Goal: Task Accomplishment & Management: Complete application form

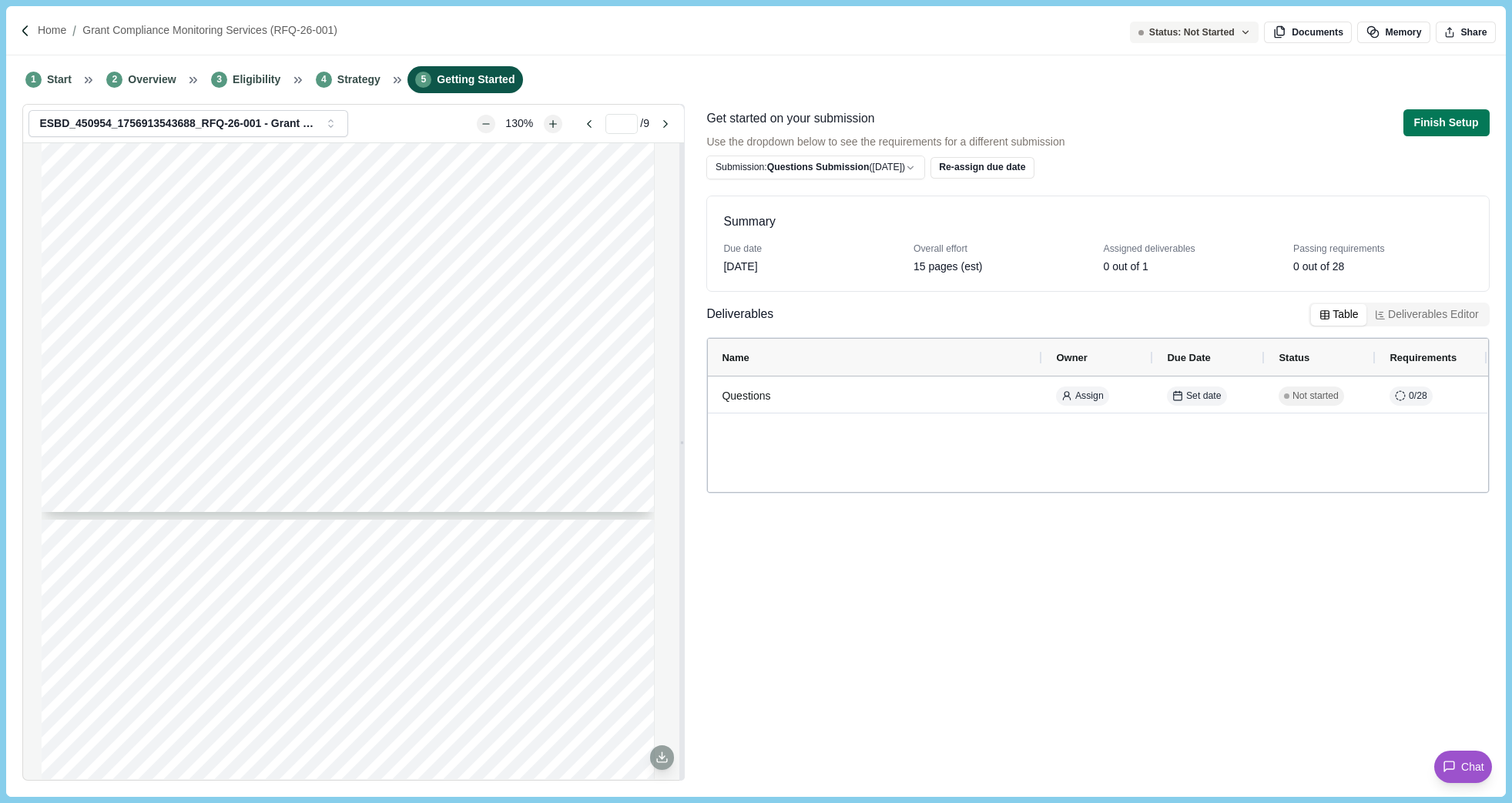
scroll to position [3619, 0]
click at [128, 73] on span "Overview" at bounding box center [152, 80] width 47 height 16
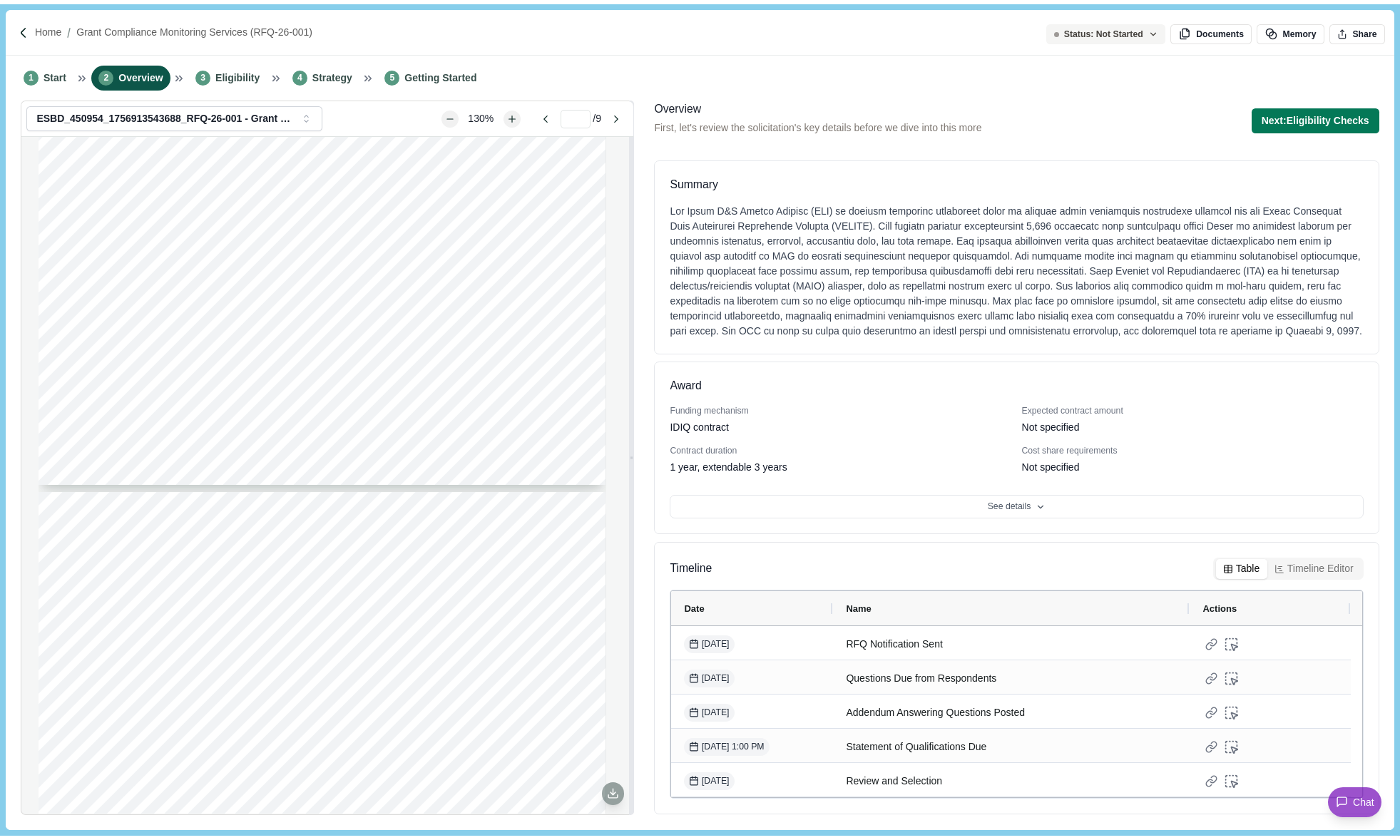
scroll to position [6, 0]
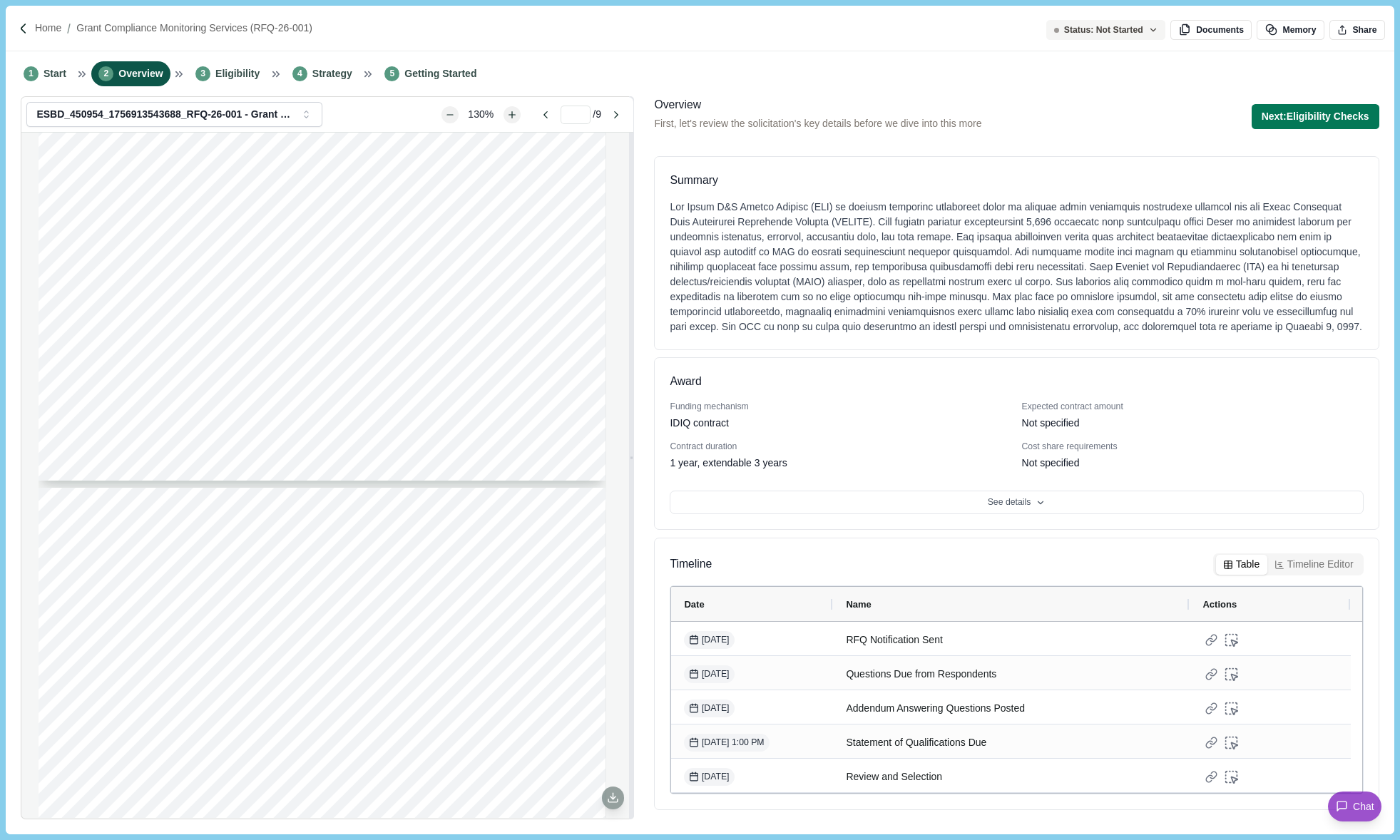
click at [647, 743] on div "Status: Not Started Documents Memory Share ESBD_450954_1756913543688_RFQ-26-001…" at bounding box center [699, 464] width 1387 height 737
click at [229, 76] on span "Eligibility" at bounding box center [237, 74] width 44 height 15
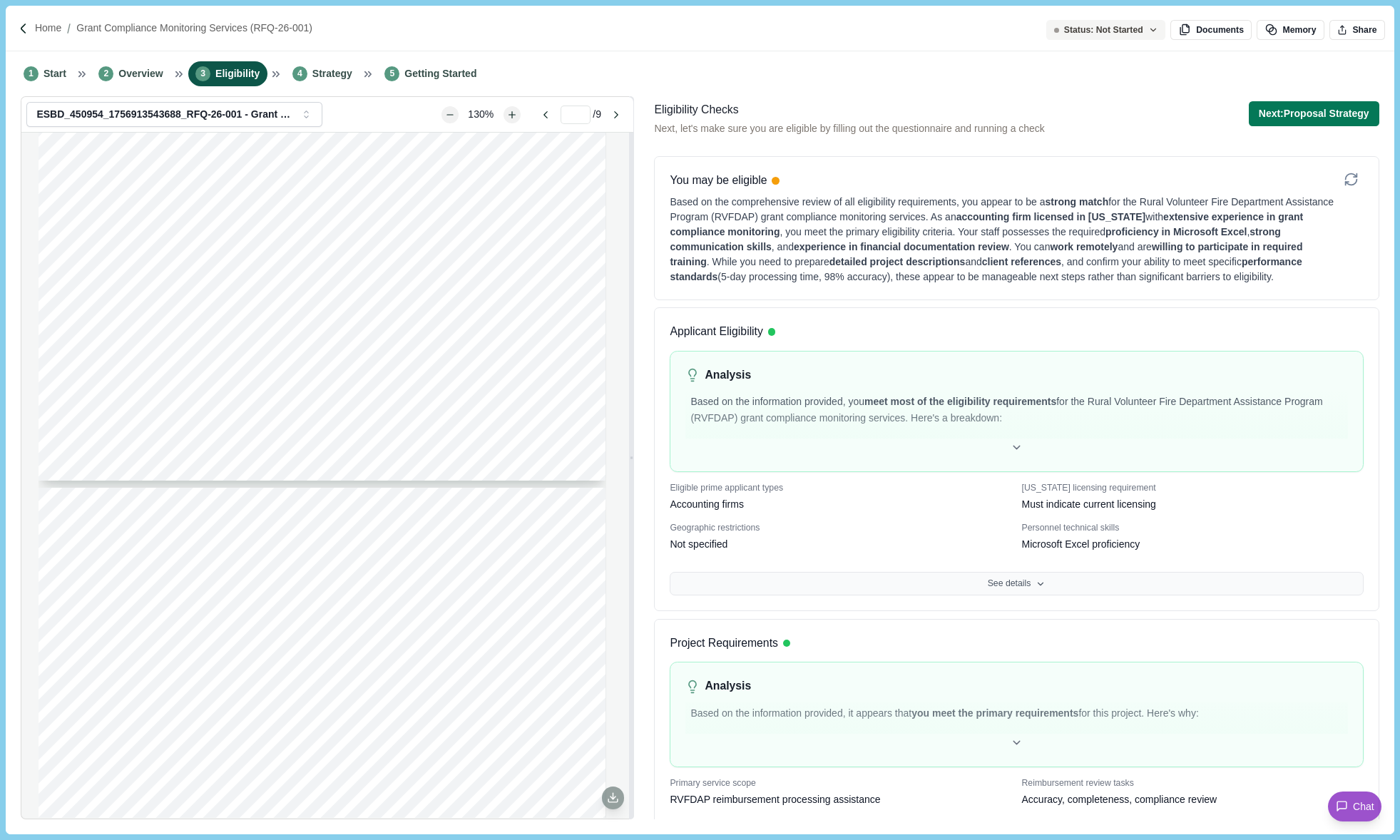
click at [966, 588] on button "See details" at bounding box center [1016, 583] width 693 height 25
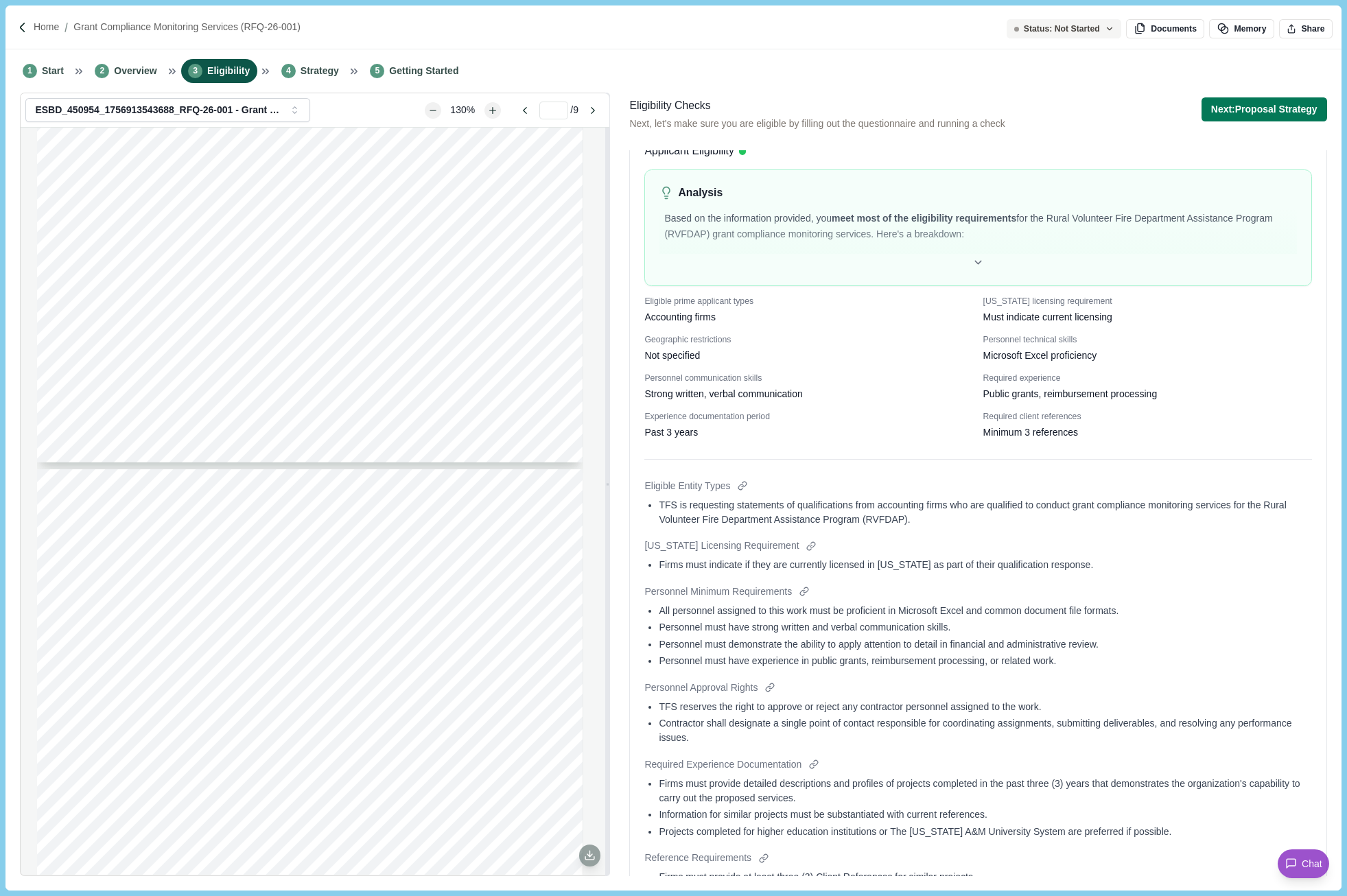
scroll to position [192, 0]
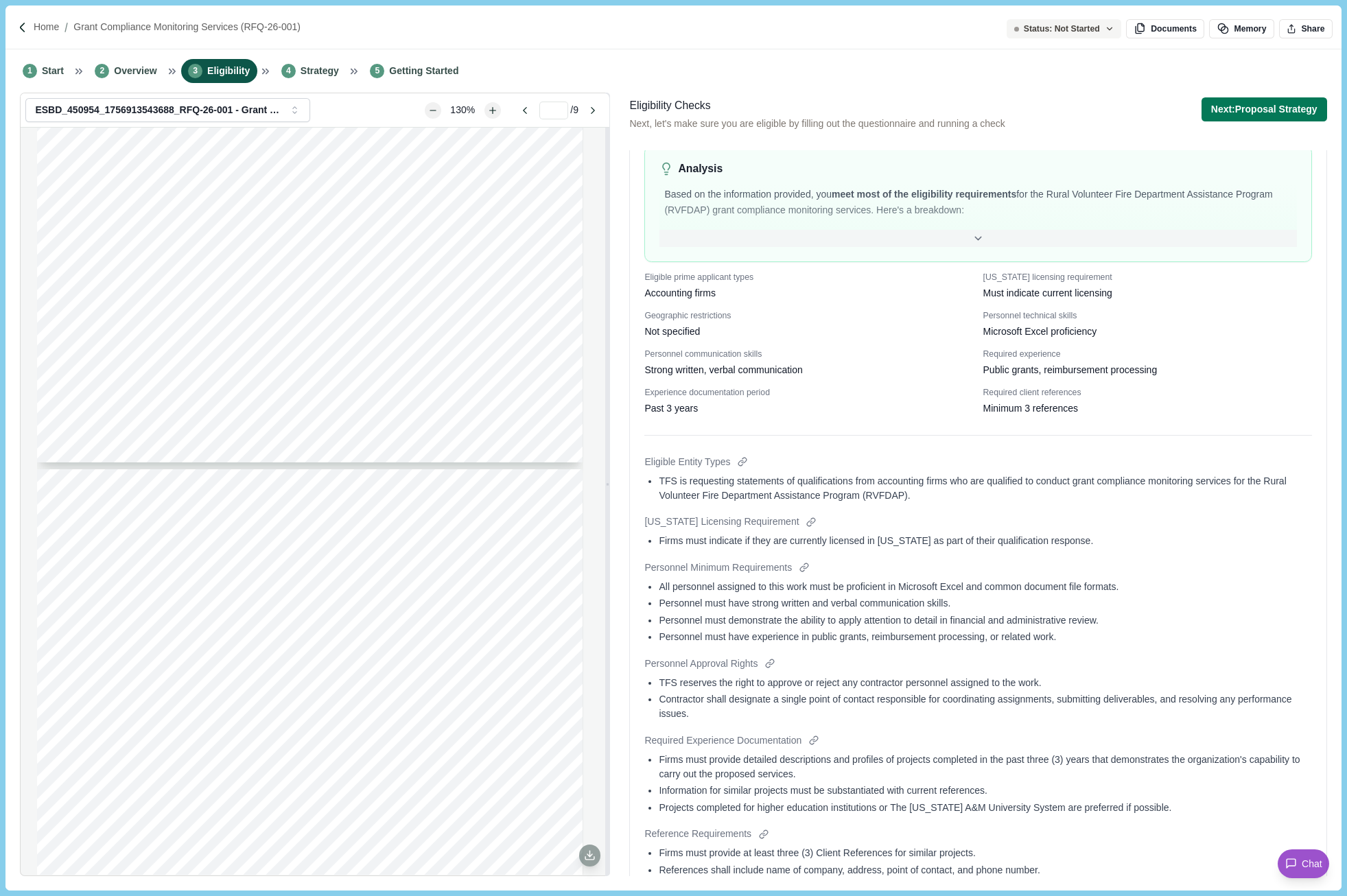
click at [972, 242] on icon at bounding box center [978, 239] width 12 height 12
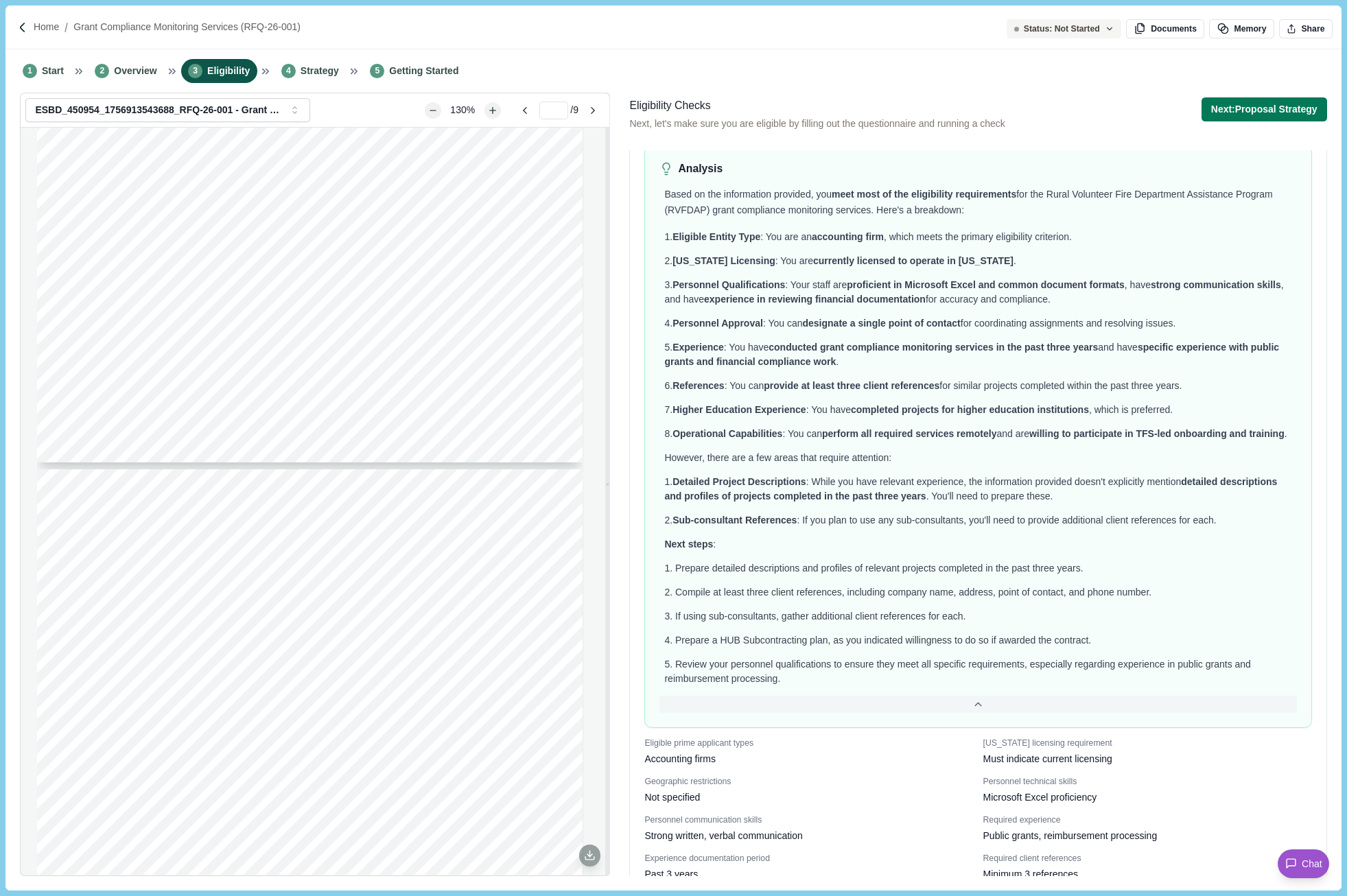
click at [1313, 609] on div "Applicant Eligibility Analysis Based on the information provided, you meet most…" at bounding box center [977, 772] width 697 height 1337
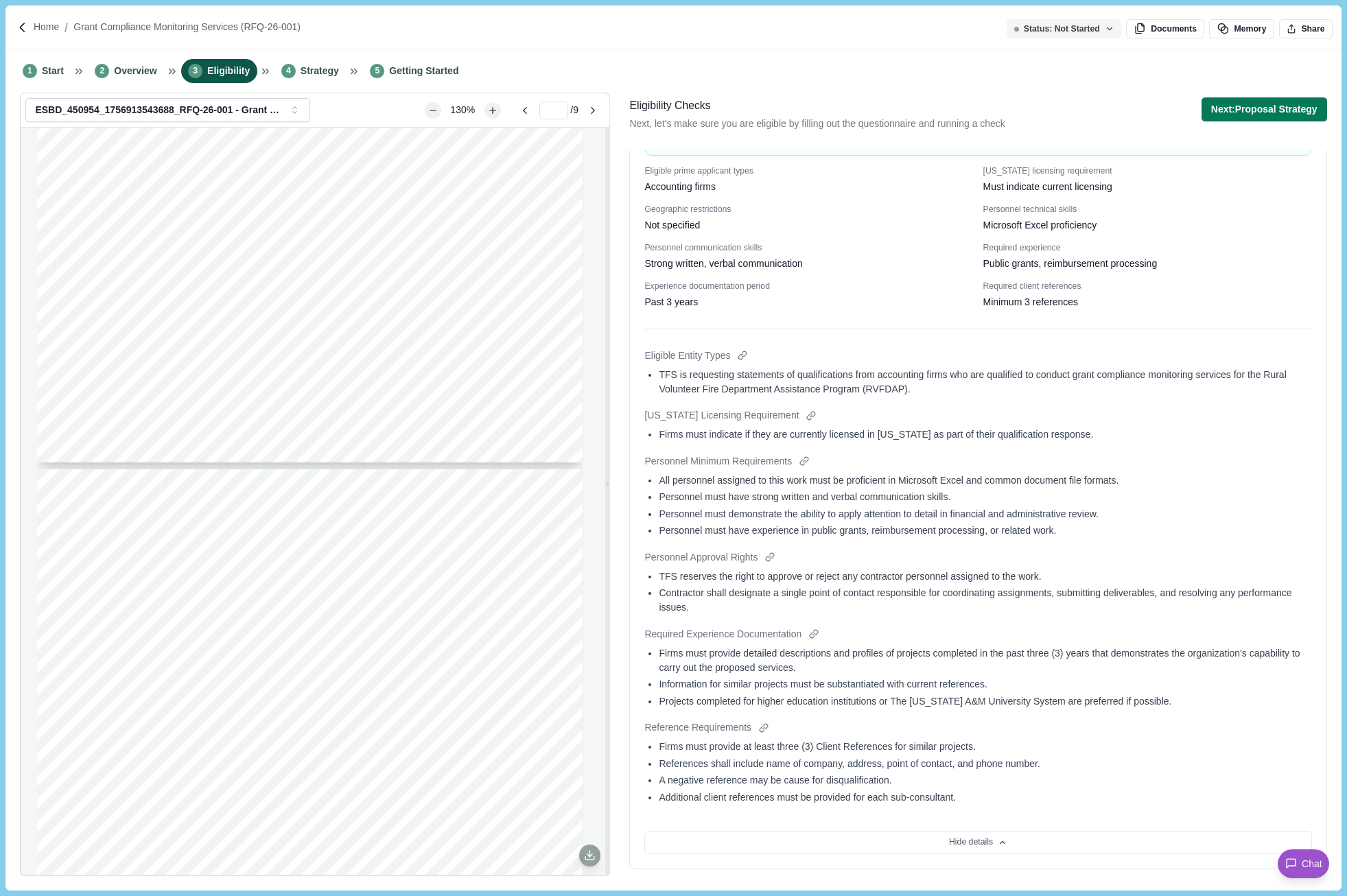
scroll to position [741, 0]
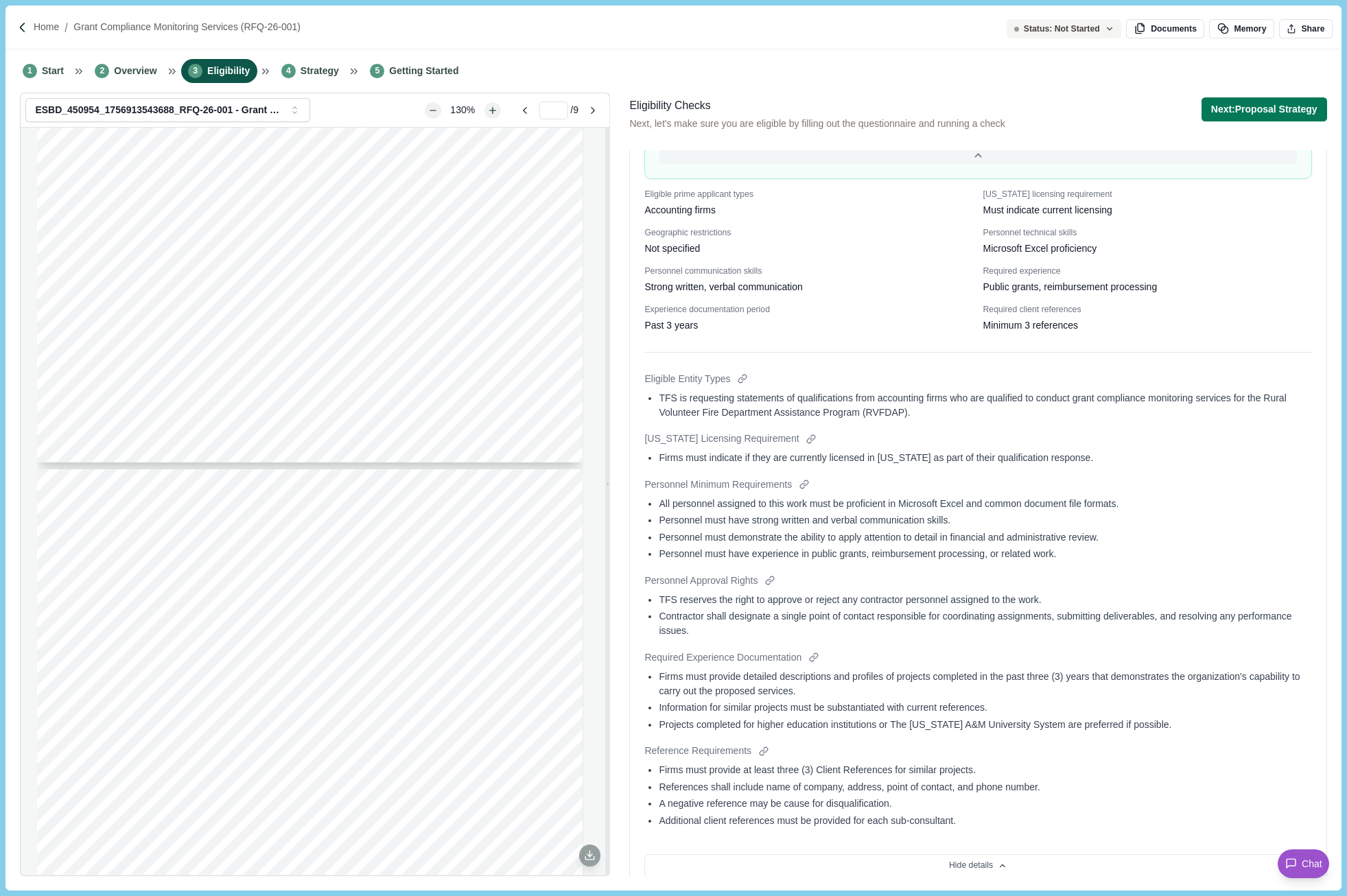
click at [1230, 557] on div "Personnel must have experience in public grants, reimbursement processing, or r…" at bounding box center [984, 553] width 652 height 14
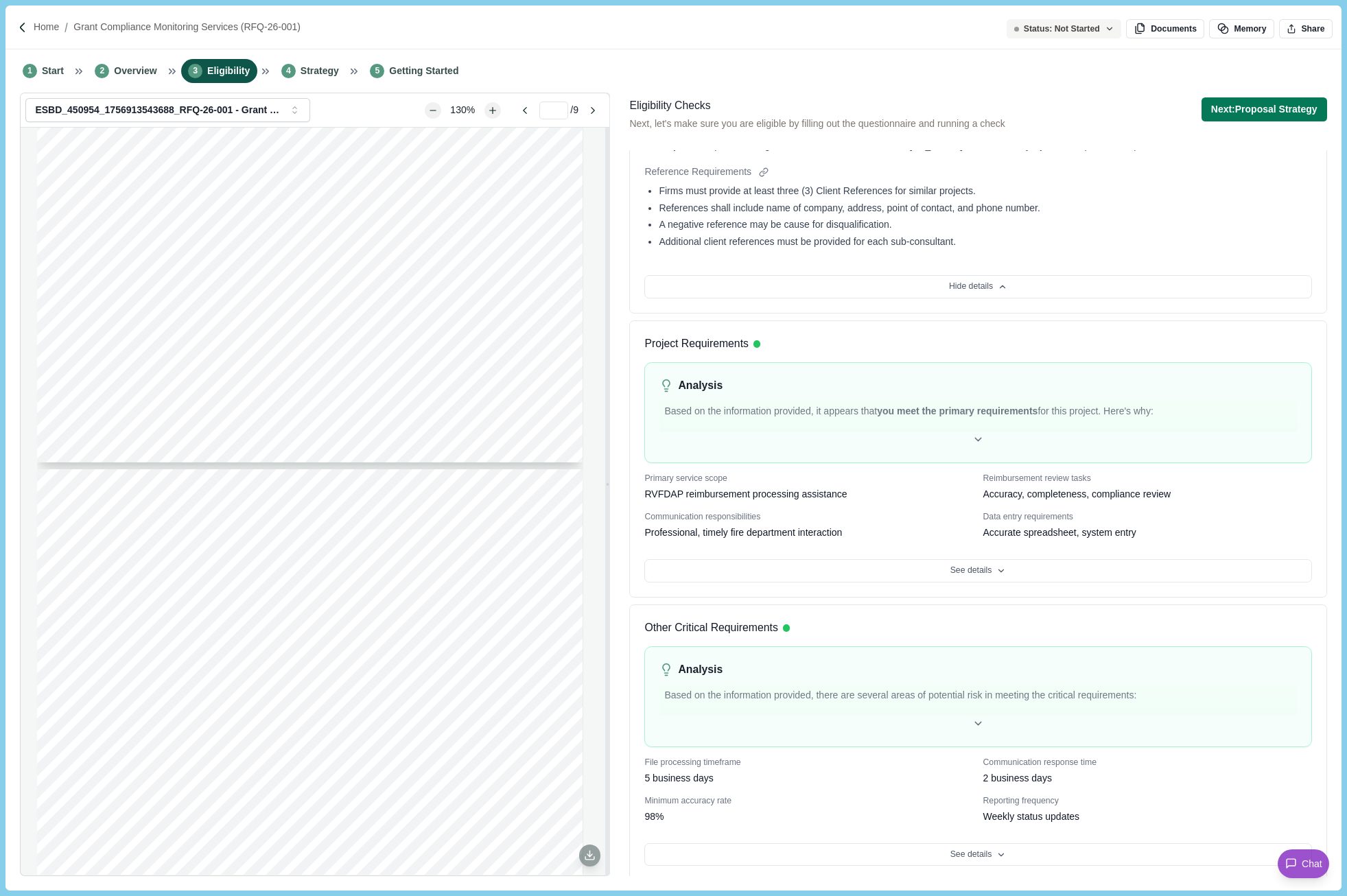
scroll to position [1325, 0]
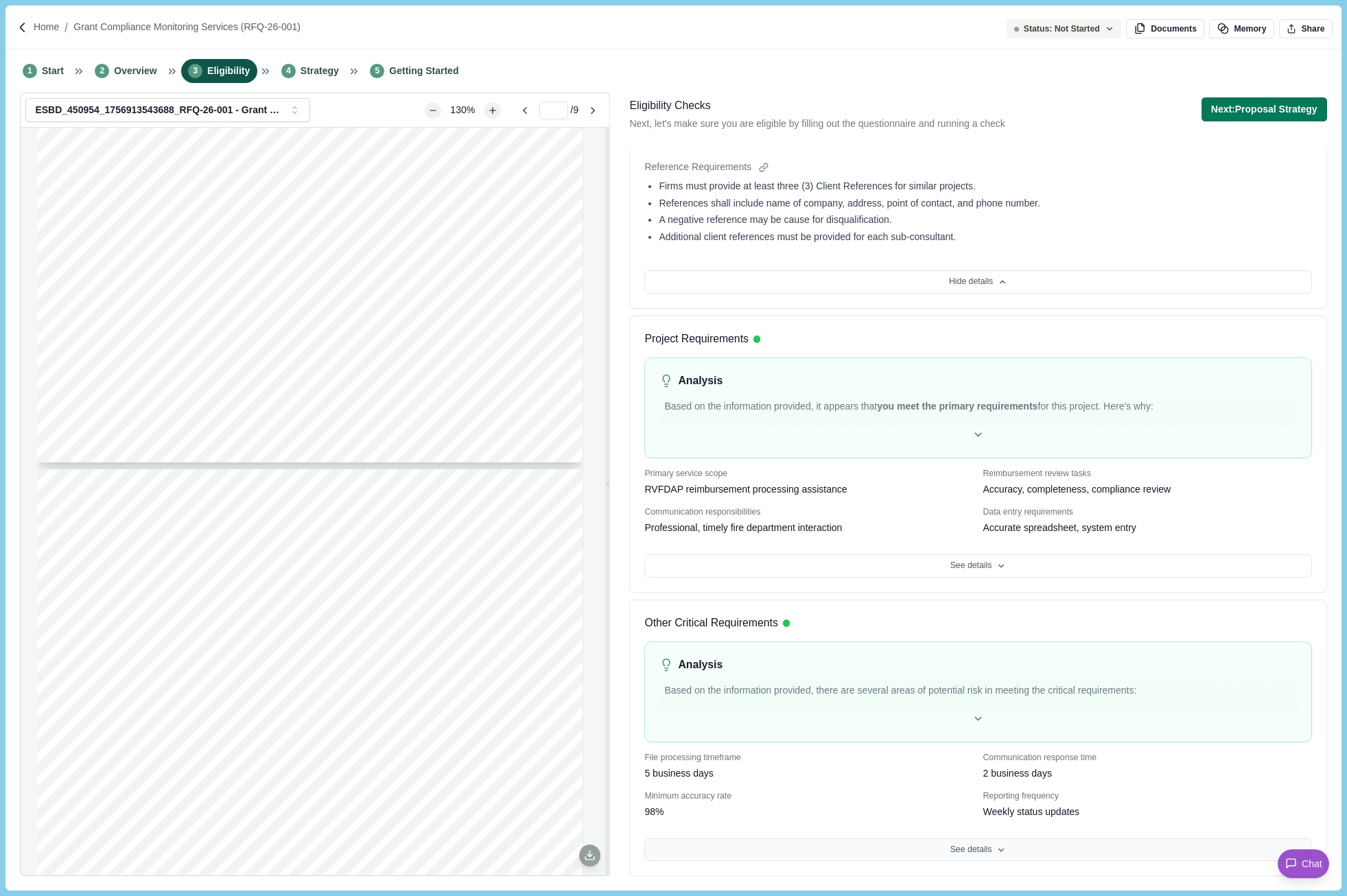
click at [1048, 715] on button "See details" at bounding box center [977, 849] width 667 height 24
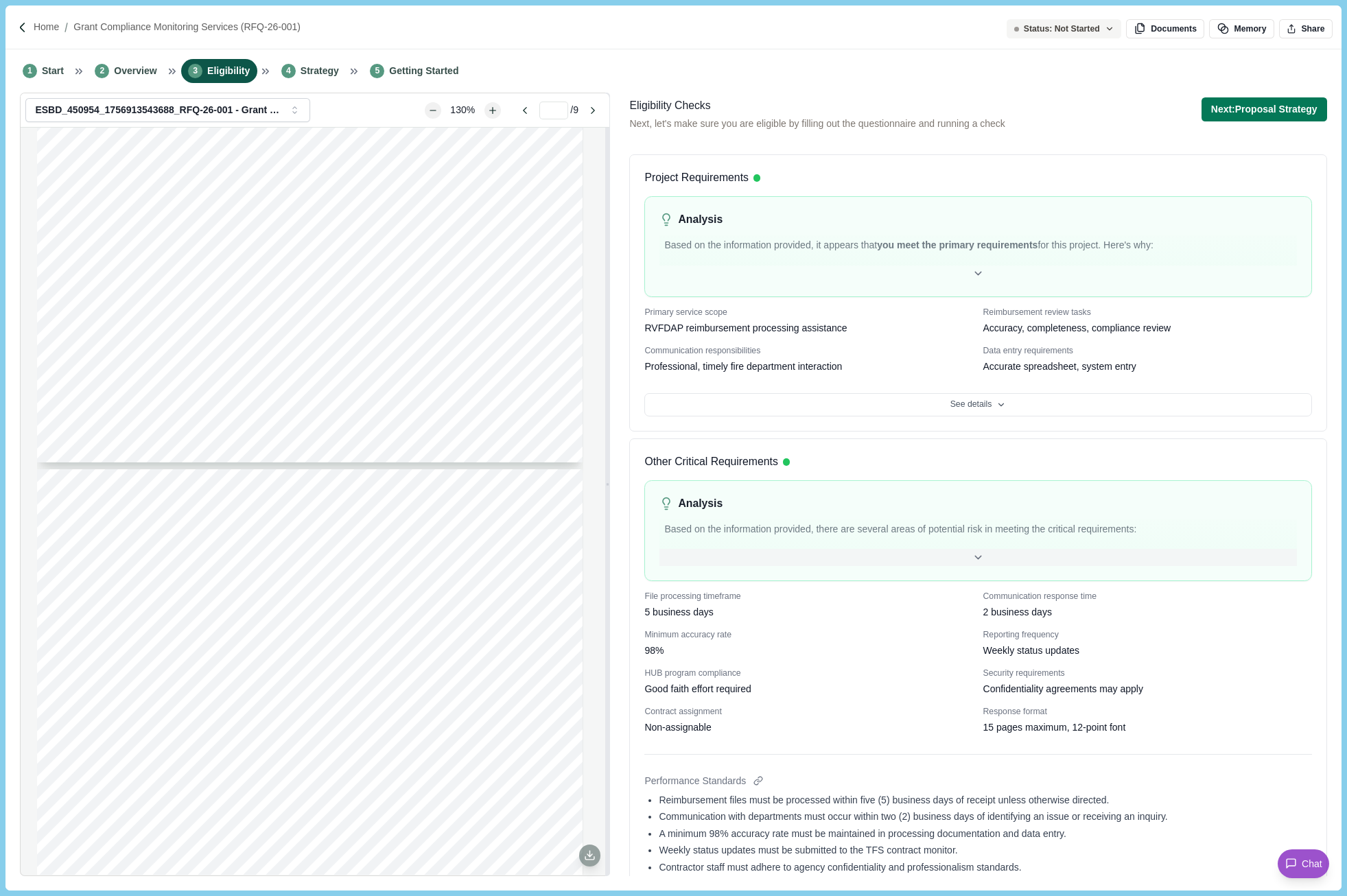
scroll to position [1462, 0]
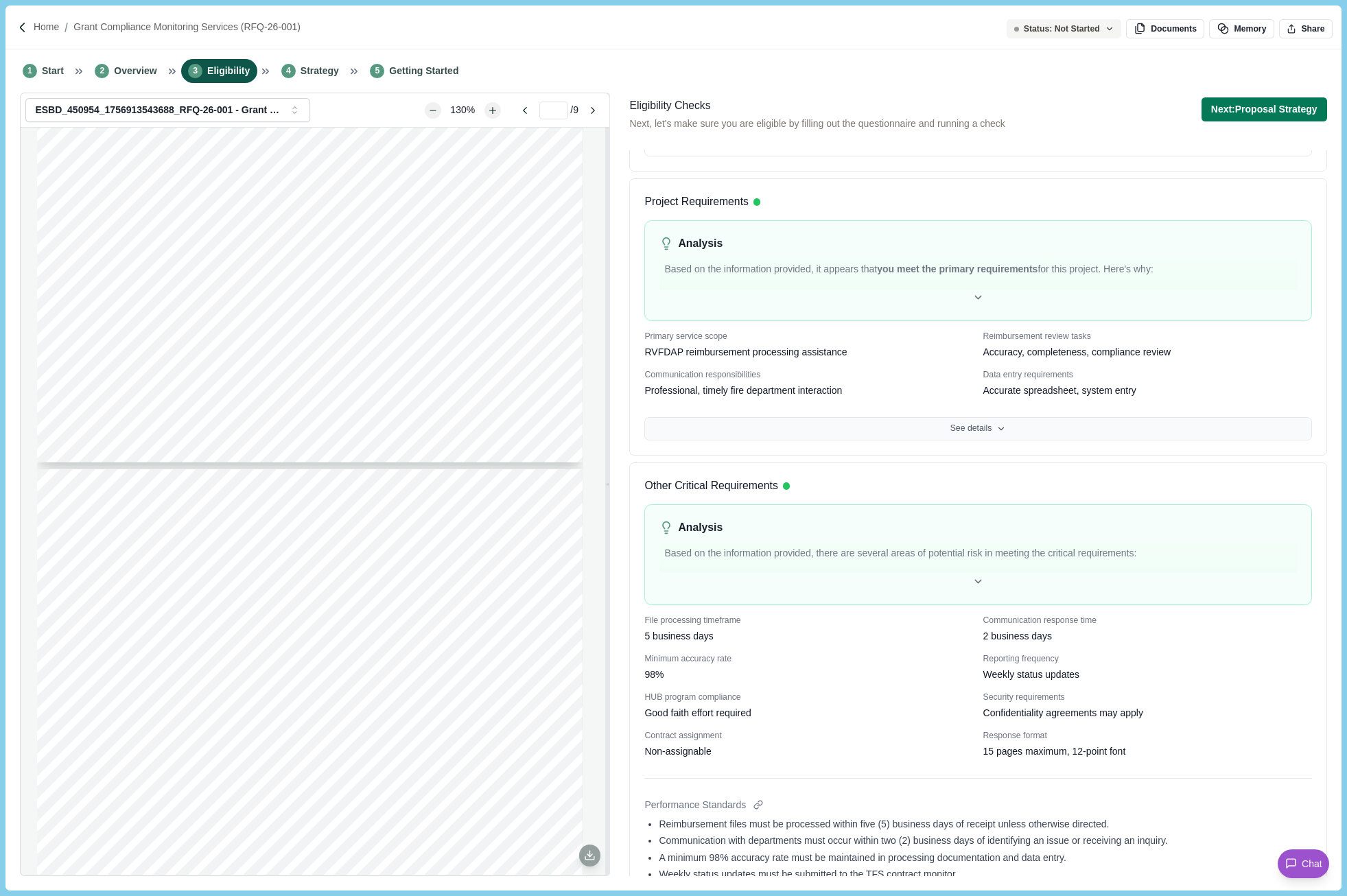
click at [985, 430] on button "See details" at bounding box center [977, 429] width 667 height 24
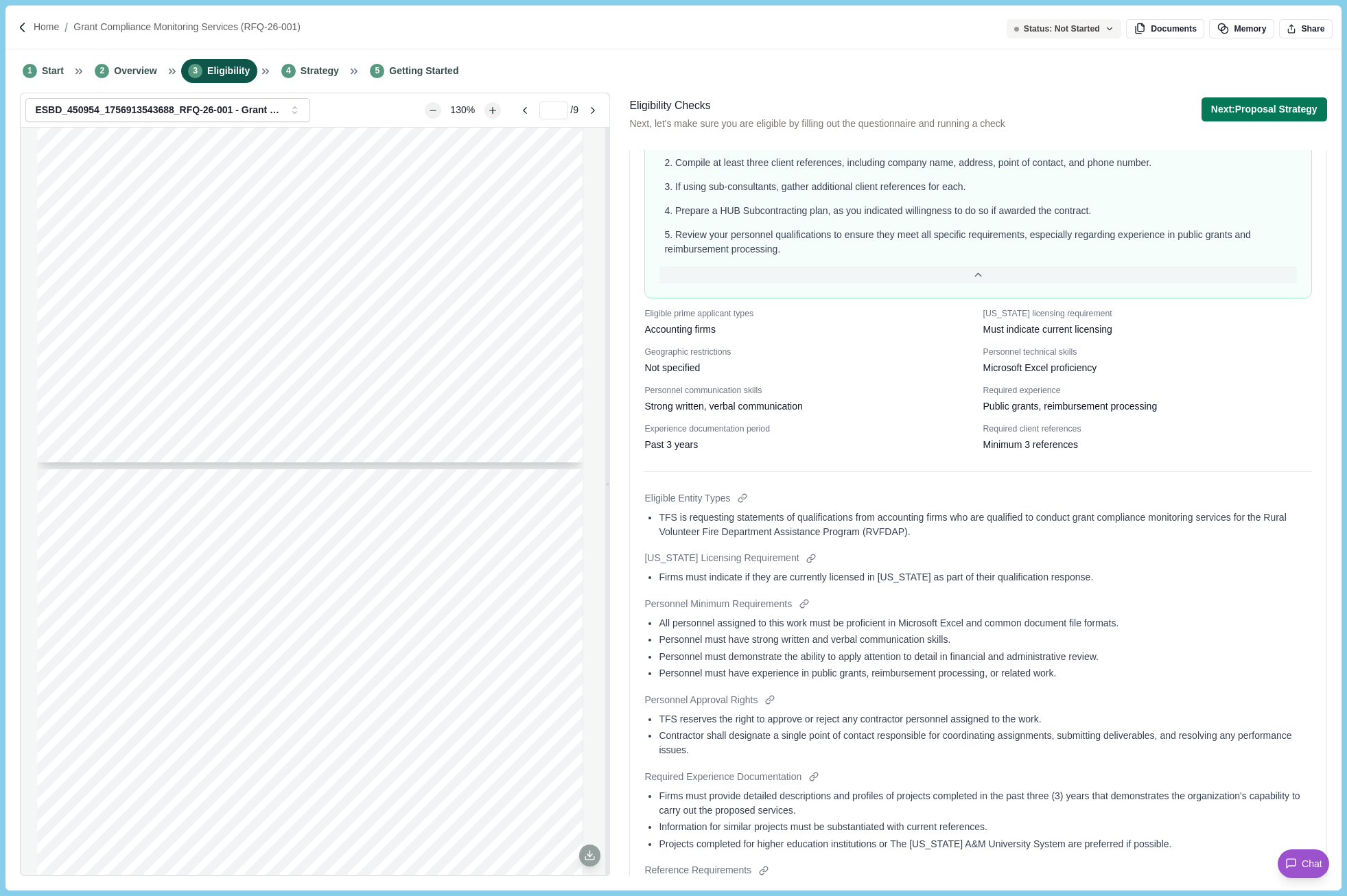
scroll to position [347, 0]
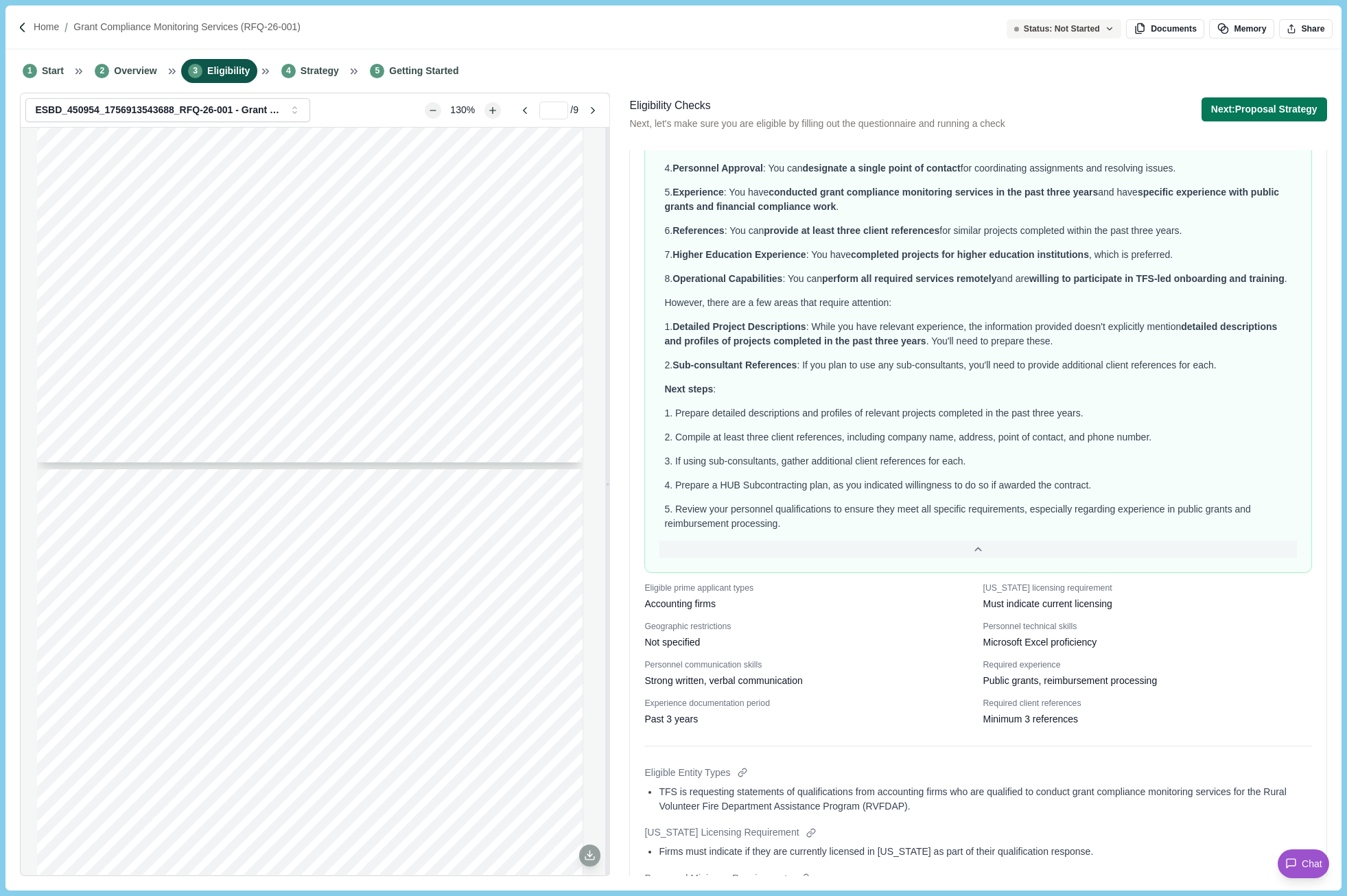
click at [972, 544] on icon at bounding box center [978, 549] width 12 height 12
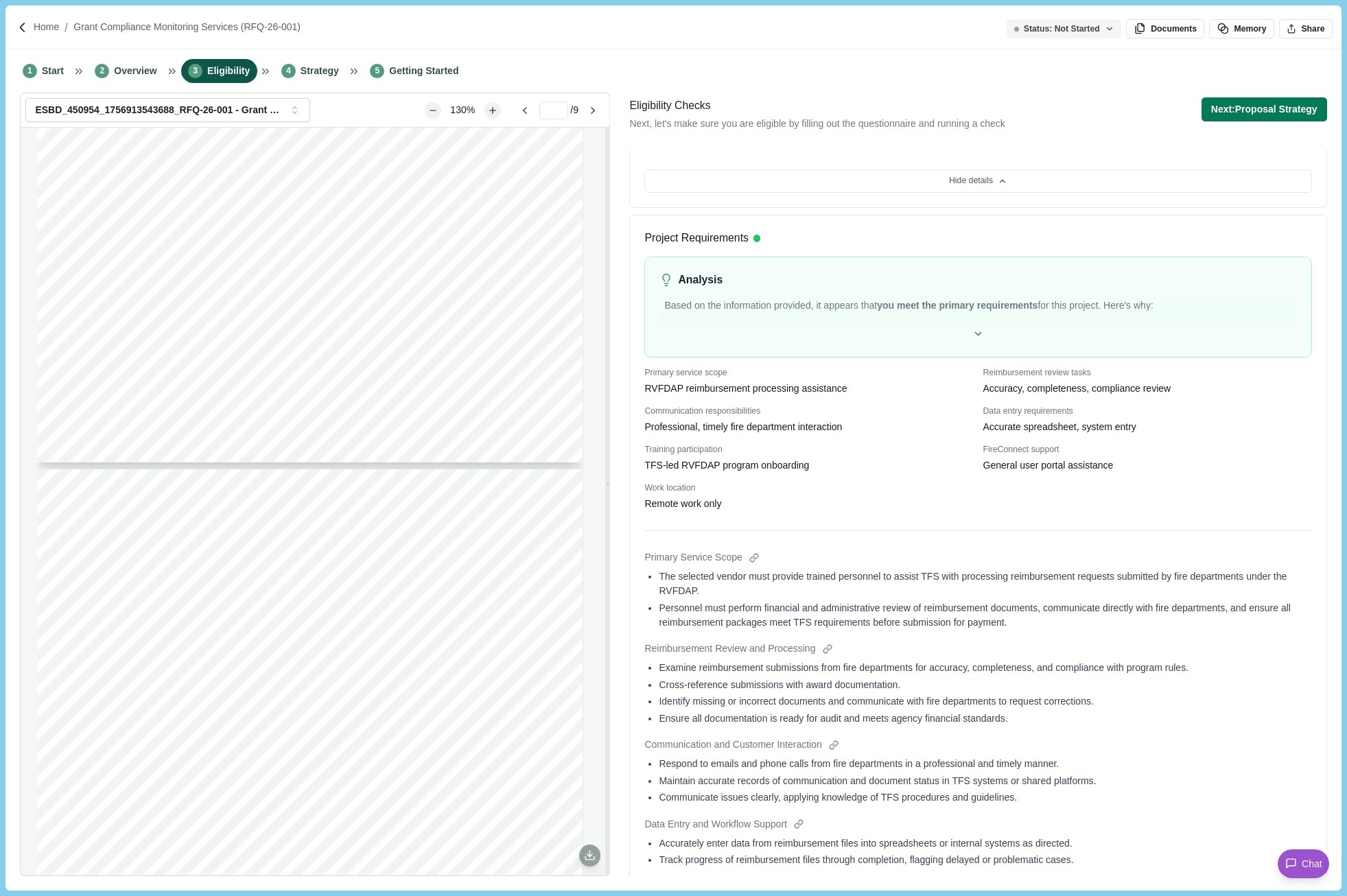
scroll to position [1028, 0]
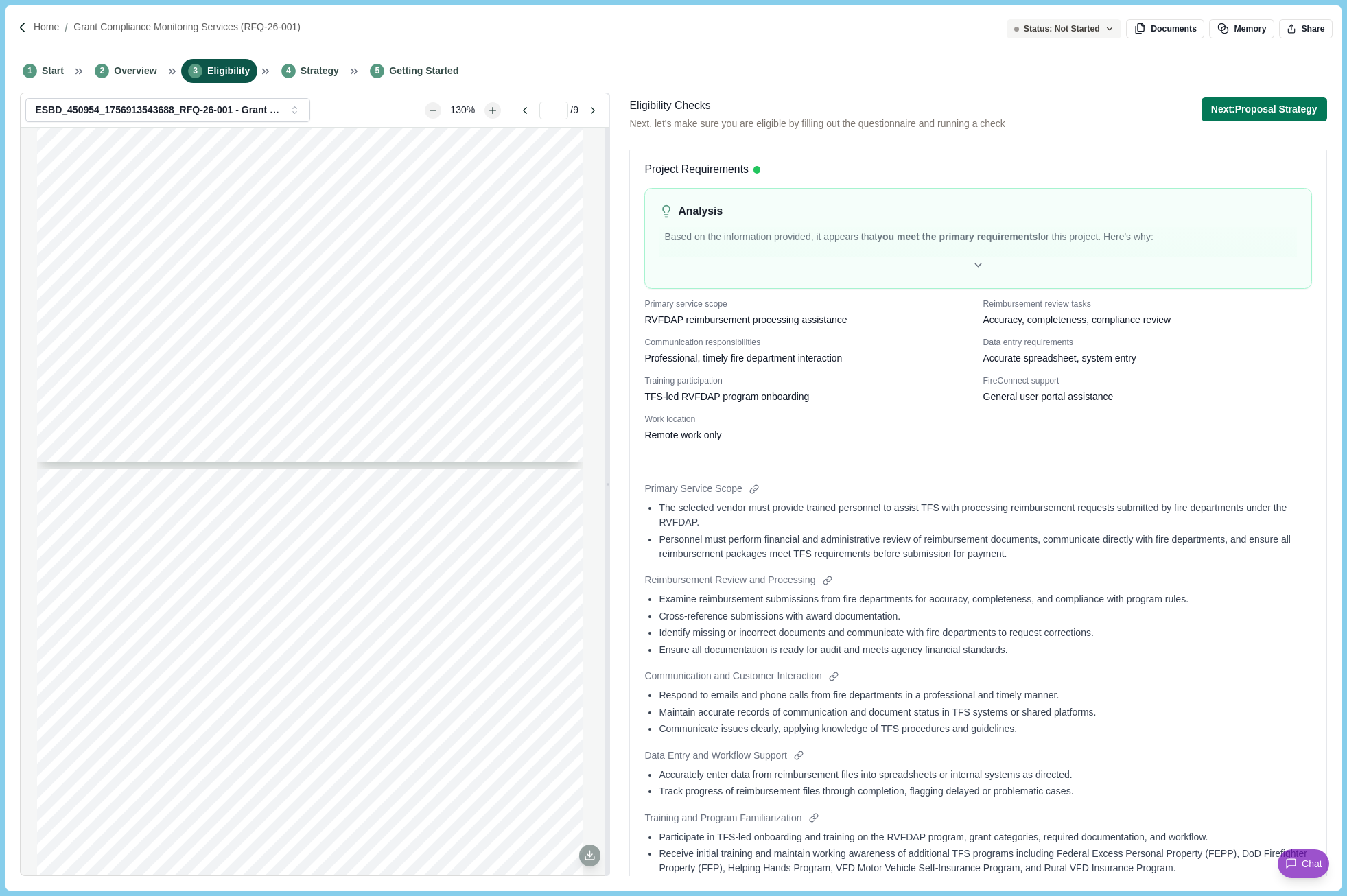
click at [1144, 667] on div "Primary Service Scope The selected vendor must provide trained personnel to ass…" at bounding box center [977, 749] width 667 height 536
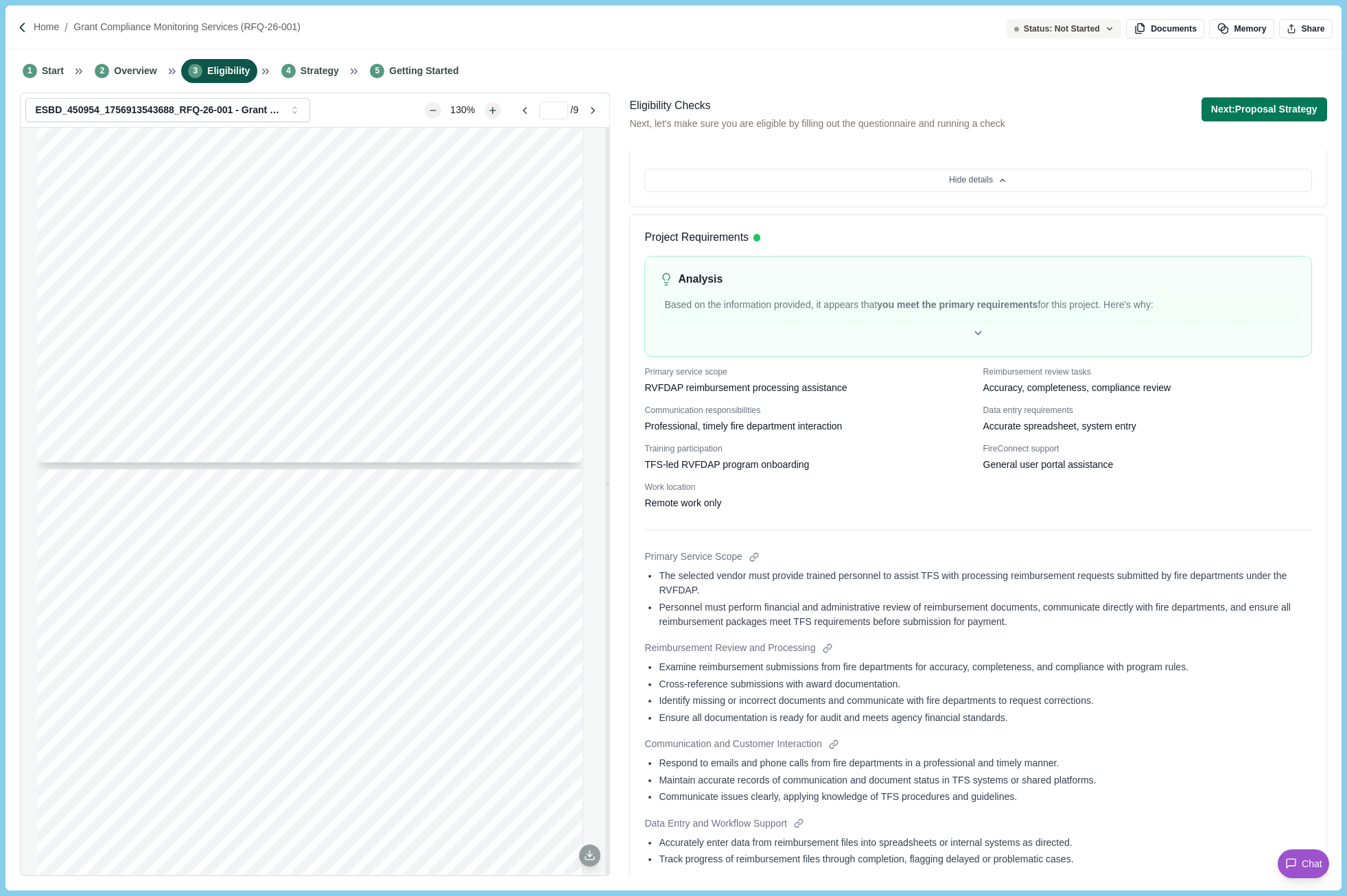
scroll to position [959, 0]
drag, startPoint x: 1282, startPoint y: 456, endPoint x: 1275, endPoint y: 456, distance: 7.0
click at [1282, 456] on div "FireConnect support General user portal assistance" at bounding box center [1148, 458] width 329 height 29
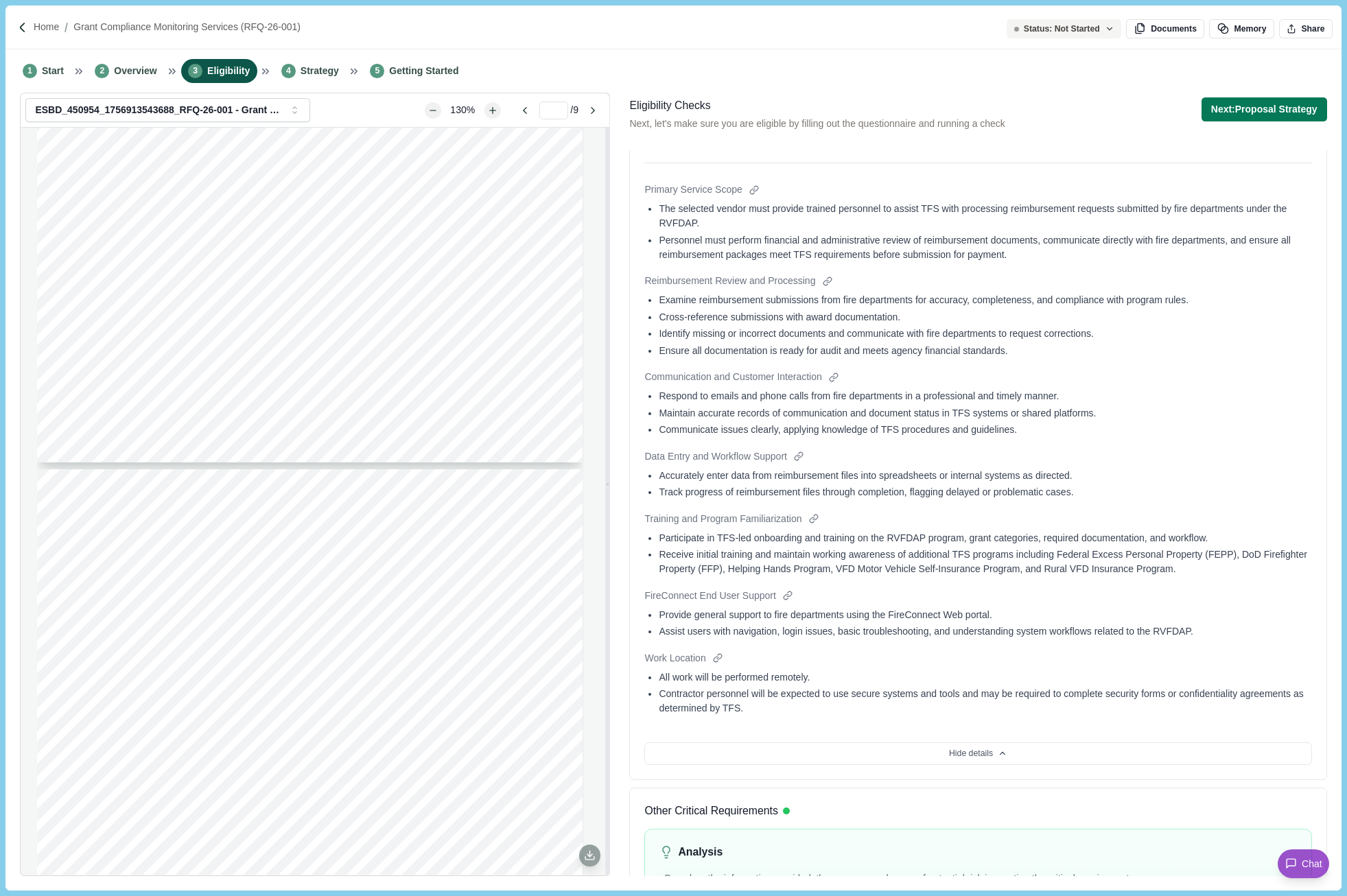
scroll to position [1303, 0]
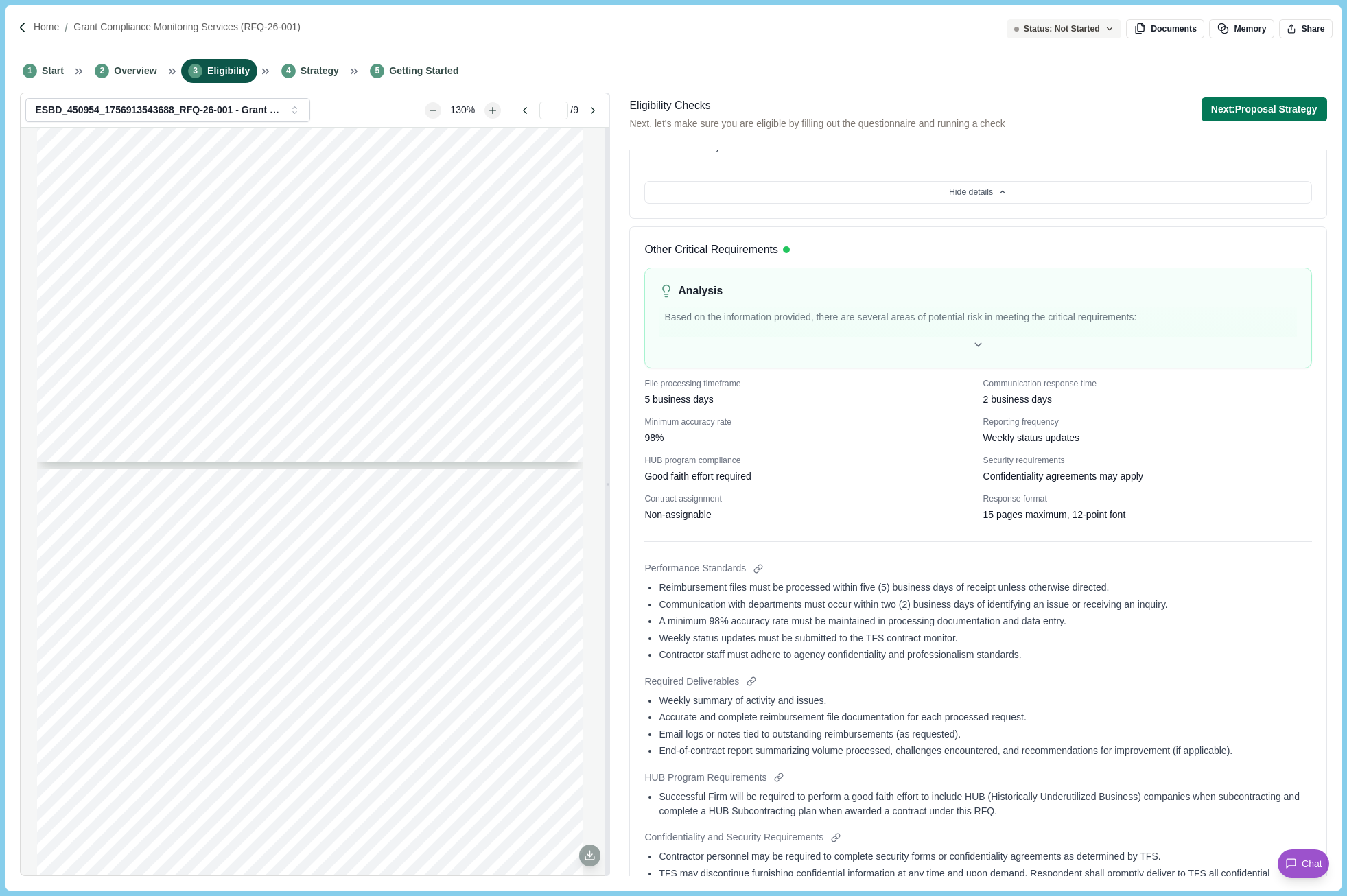
scroll to position [1919, 0]
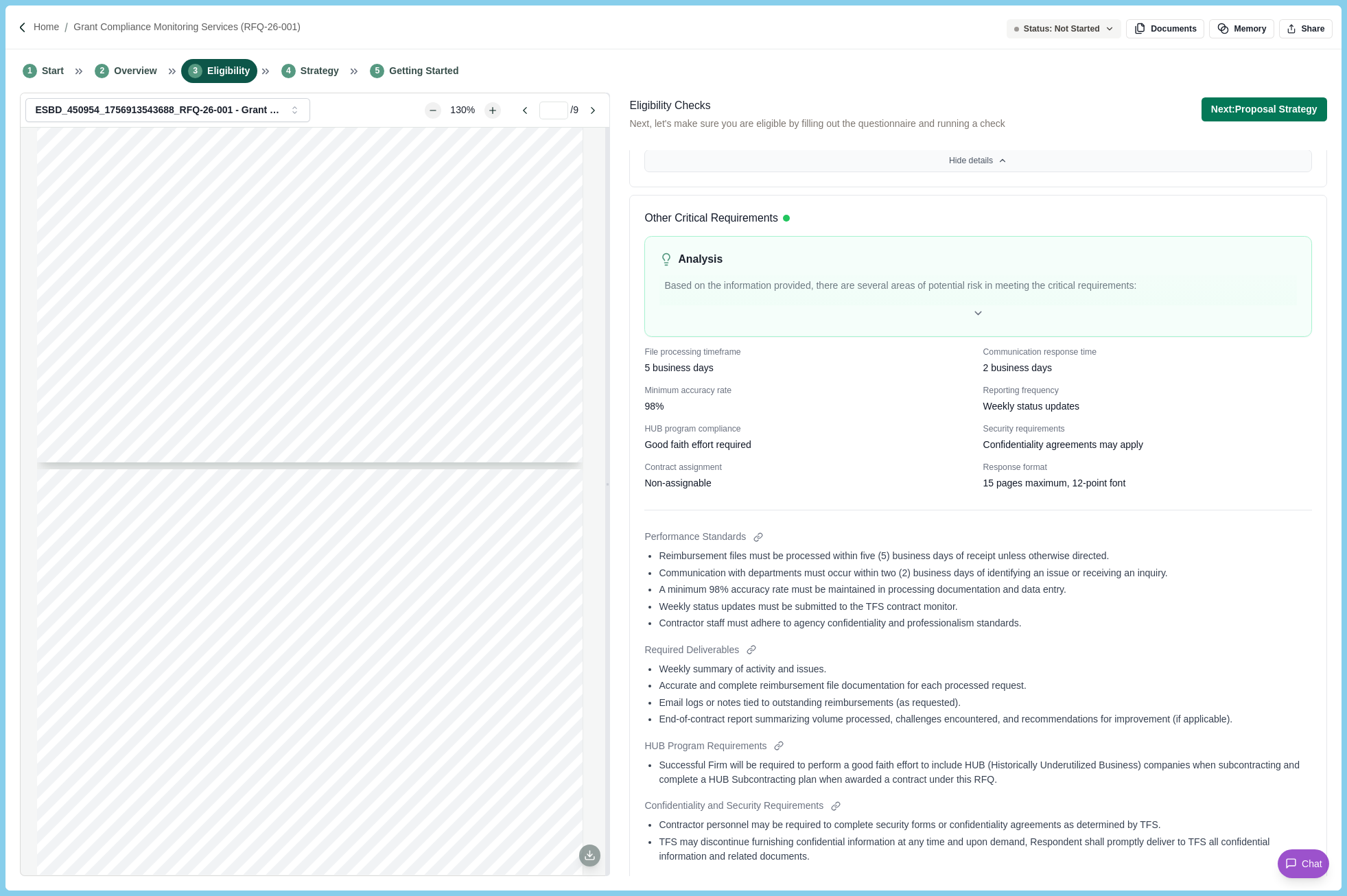
click at [992, 160] on button "Hide details" at bounding box center [977, 161] width 667 height 24
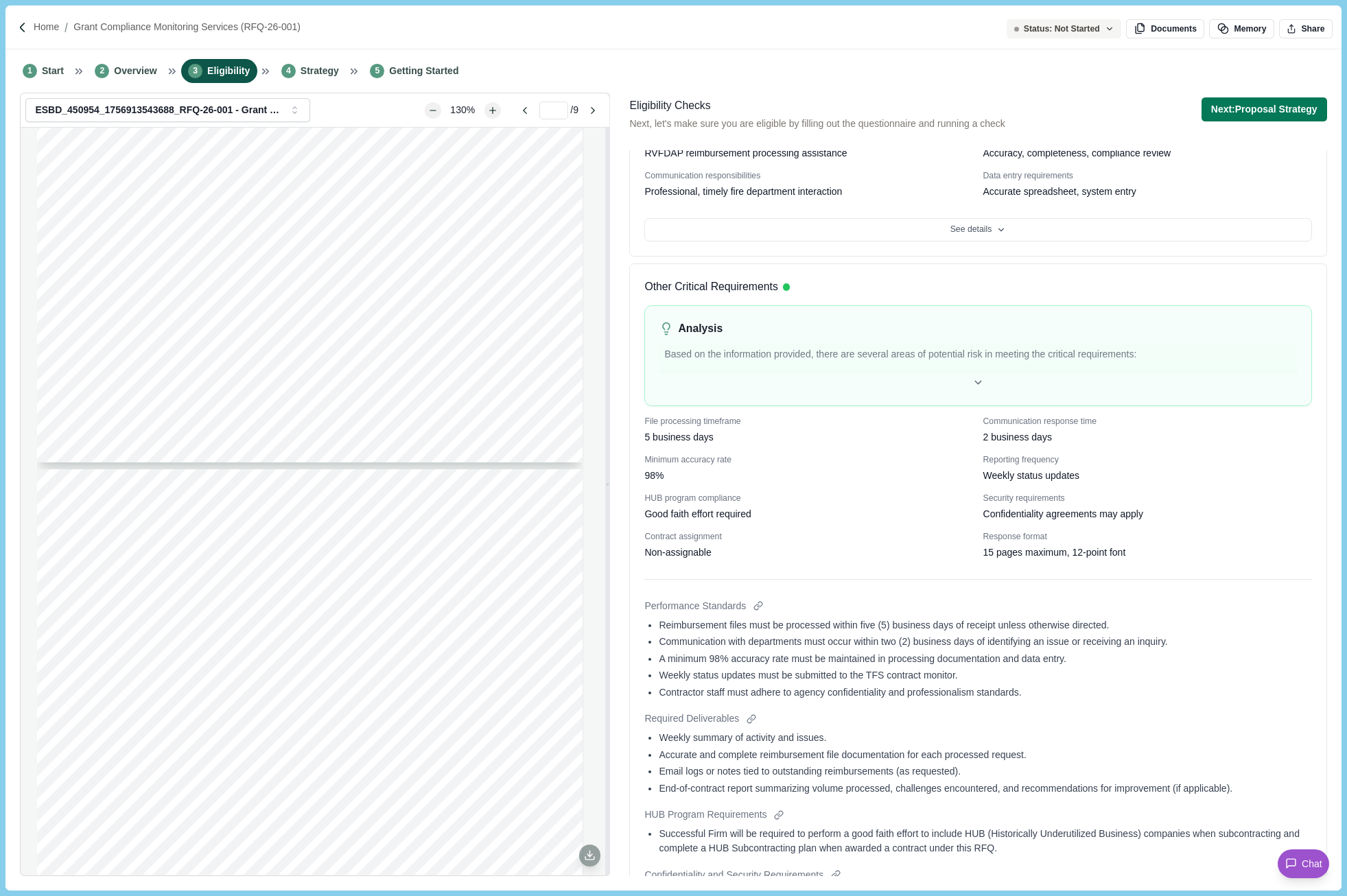
scroll to position [1263, 0]
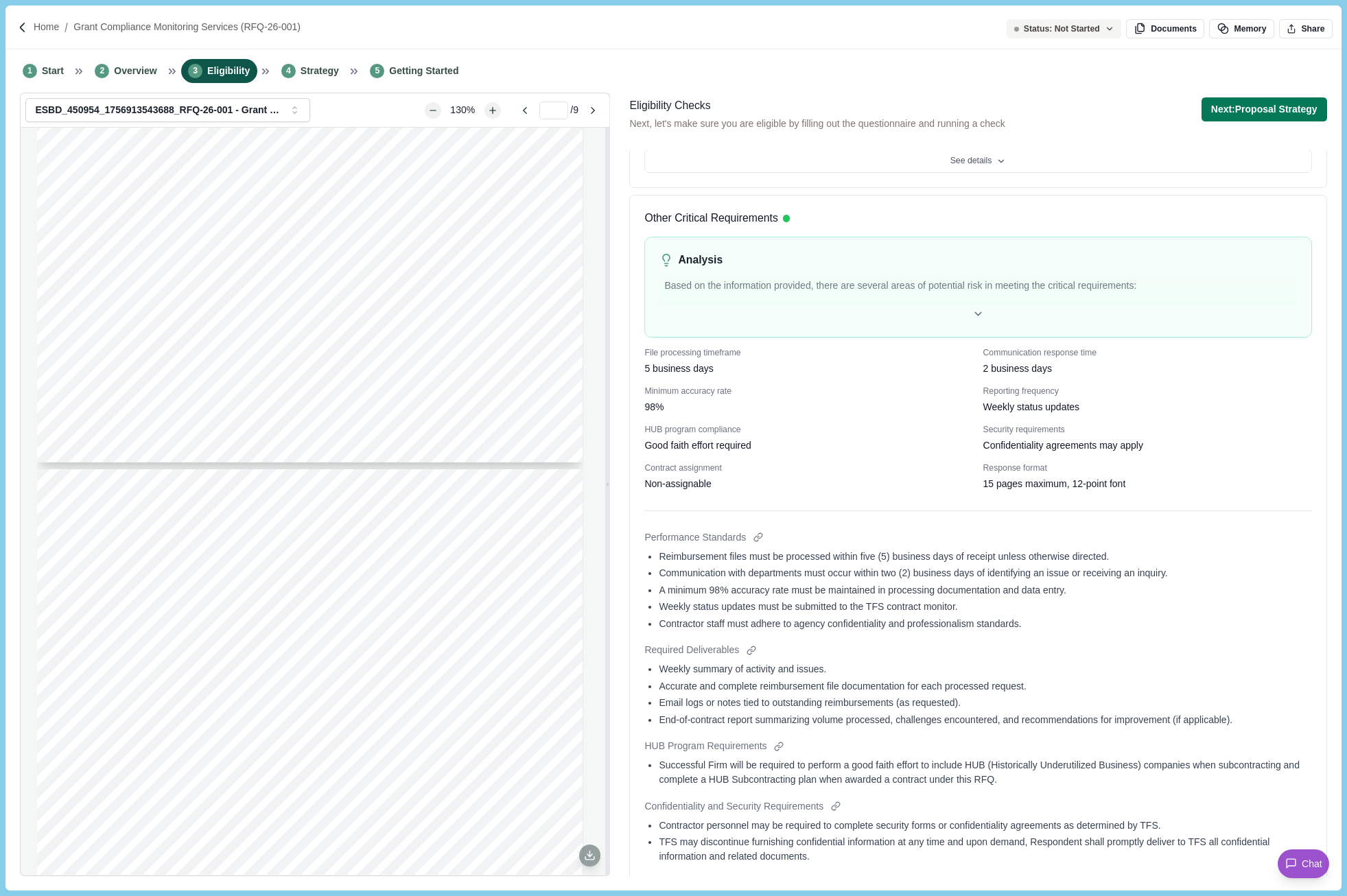
click at [1279, 672] on div "Weekly summary of activity and issues." at bounding box center [984, 668] width 652 height 14
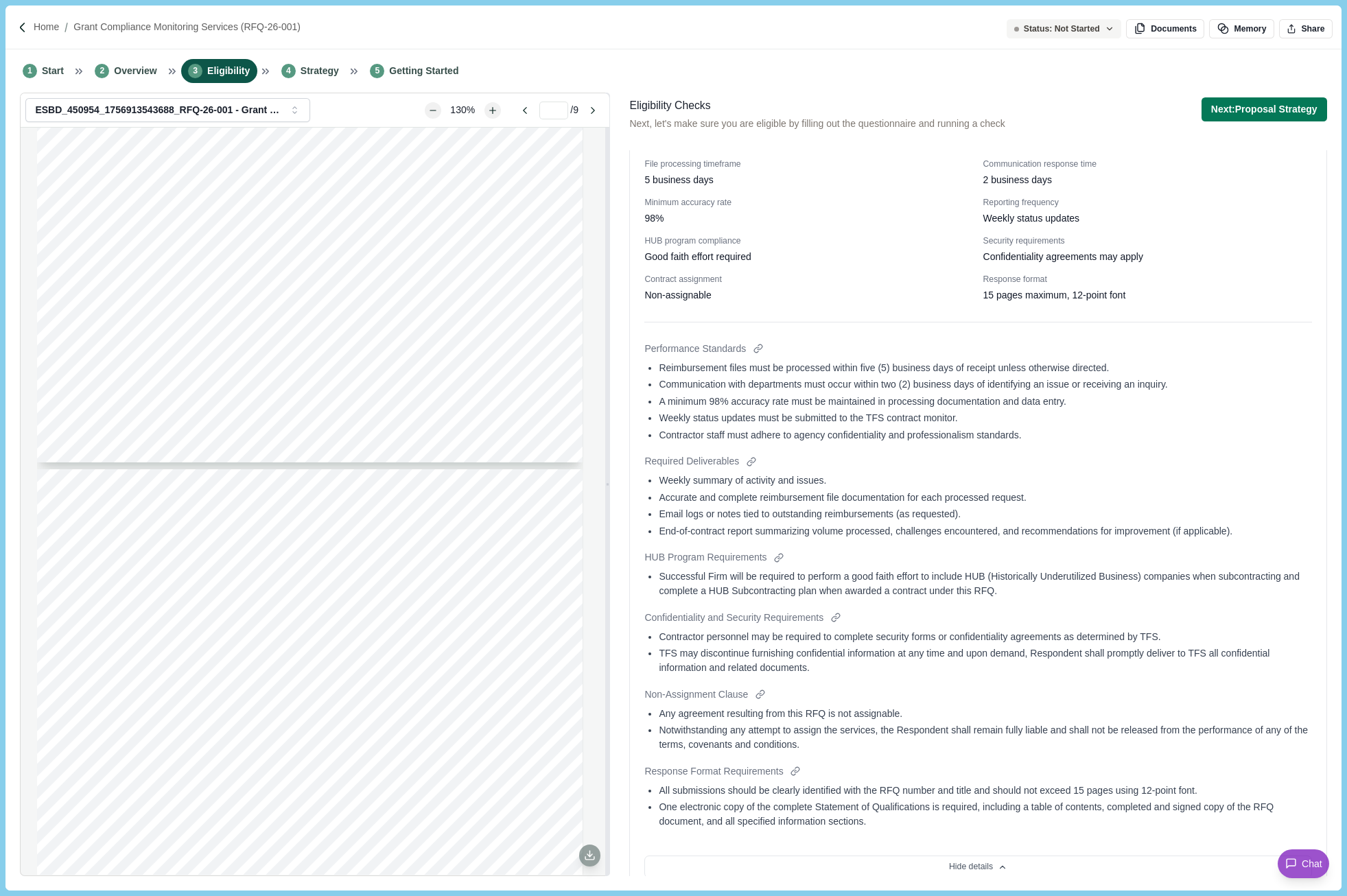
scroll to position [1469, 0]
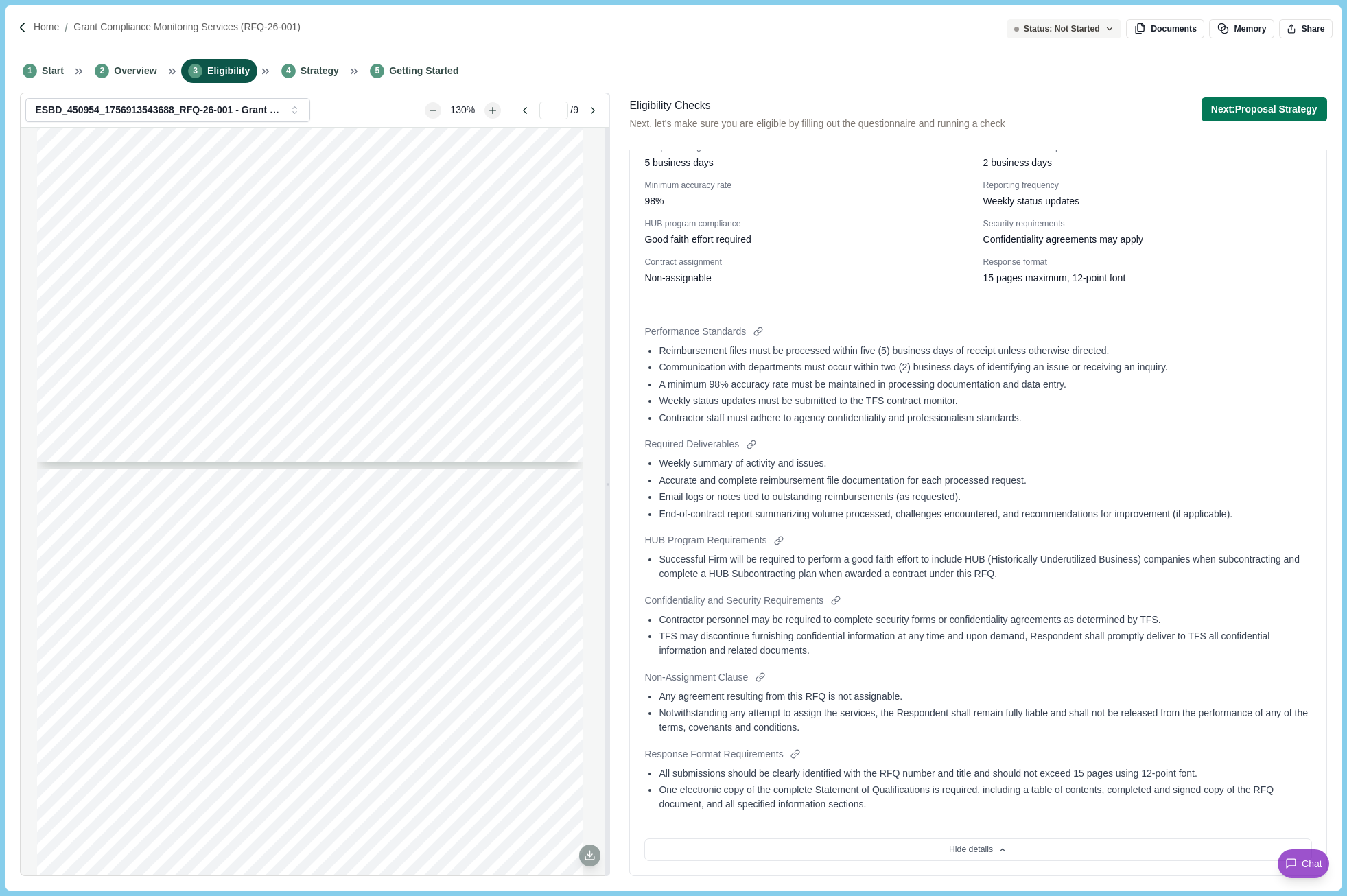
click at [1224, 163] on div "2 business days" at bounding box center [1148, 163] width 329 height 14
click at [332, 73] on li "4 Strategy" at bounding box center [310, 70] width 72 height 24
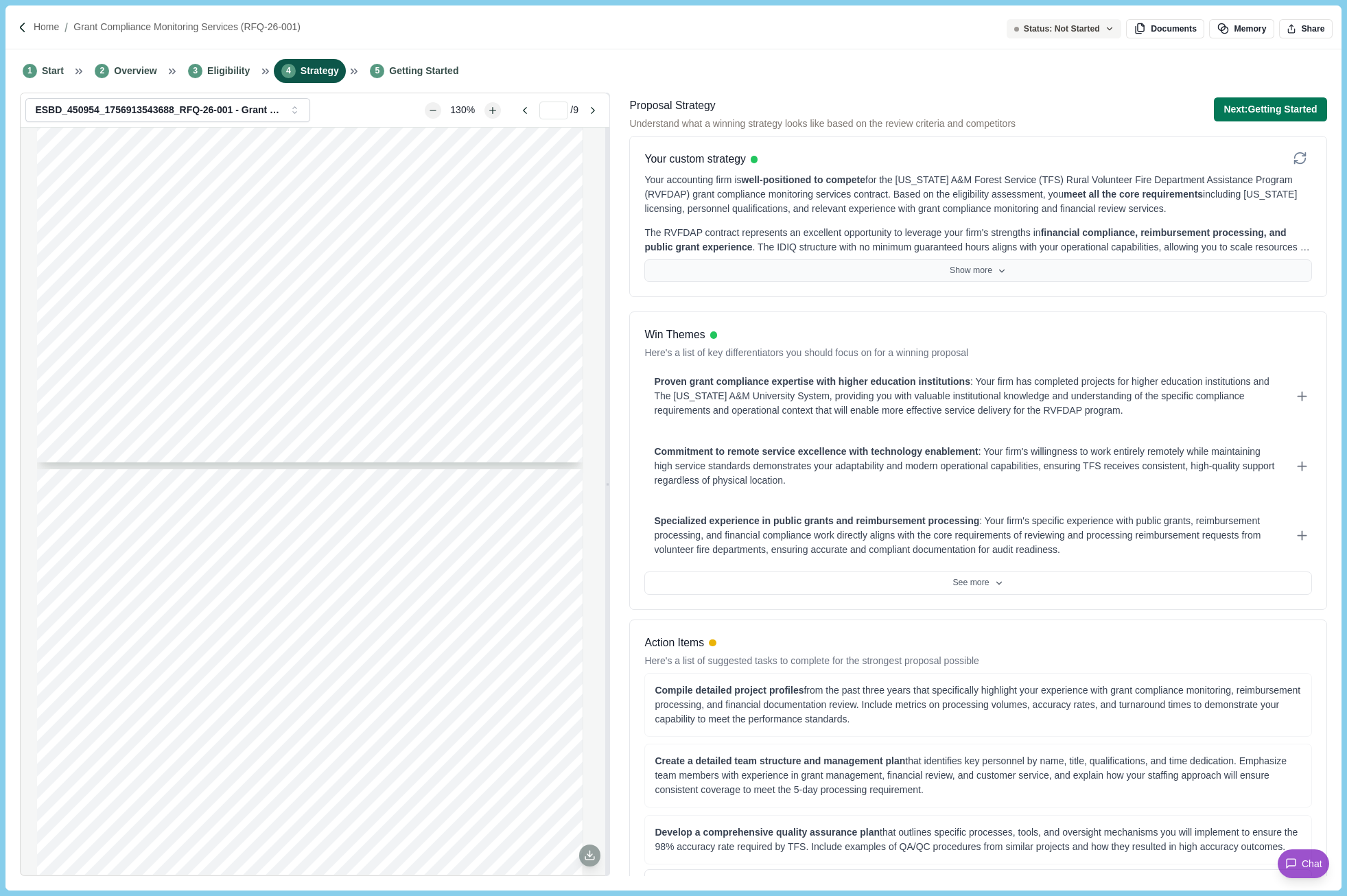
click at [979, 267] on button "Show more" at bounding box center [977, 271] width 667 height 24
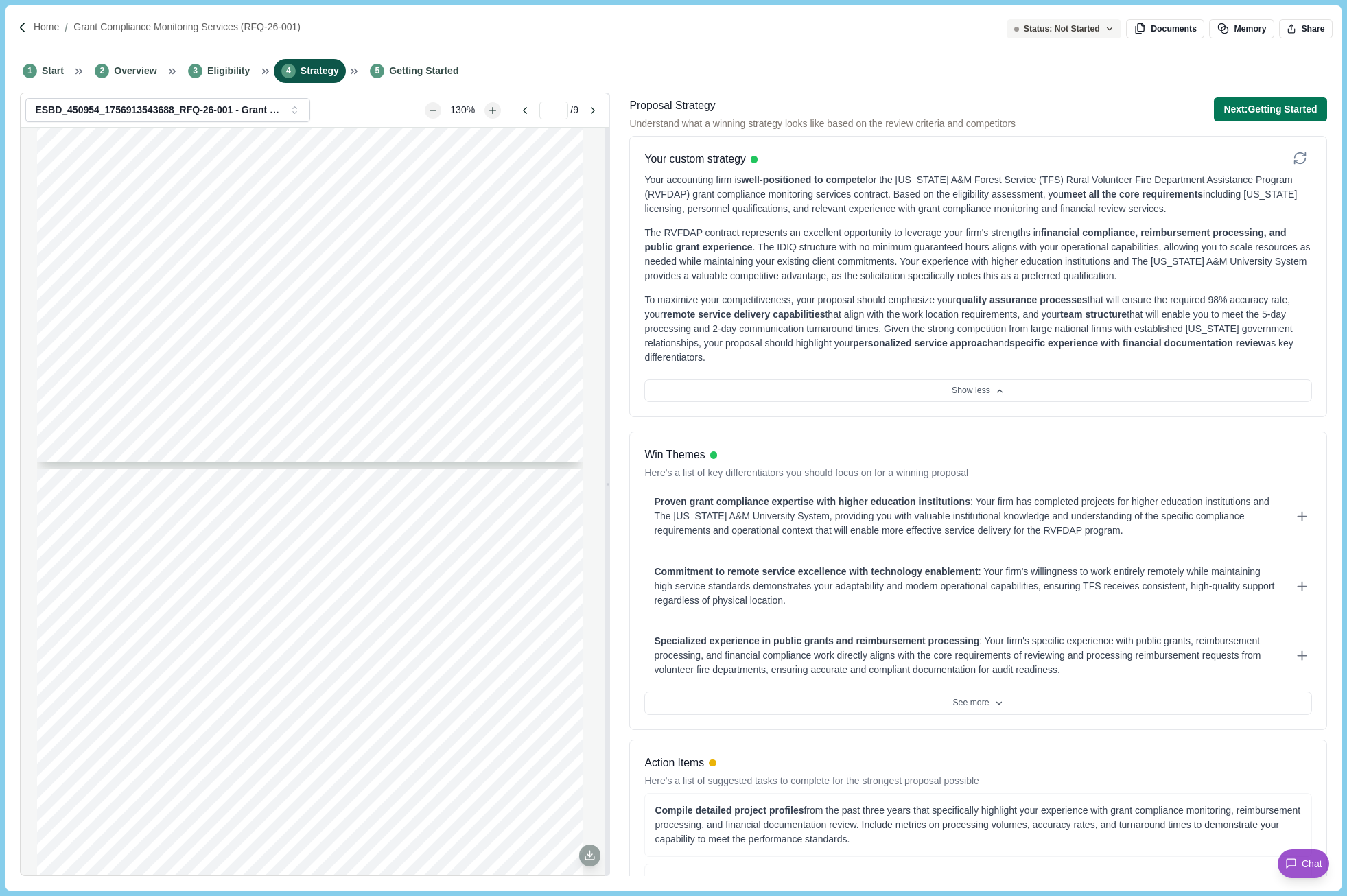
click at [834, 60] on div "1 Start 2 Overview 3 Eligibility 4 Strategy 5 Getting Started" at bounding box center [672, 70] width 1335 height 43
click at [868, 58] on div "1 Start 2 Overview 3 Eligibility 4 Strategy 5 Getting Started" at bounding box center [672, 70] width 1335 height 43
click at [995, 389] on icon at bounding box center [999, 391] width 10 height 10
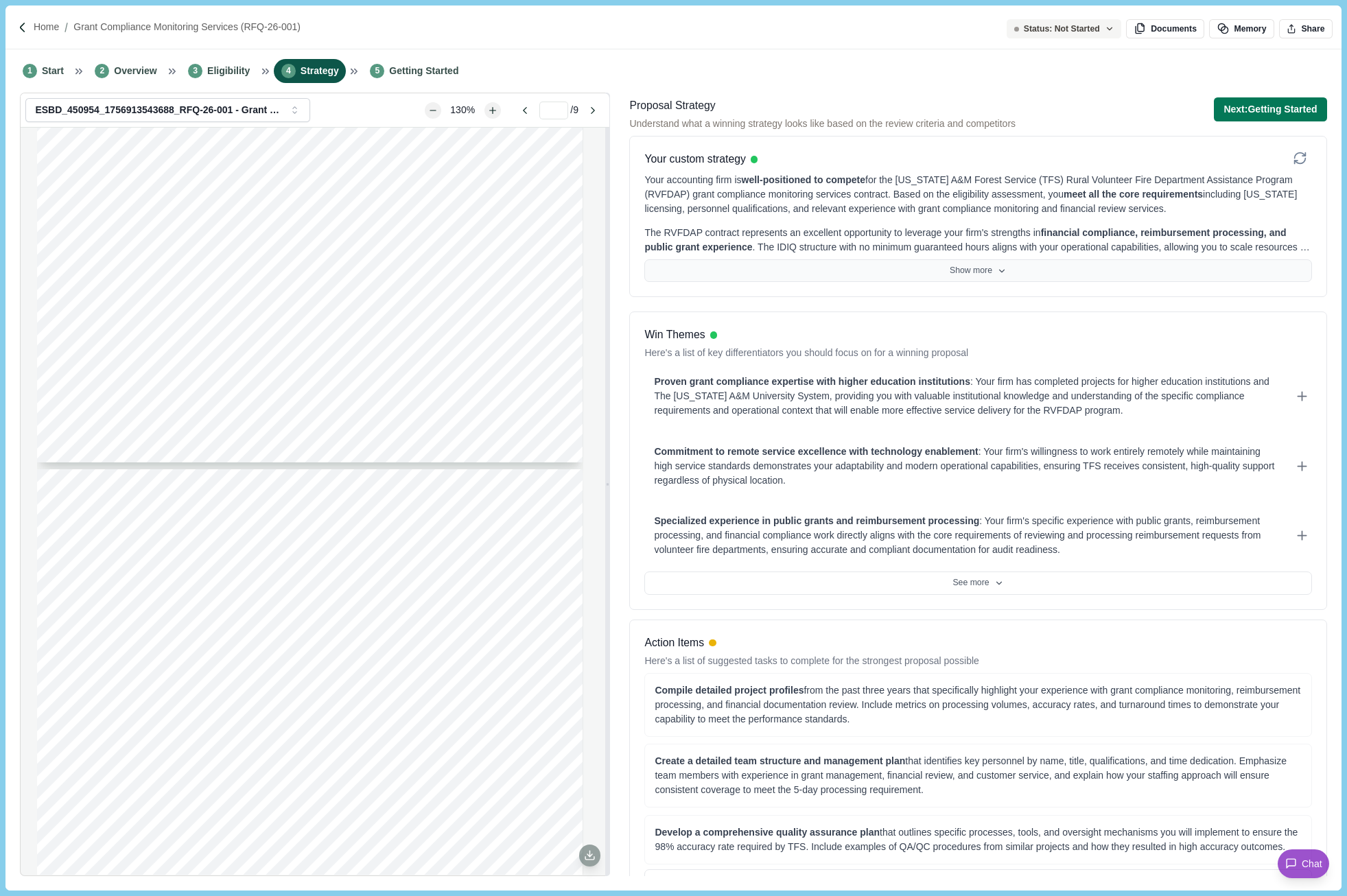
click at [967, 278] on button "Show more" at bounding box center [977, 271] width 667 height 24
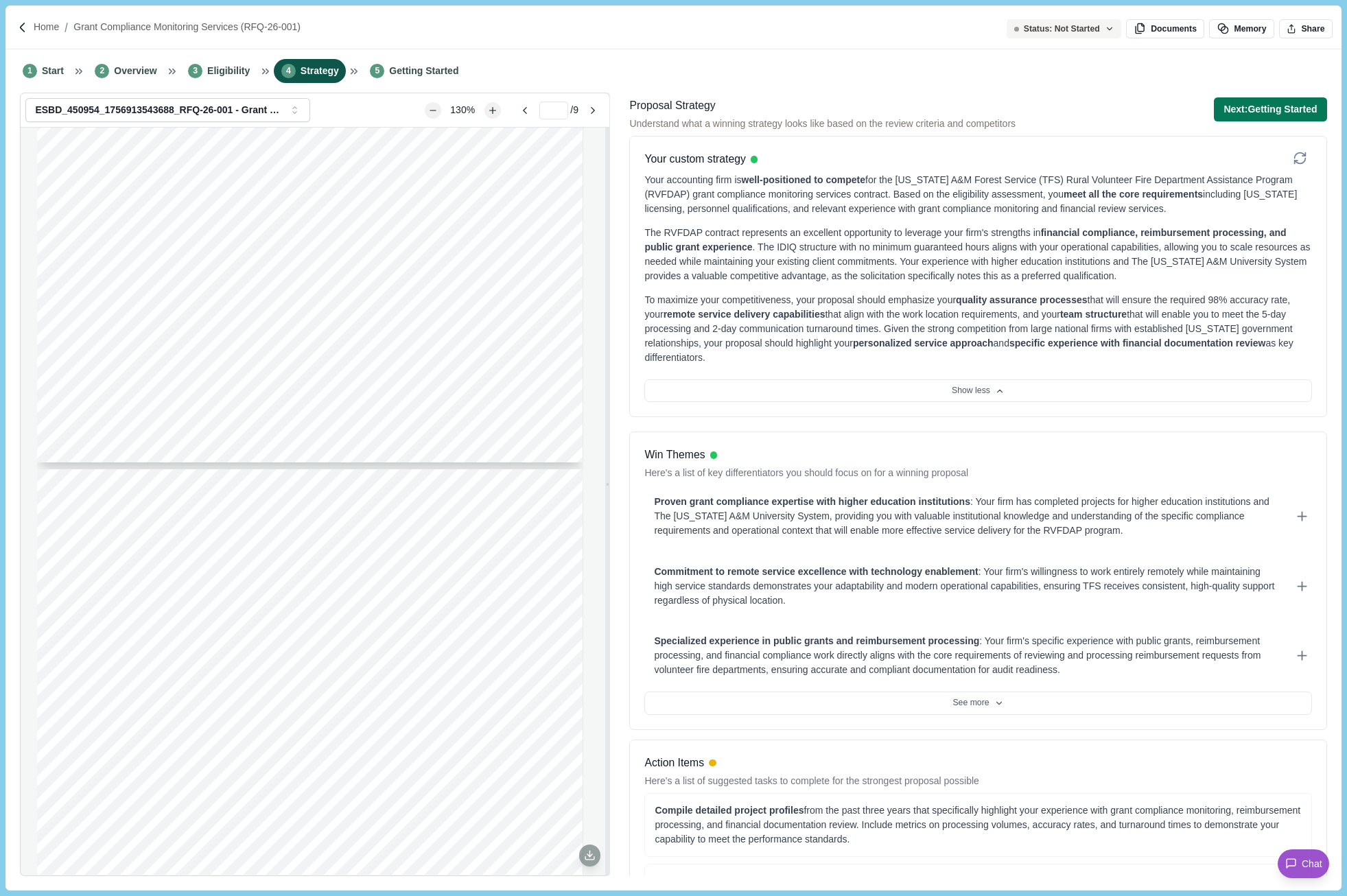
click at [1219, 469] on div "Win Themes Here's a list of key differentiators you should focus on for a winni…" at bounding box center [977, 463] width 667 height 33
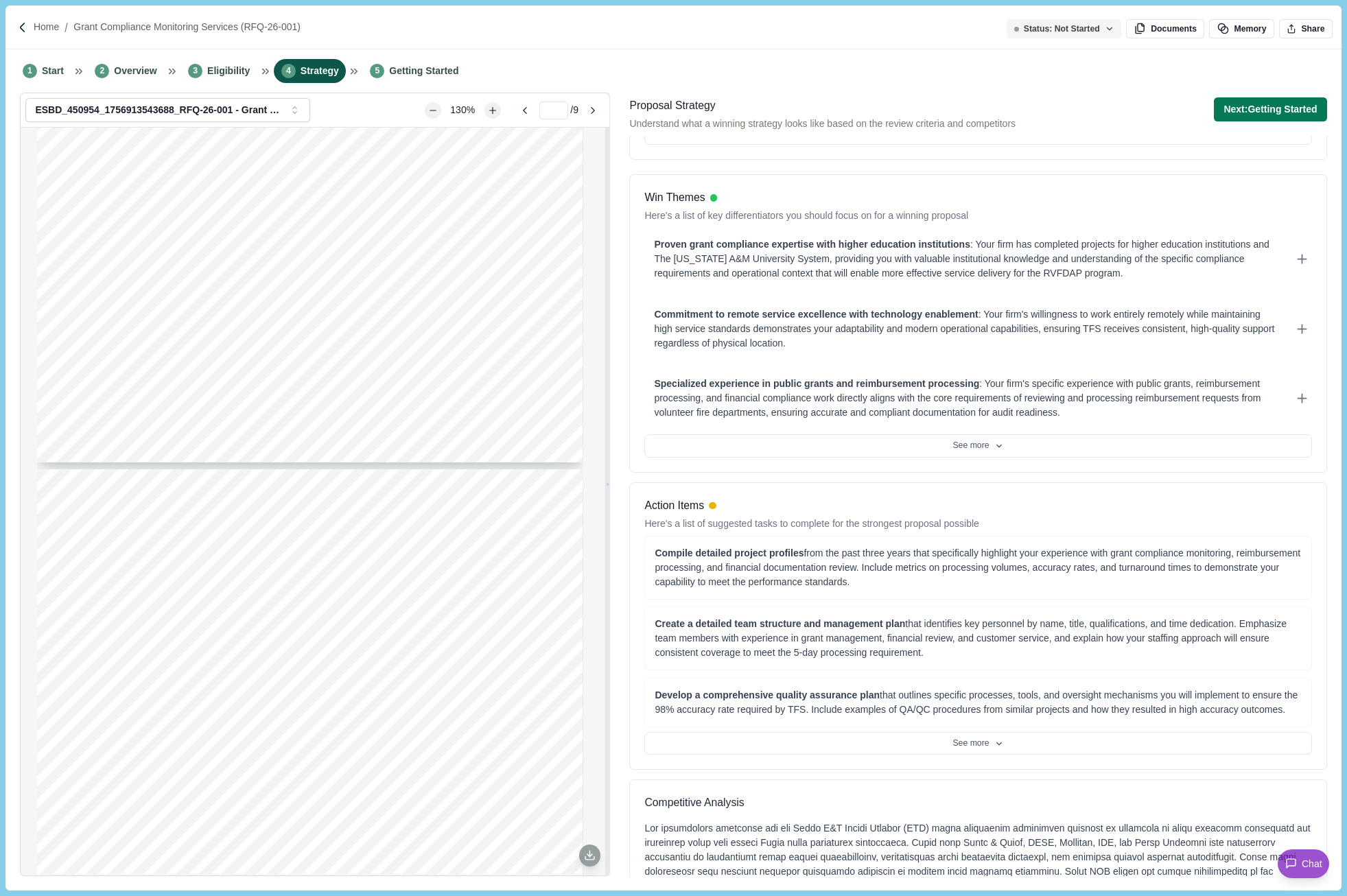
scroll to position [274, 0]
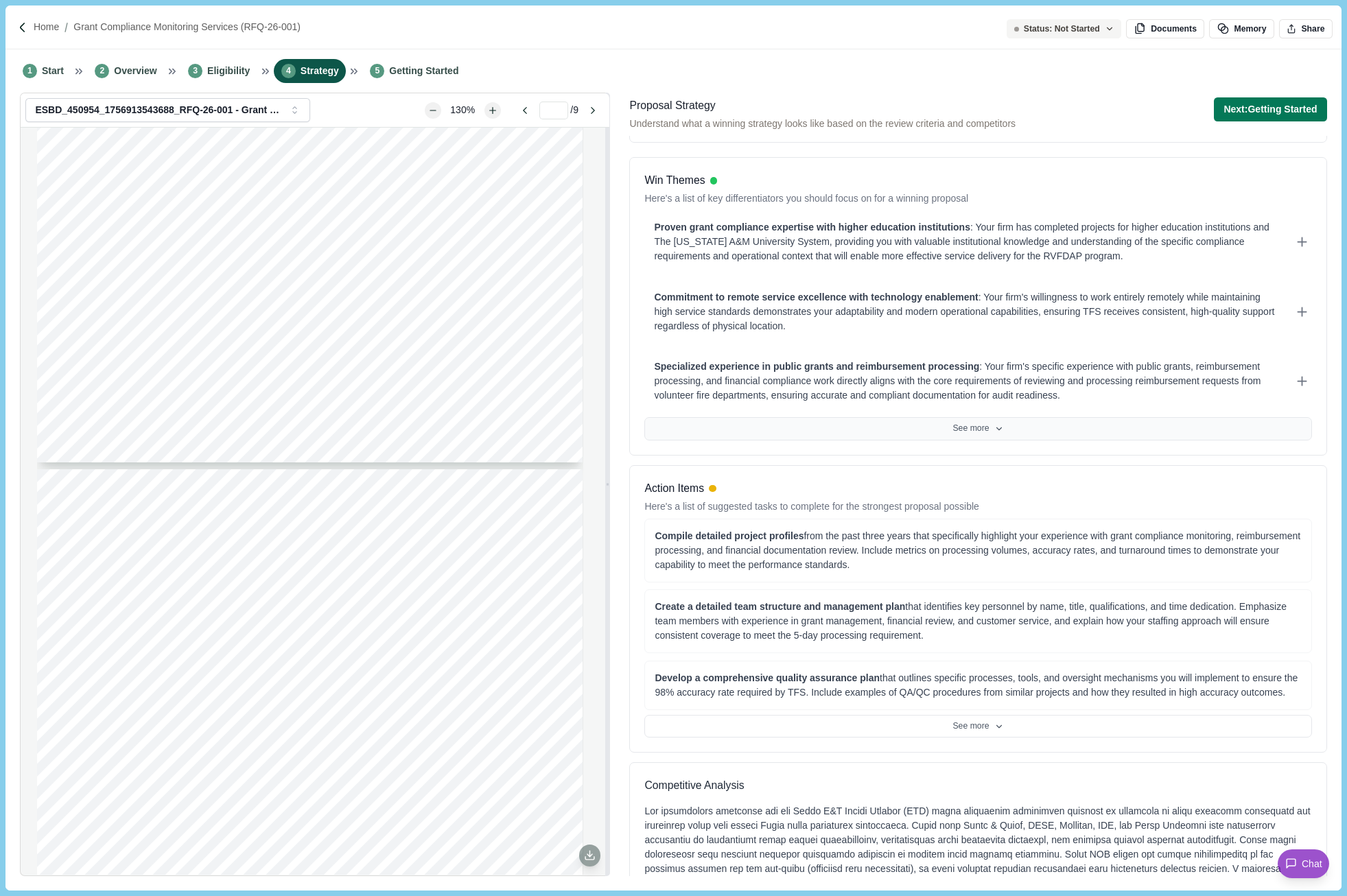
click at [956, 430] on button "See more" at bounding box center [977, 429] width 667 height 24
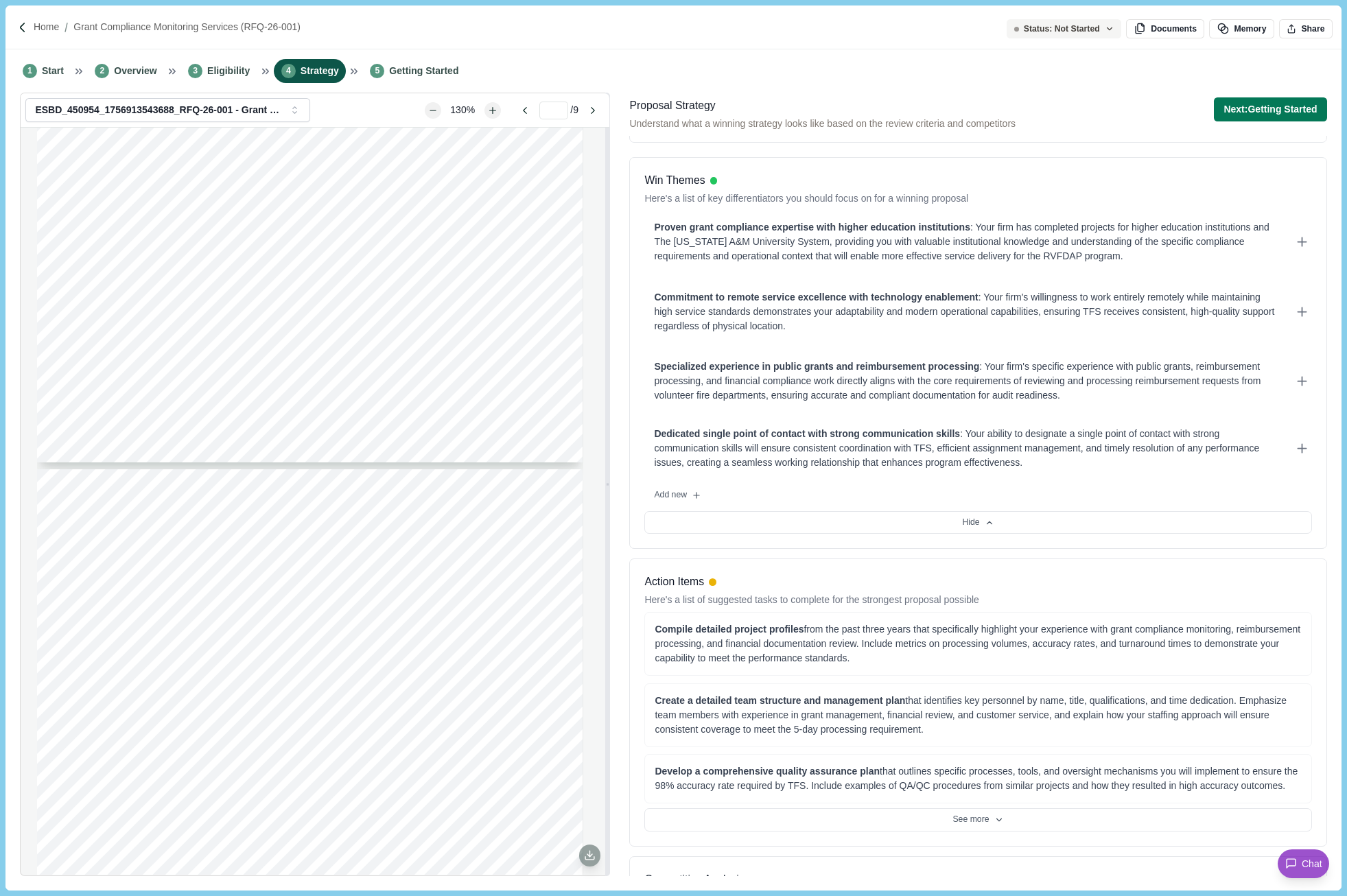
click at [1275, 594] on div "Action Items Here's a list of suggested tasks to complete for the strongest pro…" at bounding box center [977, 590] width 667 height 33
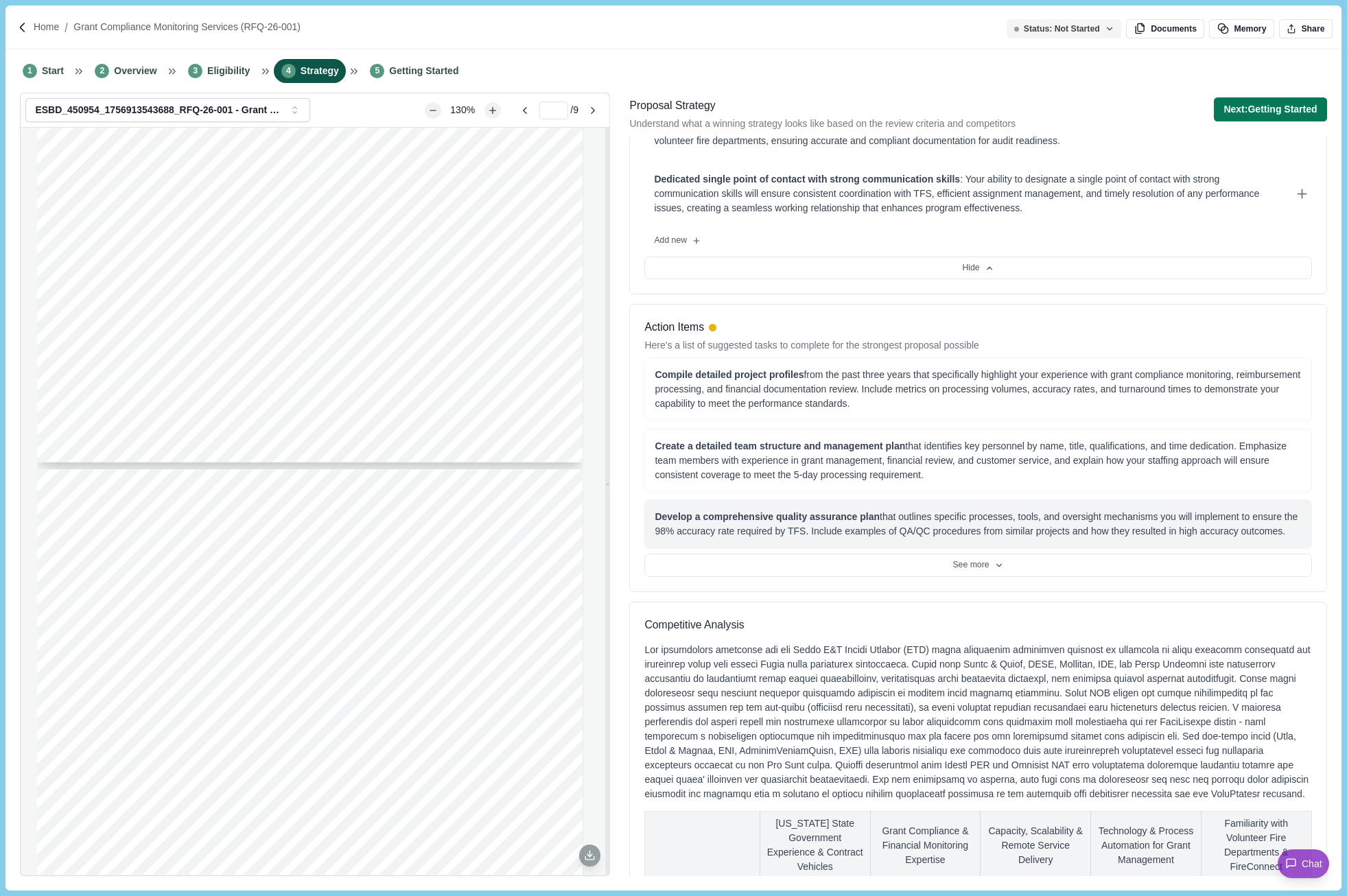
scroll to position [549, 0]
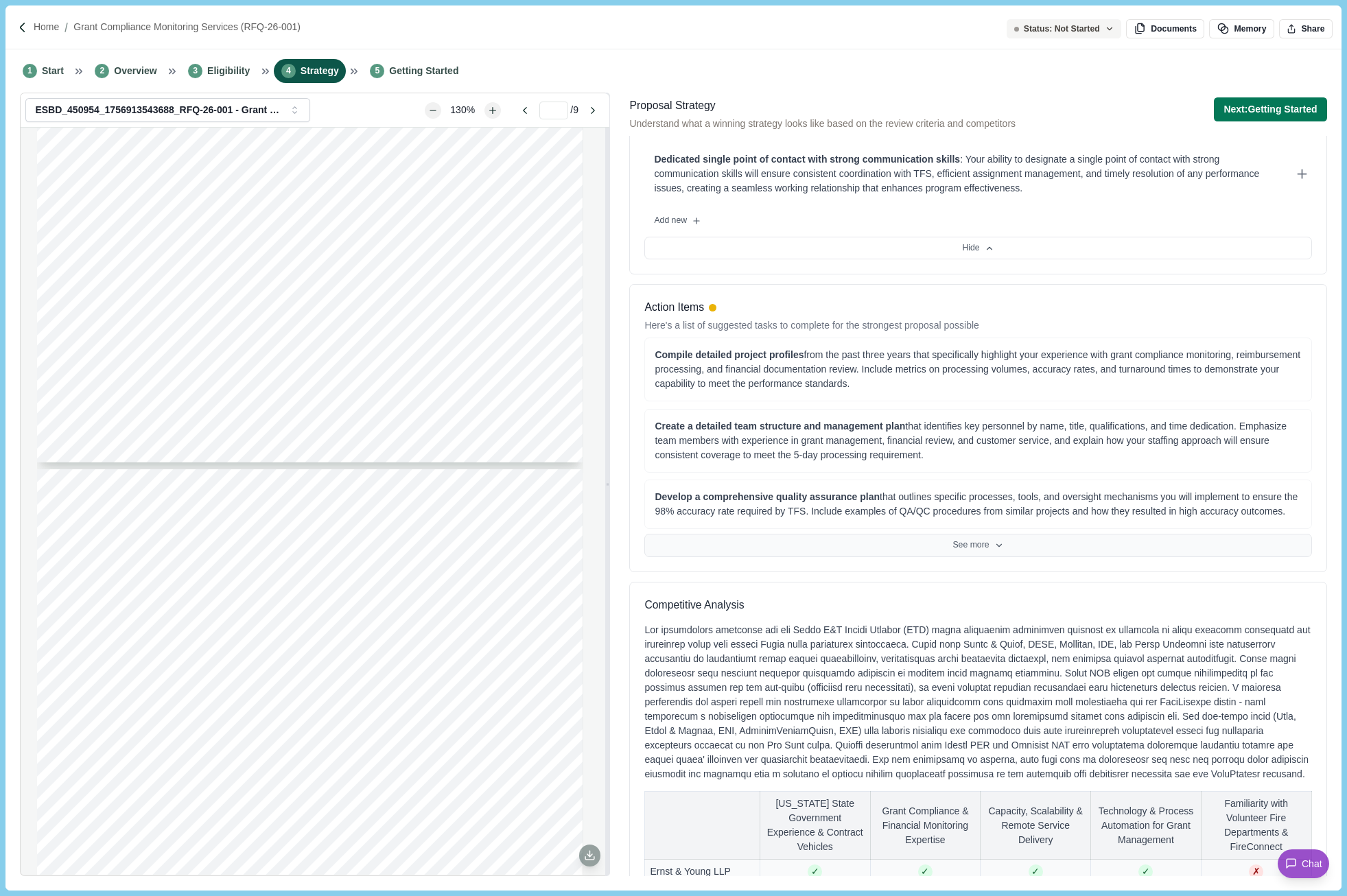
click at [951, 539] on button "See more" at bounding box center [977, 545] width 667 height 24
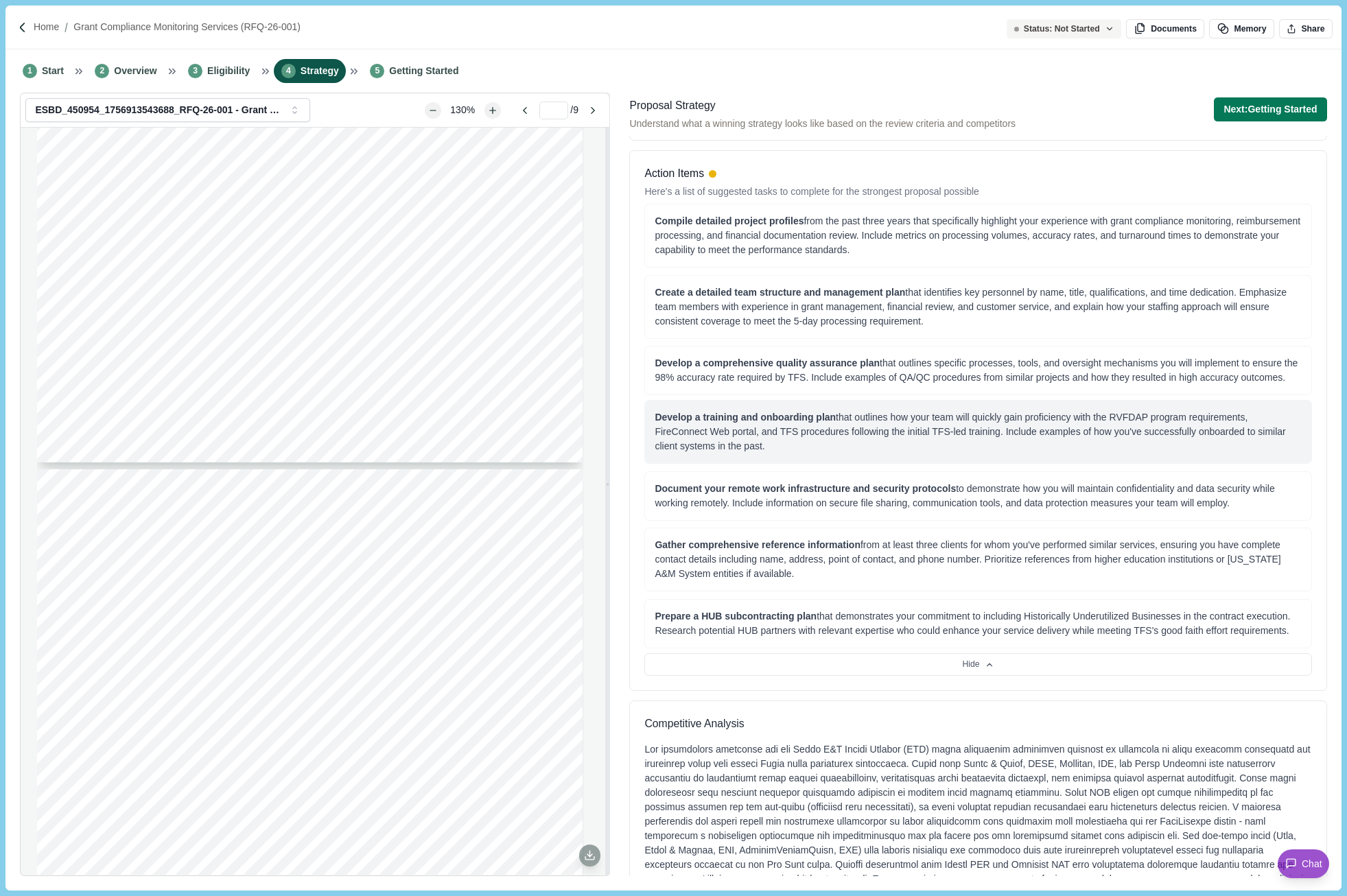
scroll to position [686, 0]
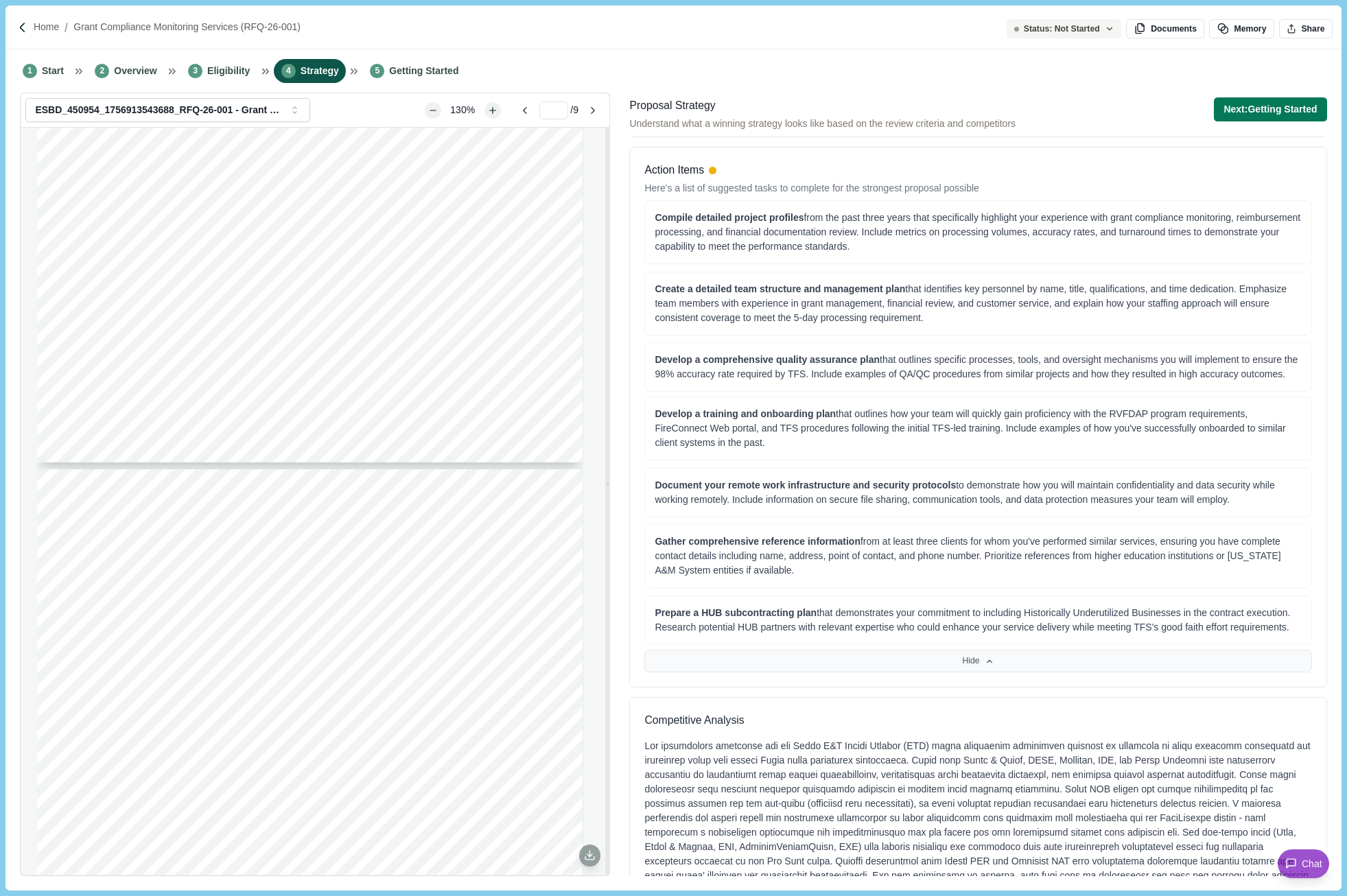
click at [1231, 657] on button "Hide" at bounding box center [977, 661] width 667 height 24
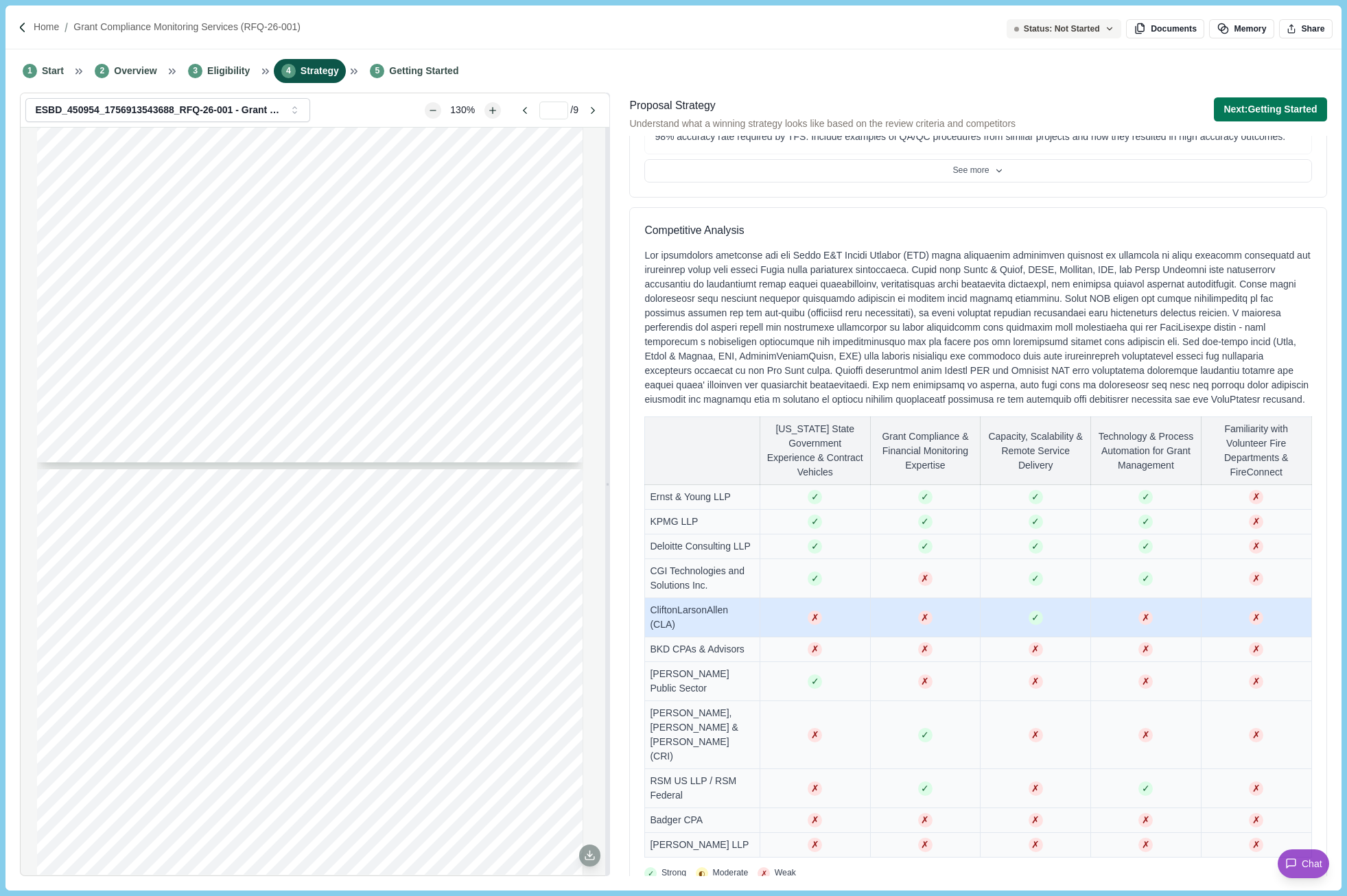
scroll to position [976, 0]
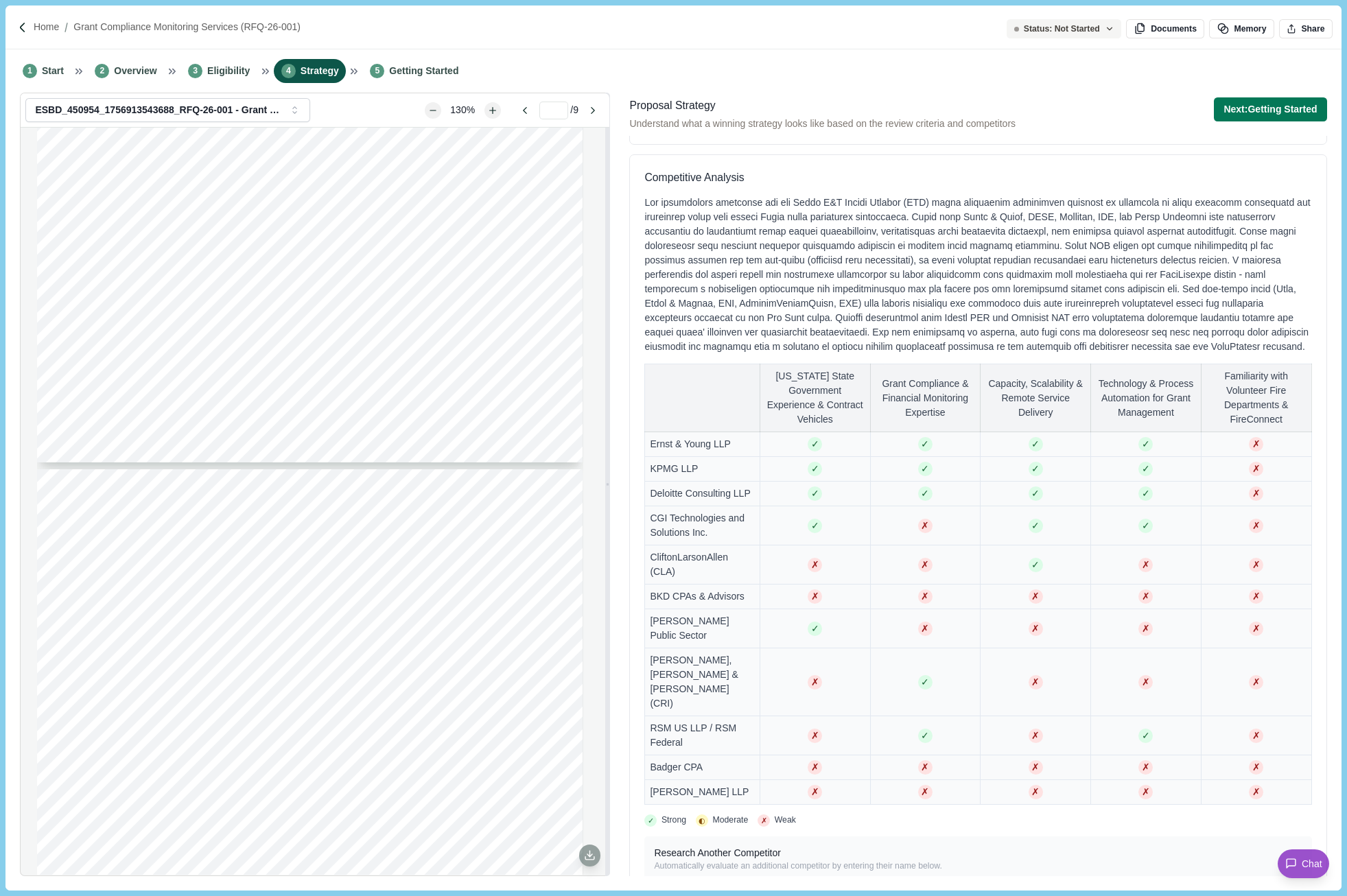
click at [1224, 715] on div "Research Another Competitor Automatically evaluate an additional competitor by …" at bounding box center [977, 873] width 667 height 75
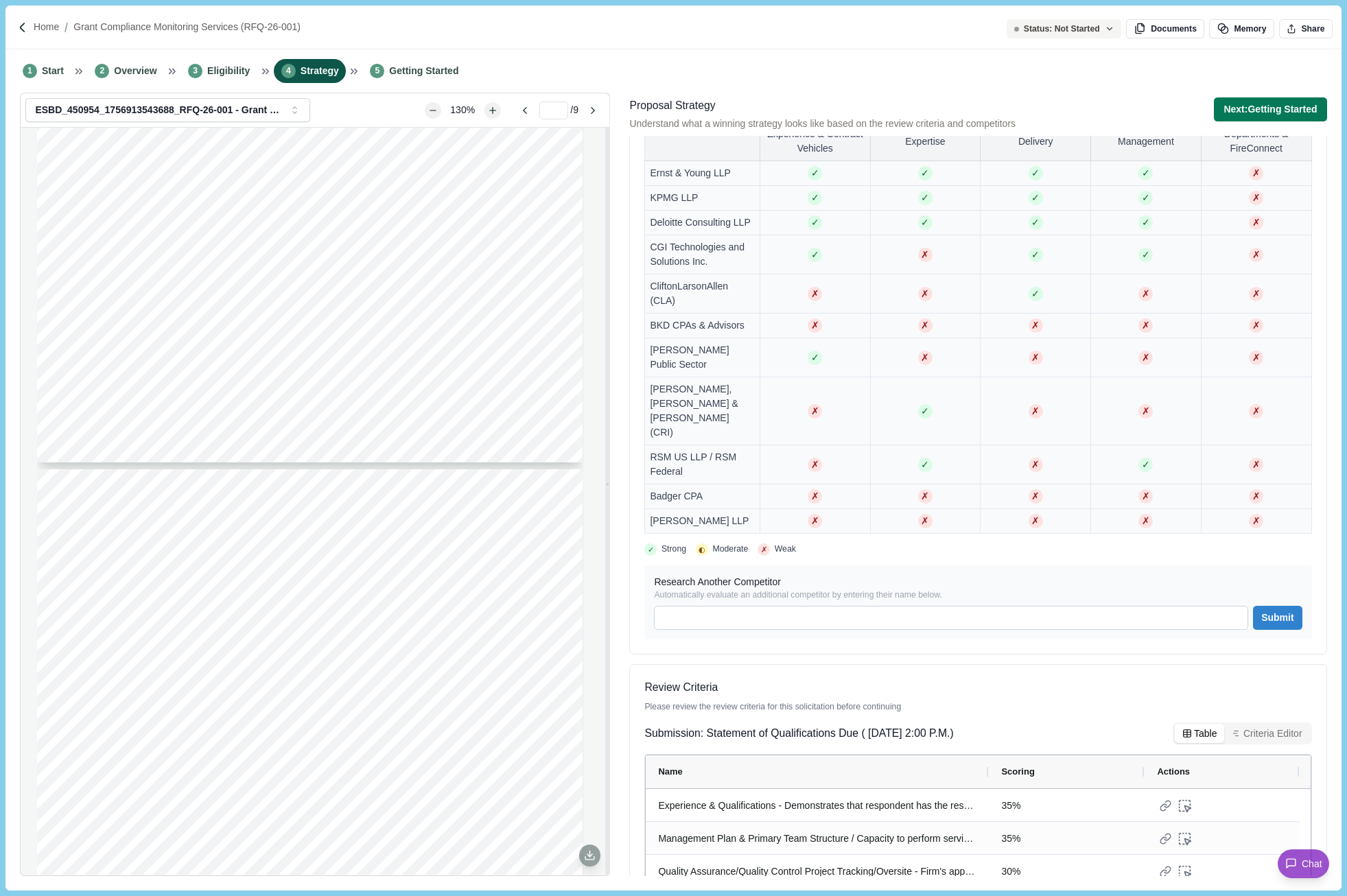
scroll to position [1250, 0]
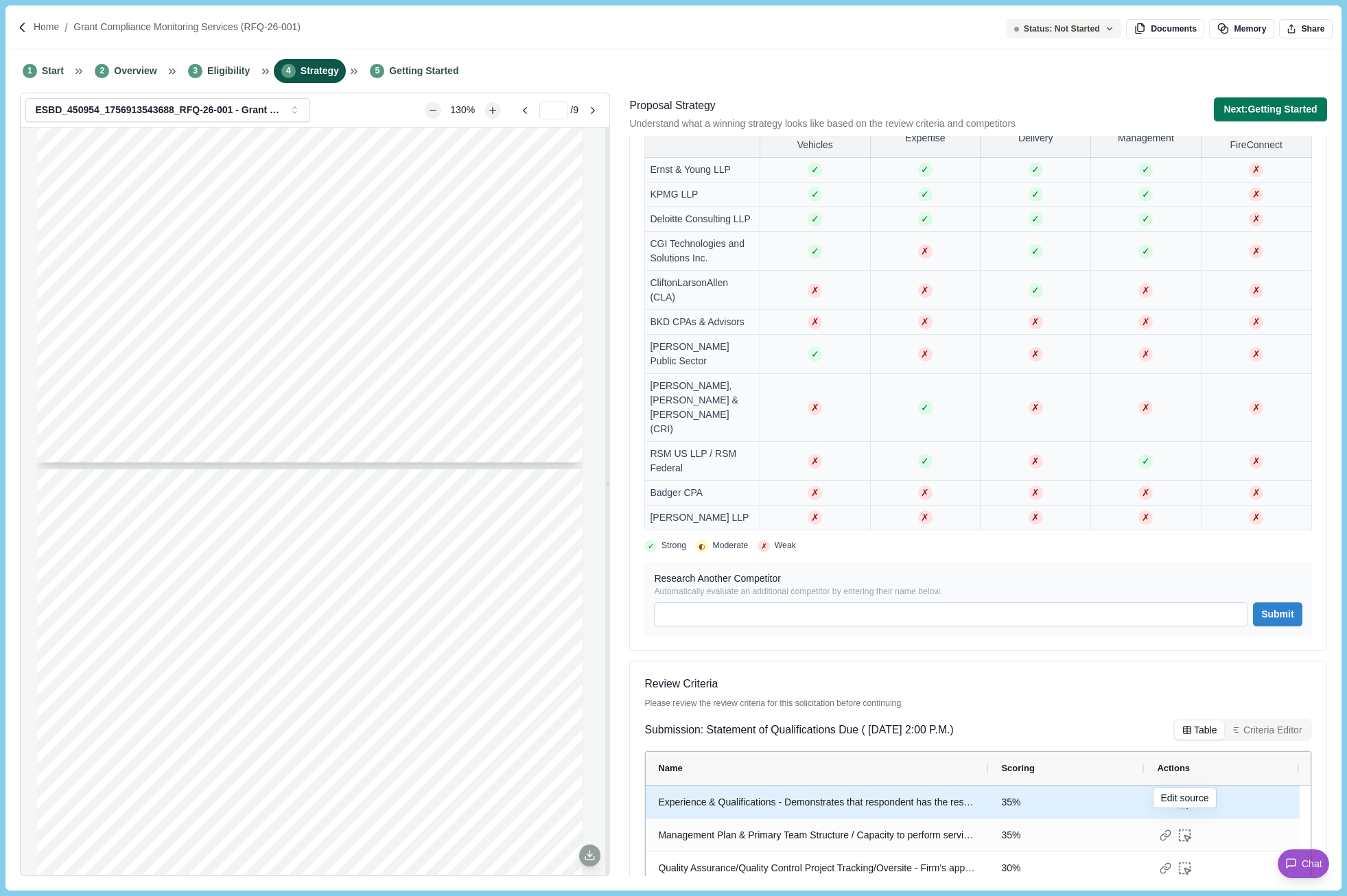
click at [1179, 715] on icon at bounding box center [1179, 800] width 0 height 1
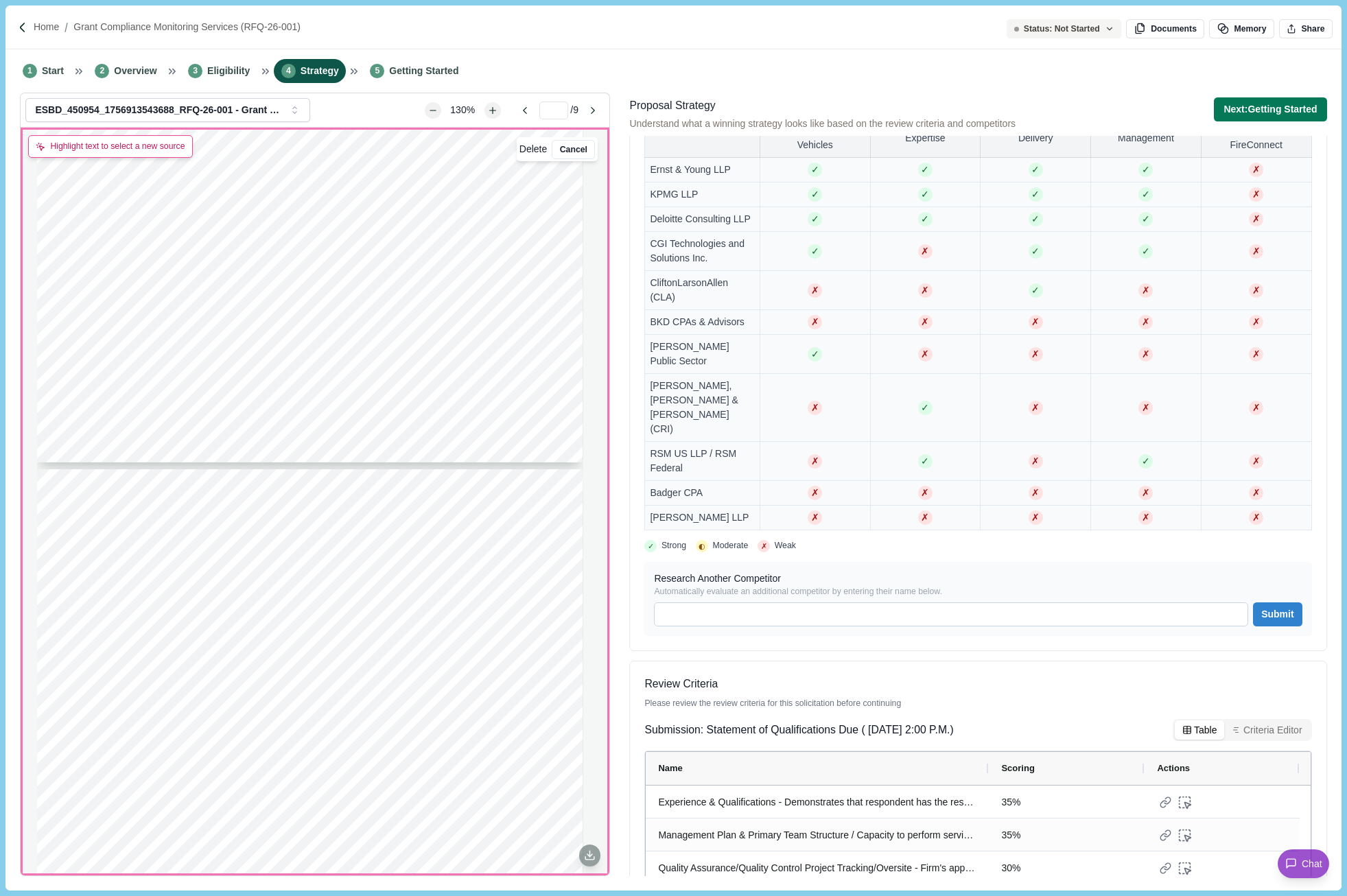
click at [1237, 715] on button "Criteria Editor" at bounding box center [1266, 730] width 85 height 19
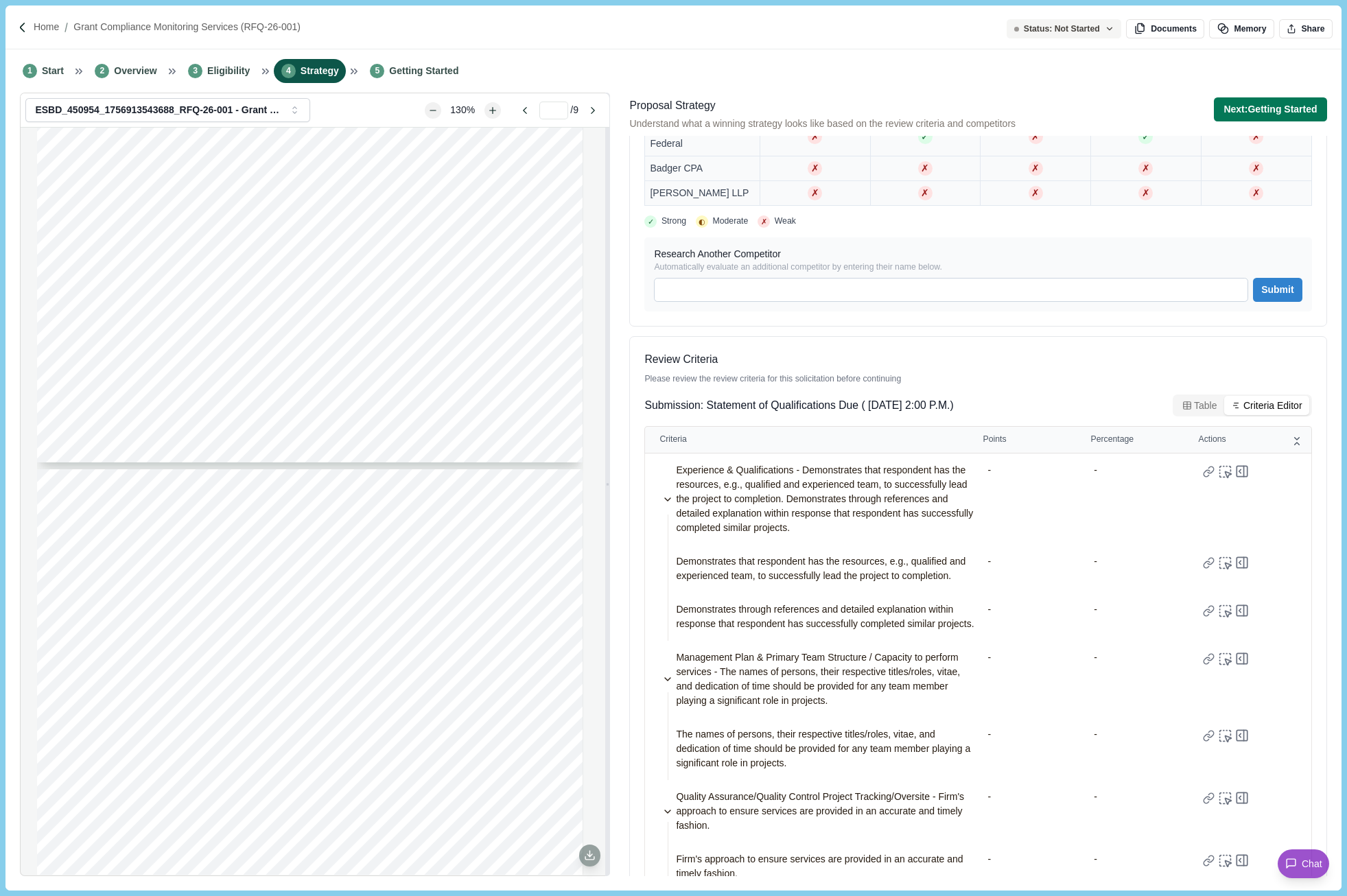
scroll to position [1575, 0]
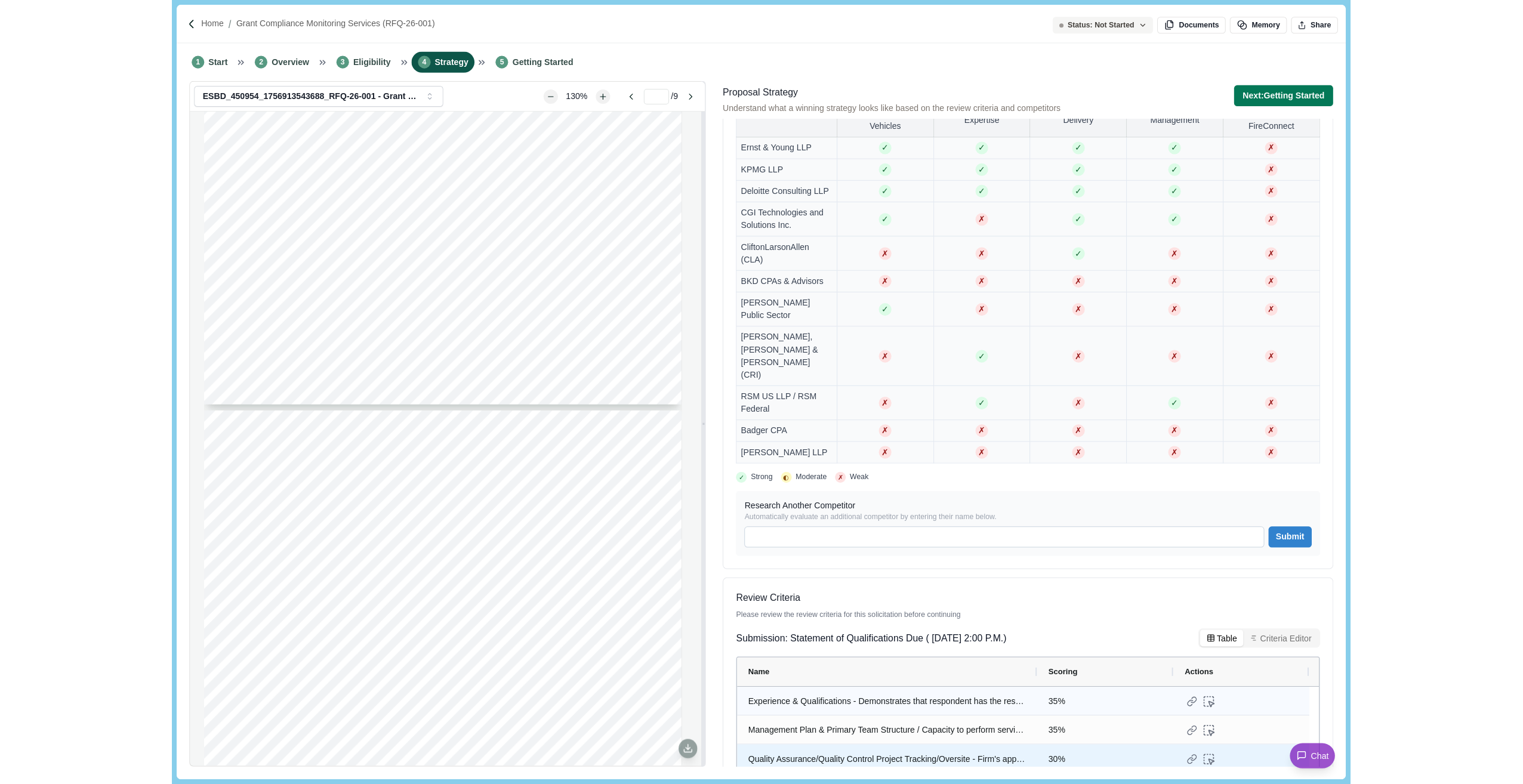
scroll to position [1087, 0]
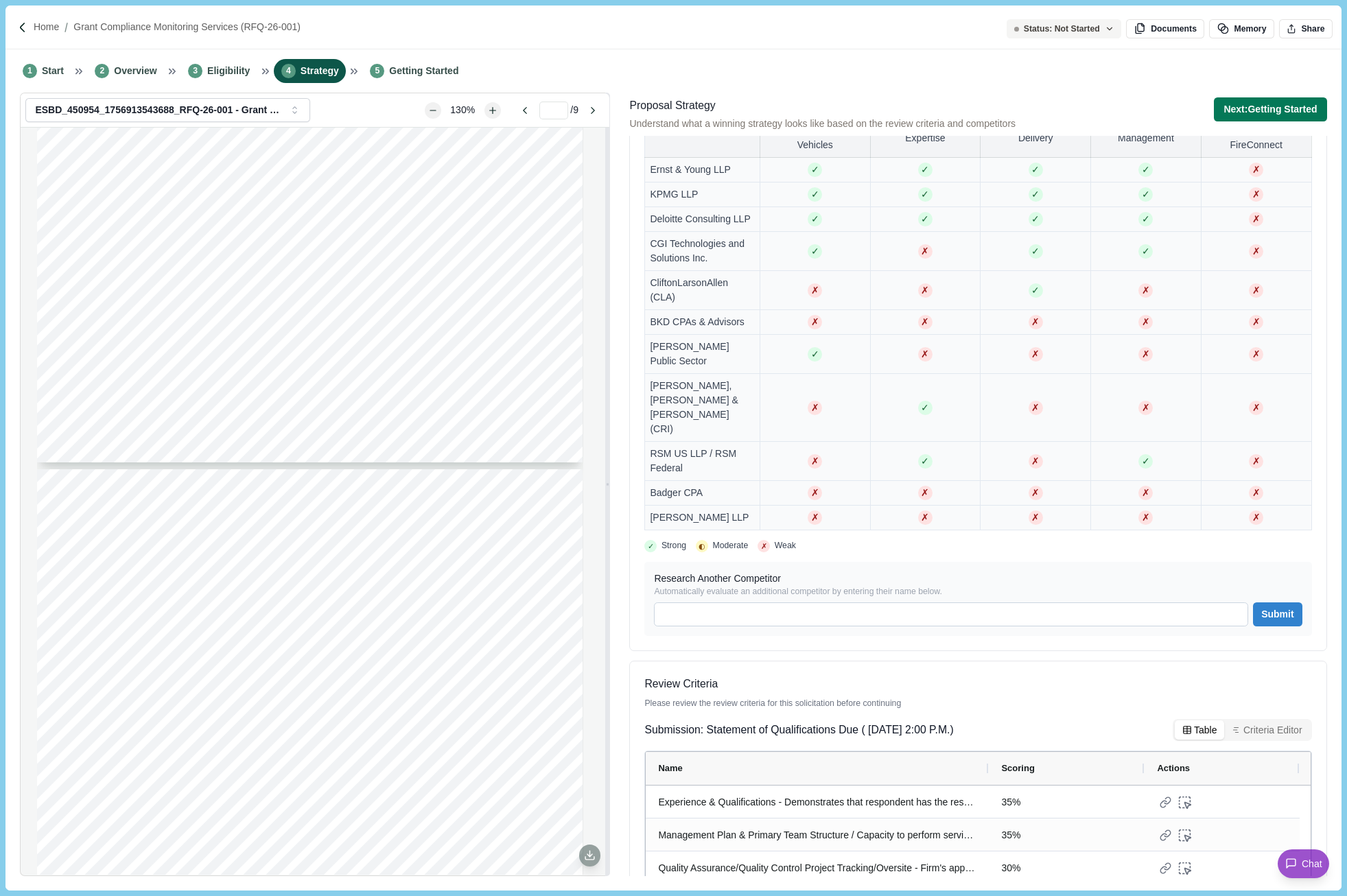
click at [1243, 661] on div "Review Criteria Please review the review criteria for this solicitation before …" at bounding box center [977, 783] width 697 height 244
click at [395, 78] on span "Getting Started" at bounding box center [424, 71] width 69 height 14
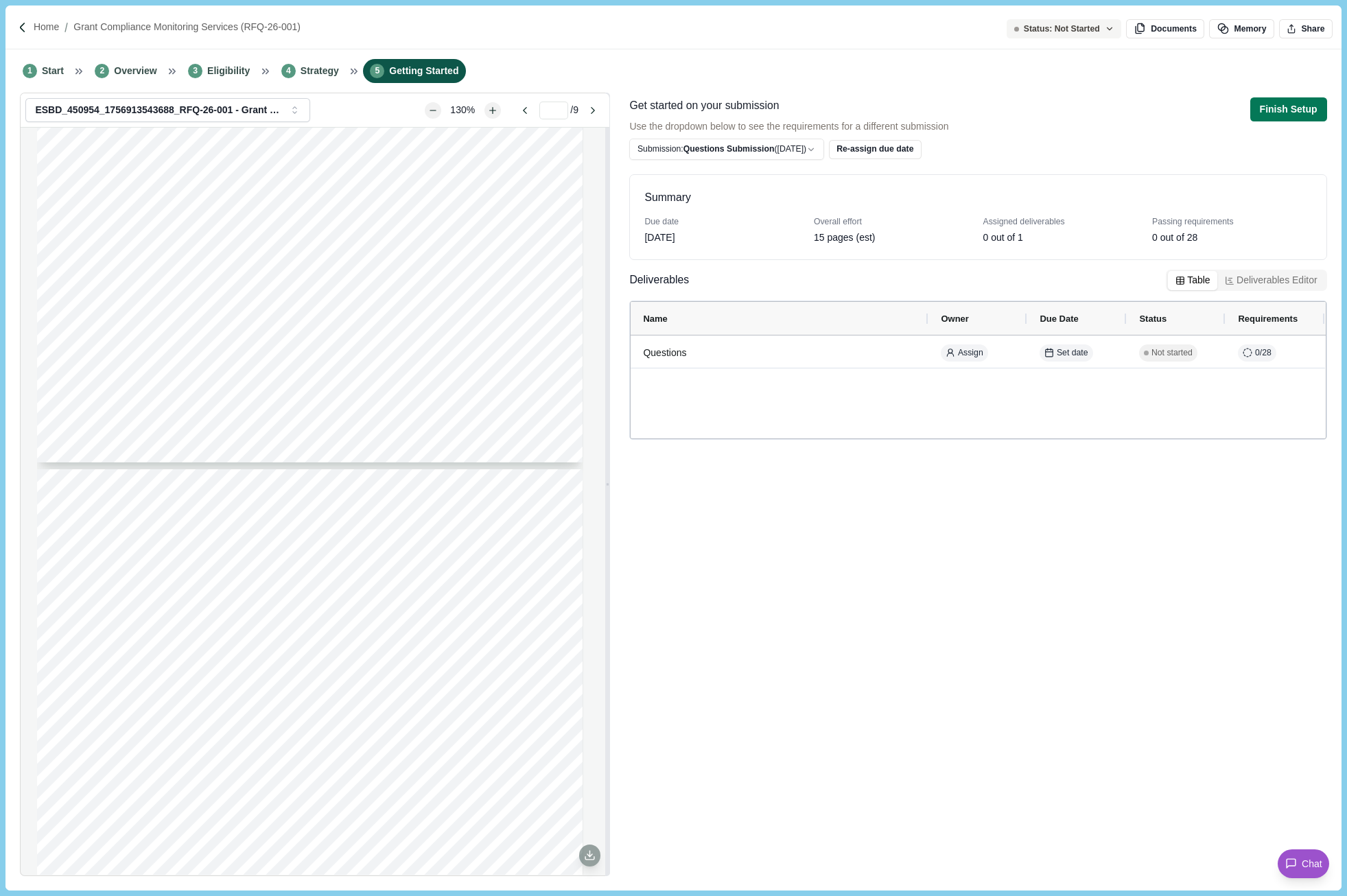
drag, startPoint x: 1230, startPoint y: 883, endPoint x: 1220, endPoint y: 856, distance: 28.8
click at [1230, 715] on div "Status: Not Started Documents Memory Share ESBD_450954_1756913543688_RFQ-26-001…" at bounding box center [672, 490] width 1335 height 797
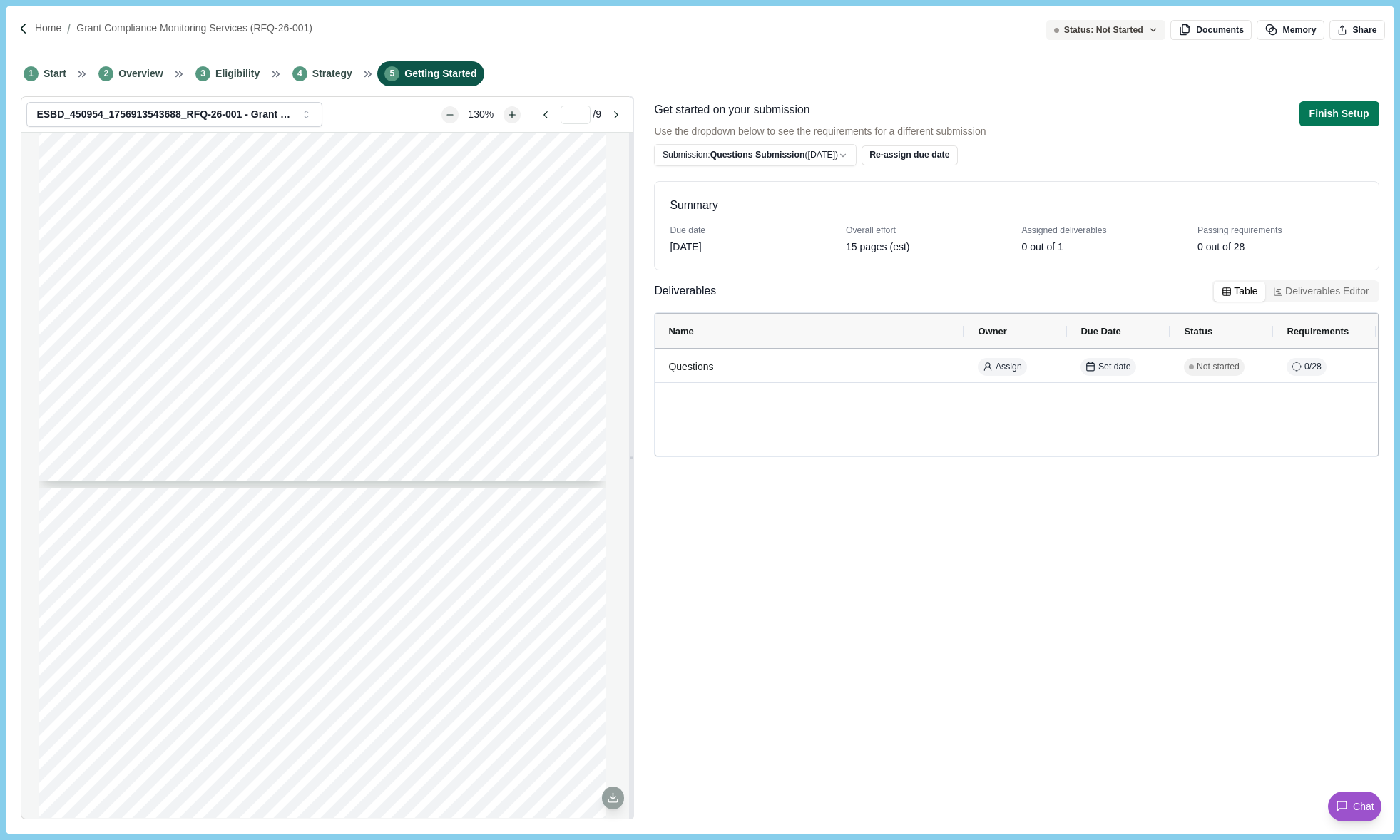
click at [1261, 677] on div "Summary Due date [DATE] Overall effort 15 pages (est) Assigned deliverables 0 o…" at bounding box center [1016, 494] width 724 height 647
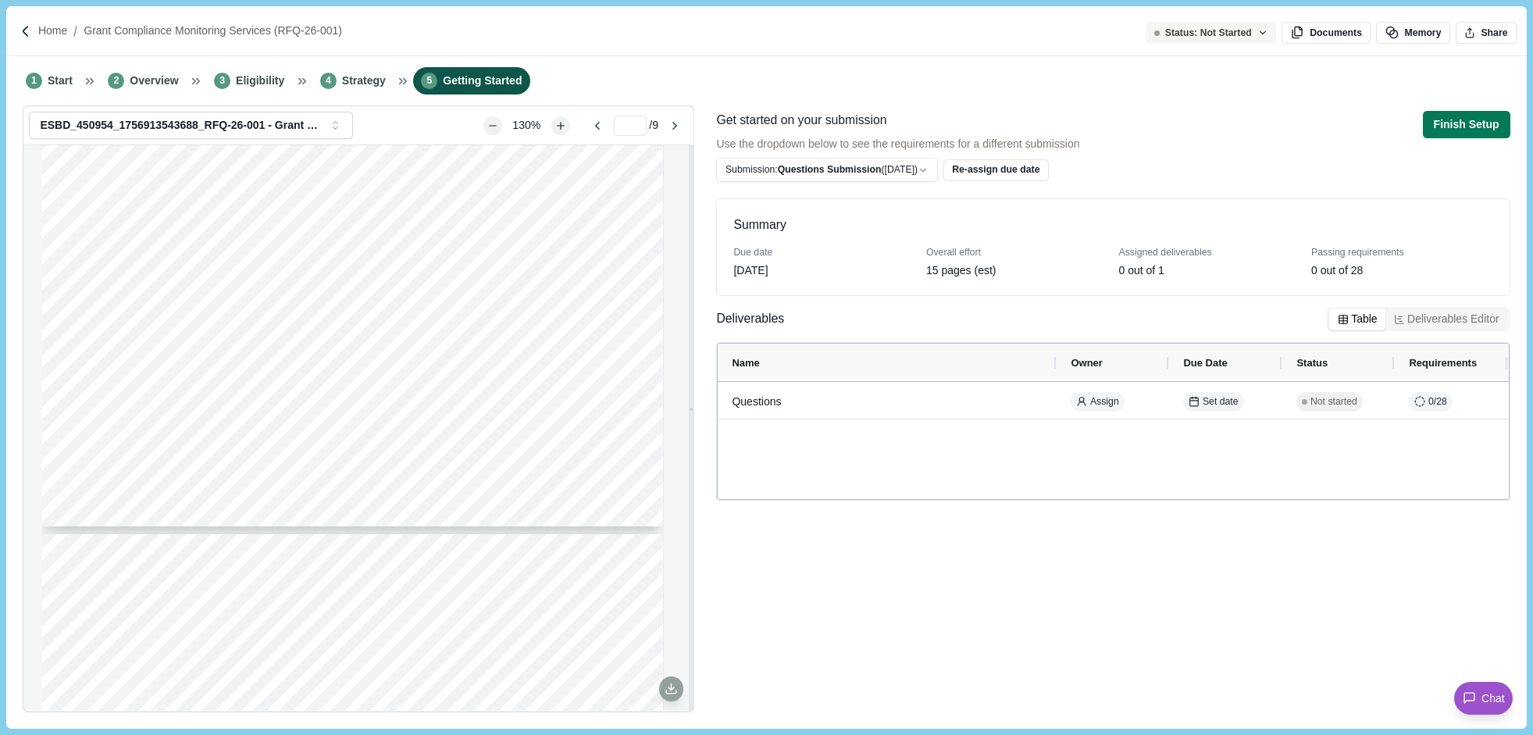
click at [115, 15] on div "Home Grant Compliance Monitoring Services (RFQ-26-001)" at bounding box center [765, 31] width 1519 height 50
drag, startPoint x: 39, startPoint y: 381, endPoint x: 84, endPoint y: 364, distance: 47.7
click at [39, 381] on div "Page 1 of 9 [US_STATE] A&M FOREST SERVICE Request For Qualifications RFQ-26-001…" at bounding box center [358, 427] width 670 height 565
click at [90, 5] on div "Home Grant Compliance Monitoring Services (RFQ-26-001) 1 Start 2 Overview 3 Eli…" at bounding box center [766, 367] width 1533 height 735
click at [59, 80] on span "Start" at bounding box center [60, 81] width 25 height 16
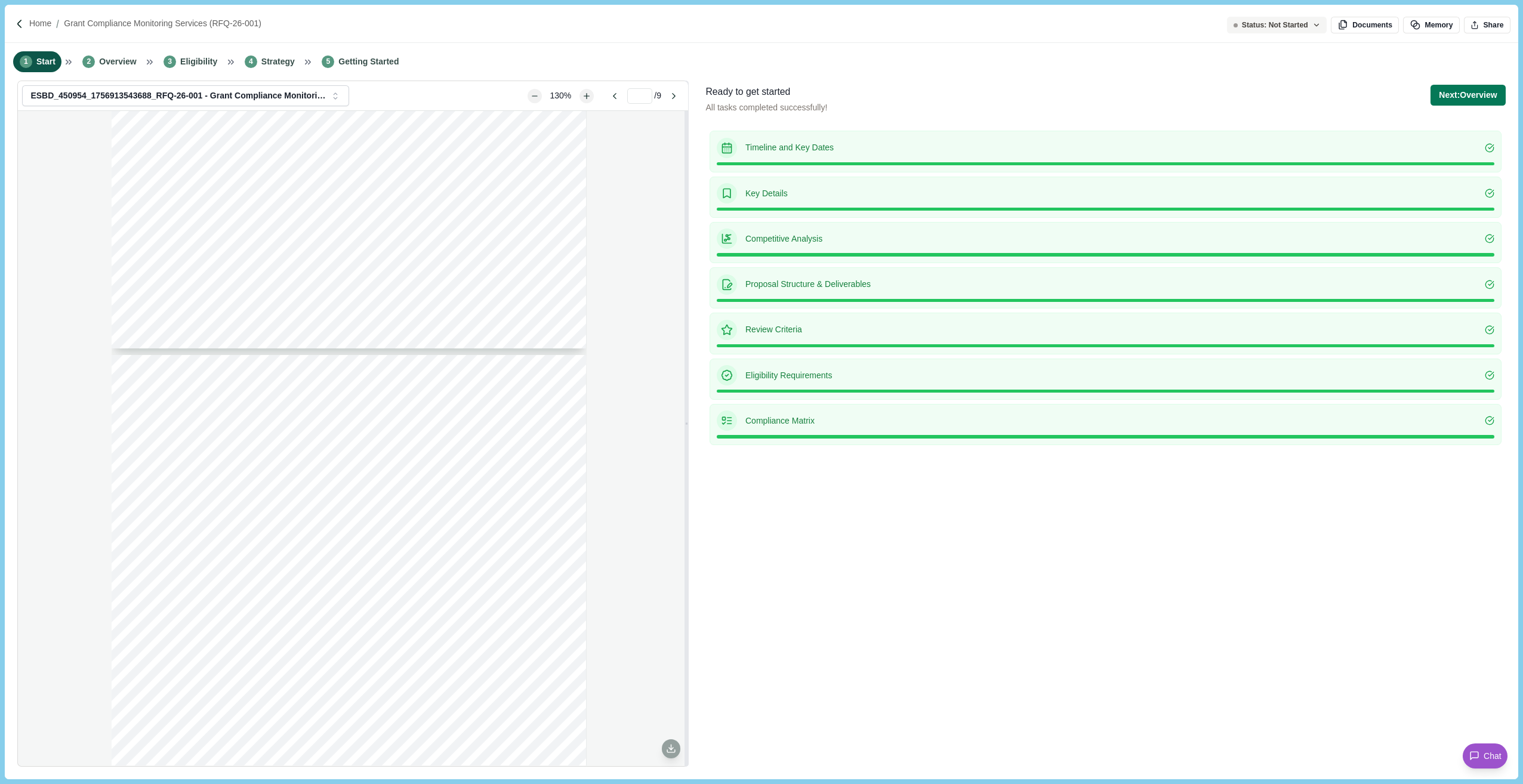
type input "*"
click at [135, 64] on li "2 Overview" at bounding box center [109, 61] width 67 height 21
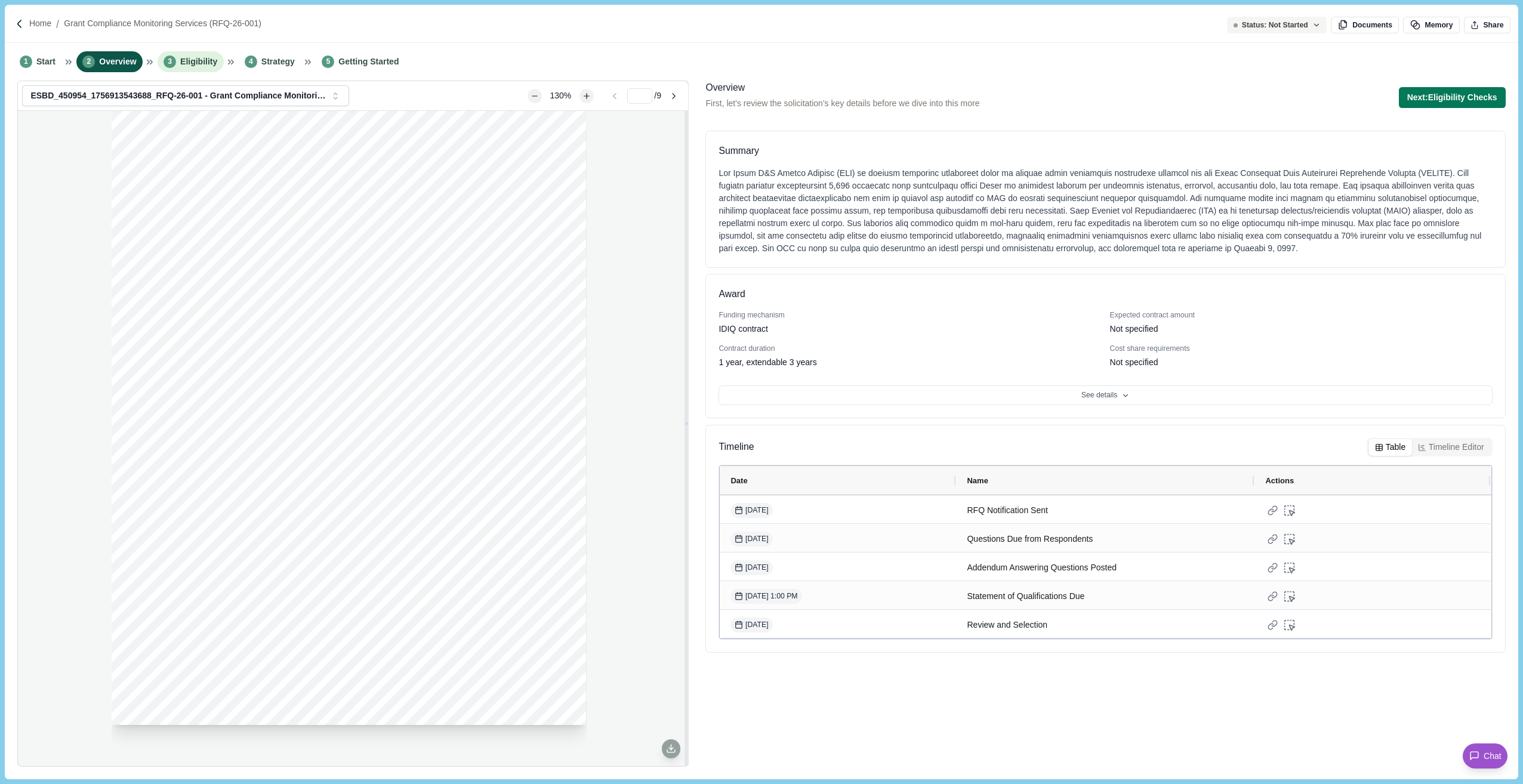
click at [183, 60] on span "Eligibility" at bounding box center [199, 62] width 37 height 12
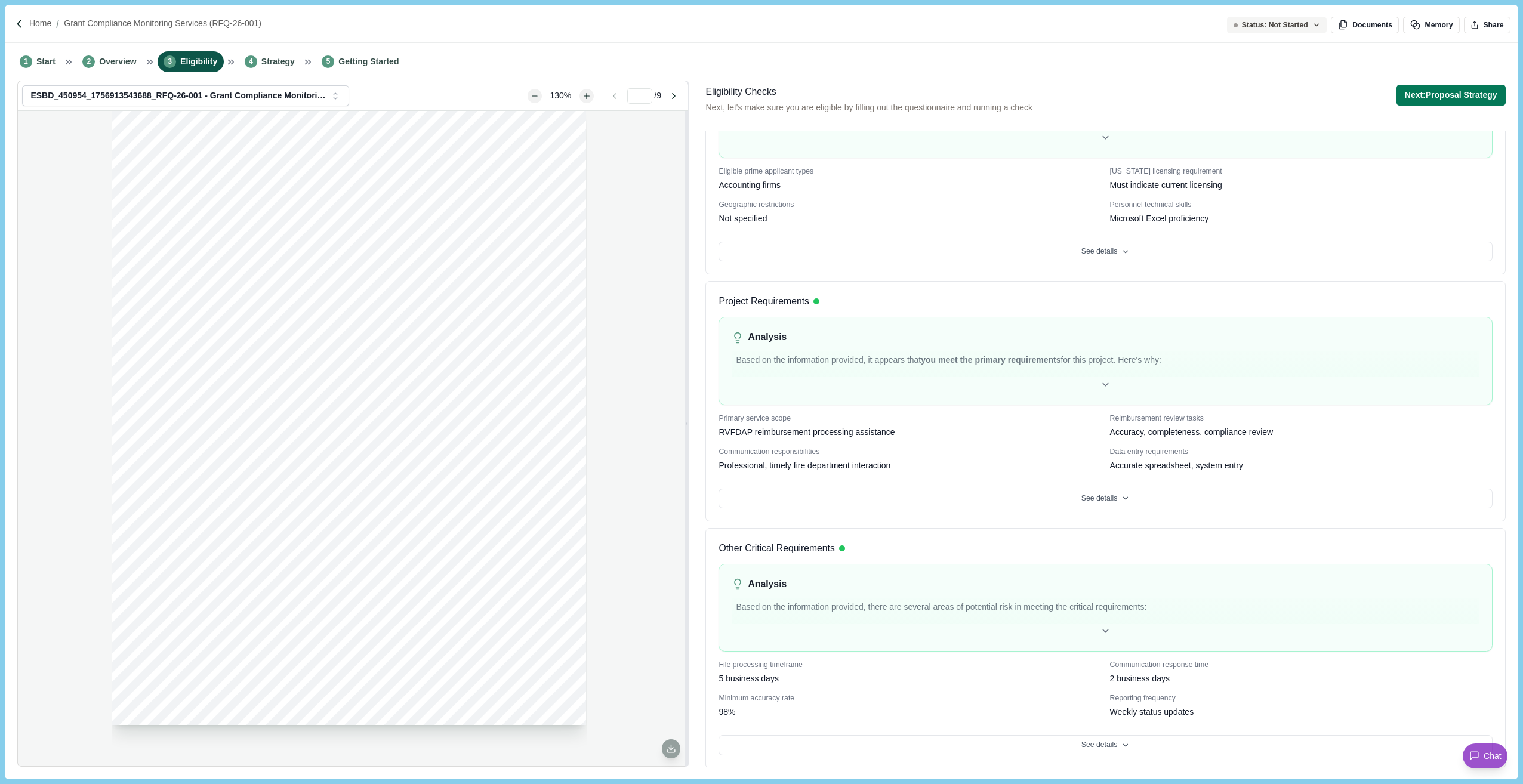
scroll to position [226, 0]
click at [274, 64] on span "Strategy" at bounding box center [278, 62] width 34 height 12
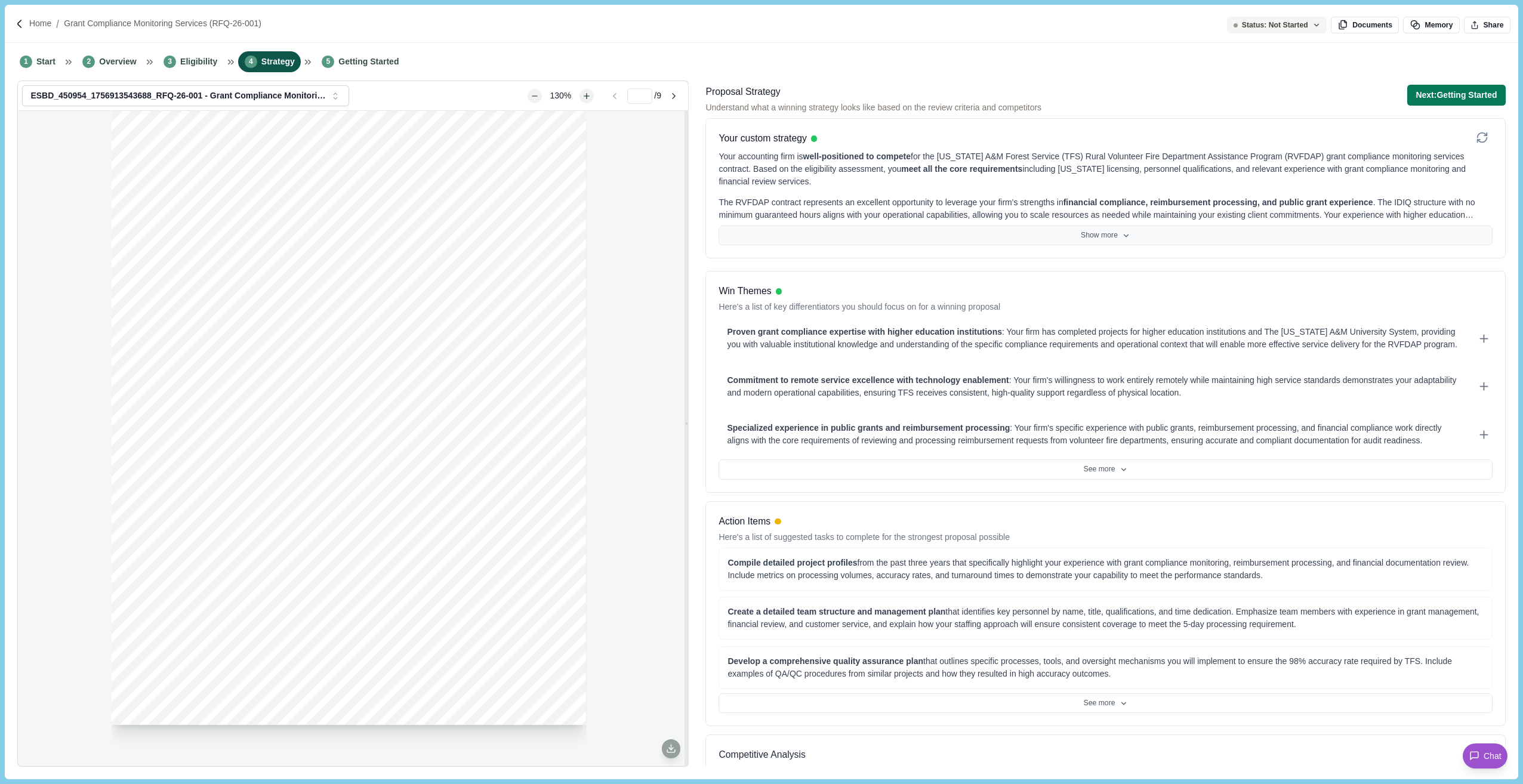
click at [948, 238] on button "Show more" at bounding box center [1106, 235] width 774 height 21
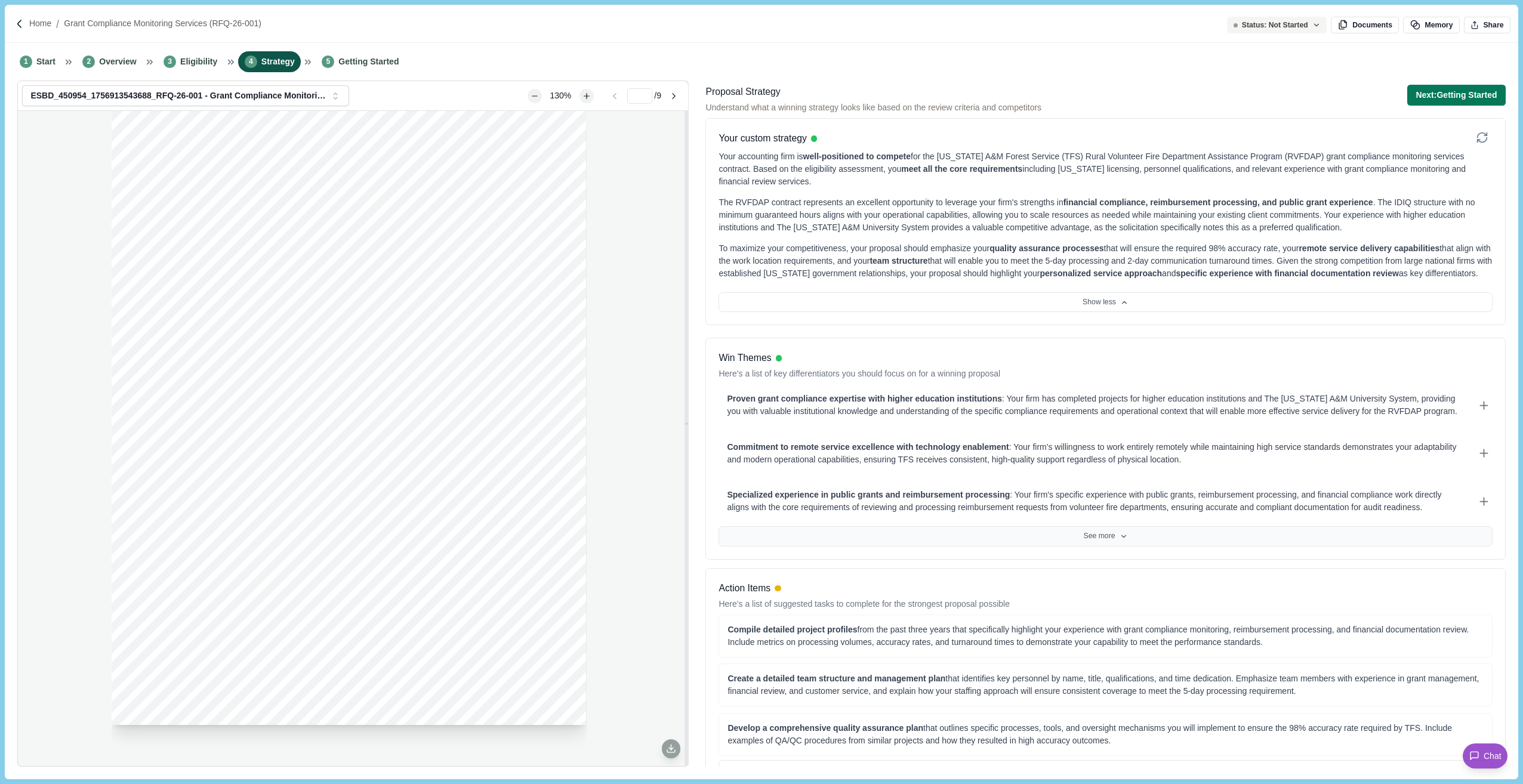
click at [1012, 539] on button "See more" at bounding box center [1106, 536] width 774 height 21
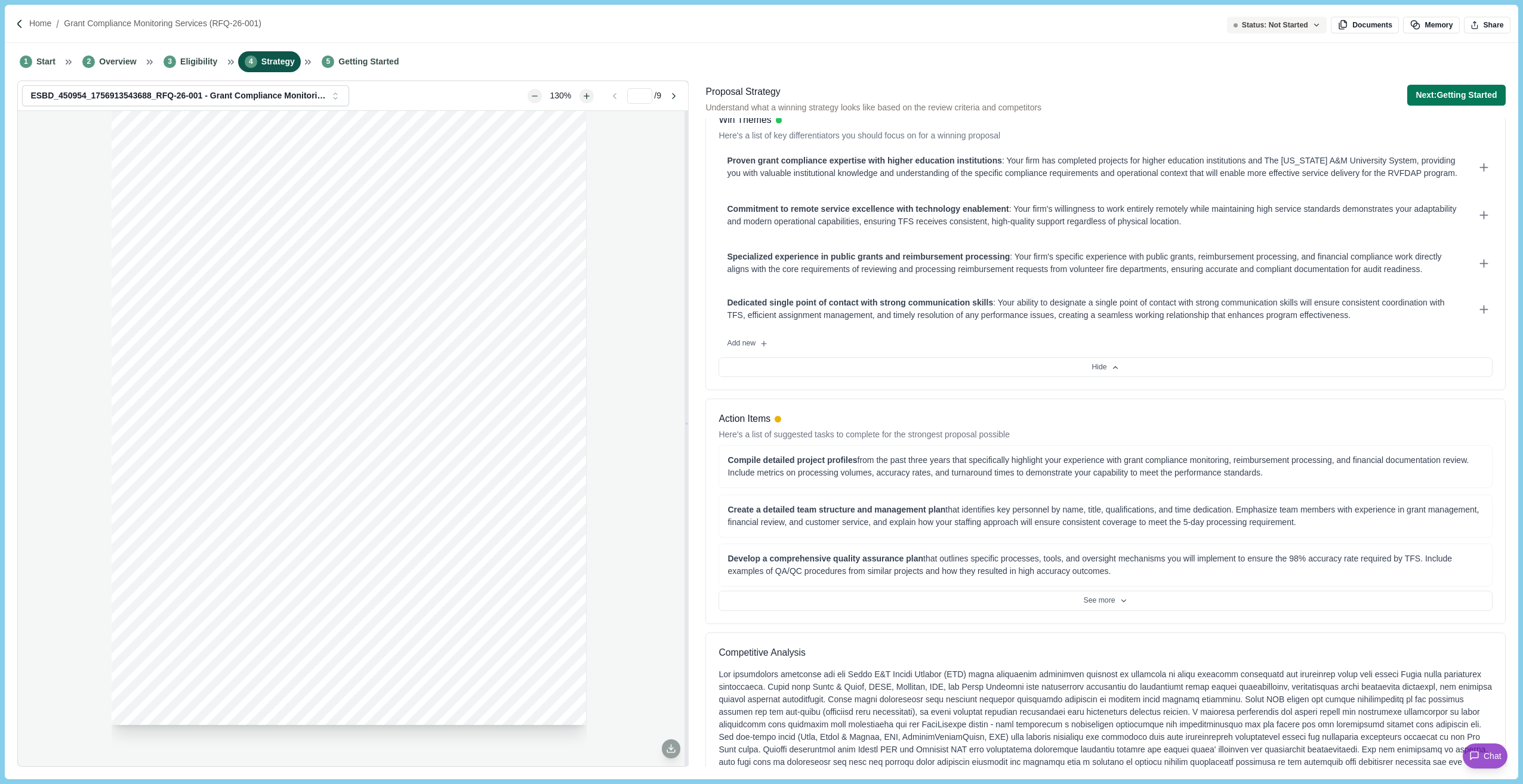
scroll to position [238, 0]
click at [1101, 599] on button "See more" at bounding box center [1106, 600] width 774 height 21
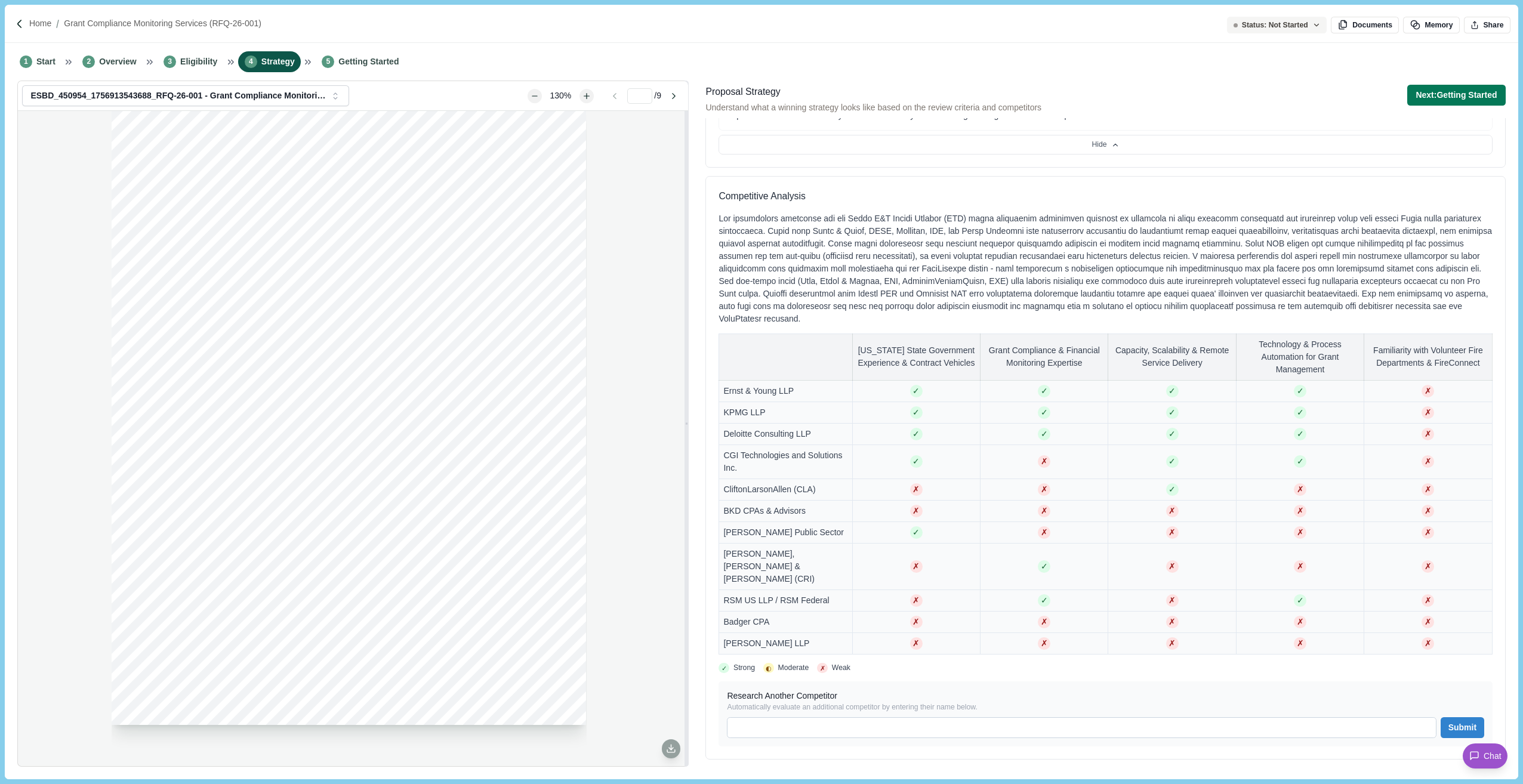
scroll to position [886, 0]
click at [356, 65] on span "Getting Started" at bounding box center [369, 62] width 60 height 12
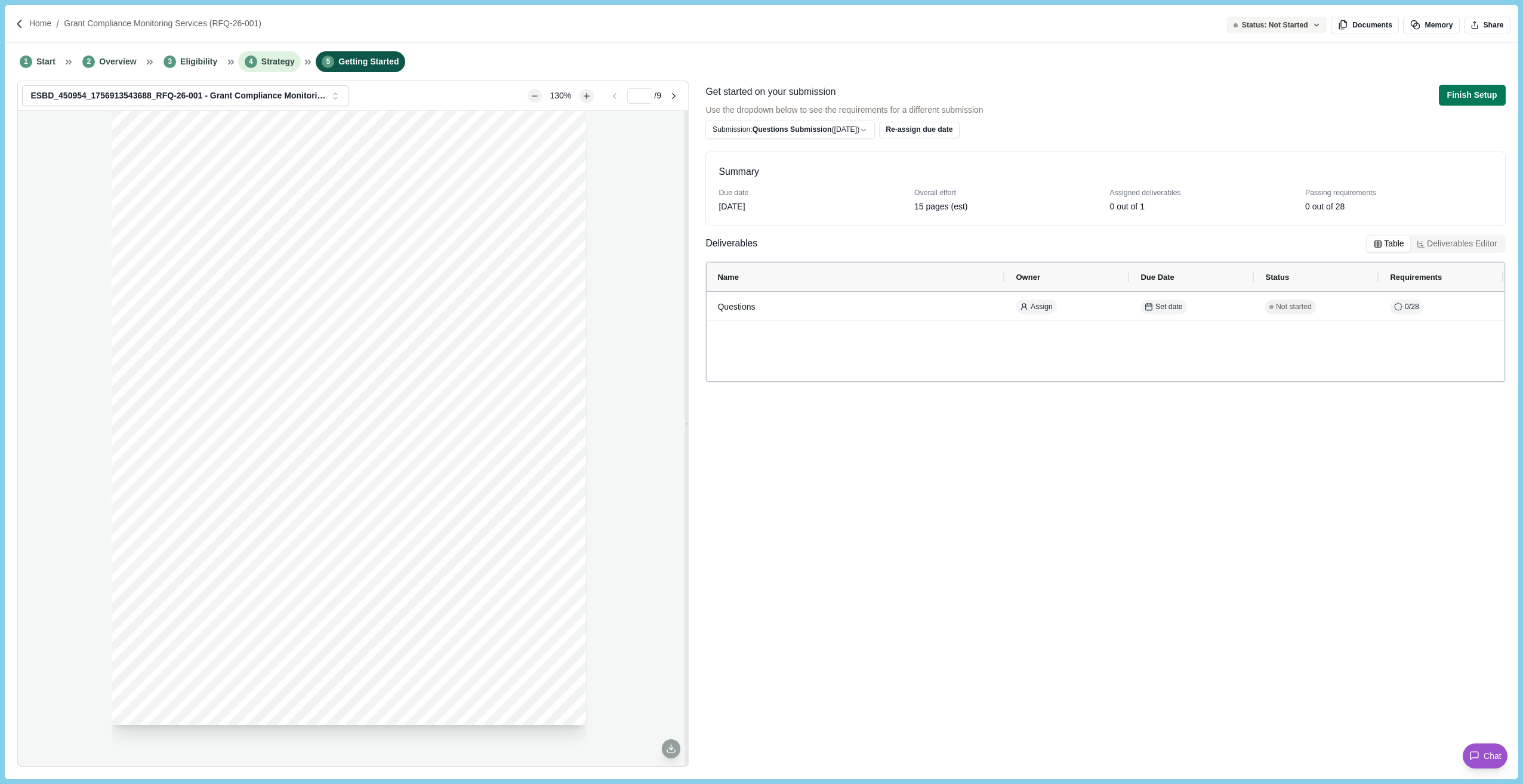
click at [275, 64] on span "Strategy" at bounding box center [278, 62] width 34 height 12
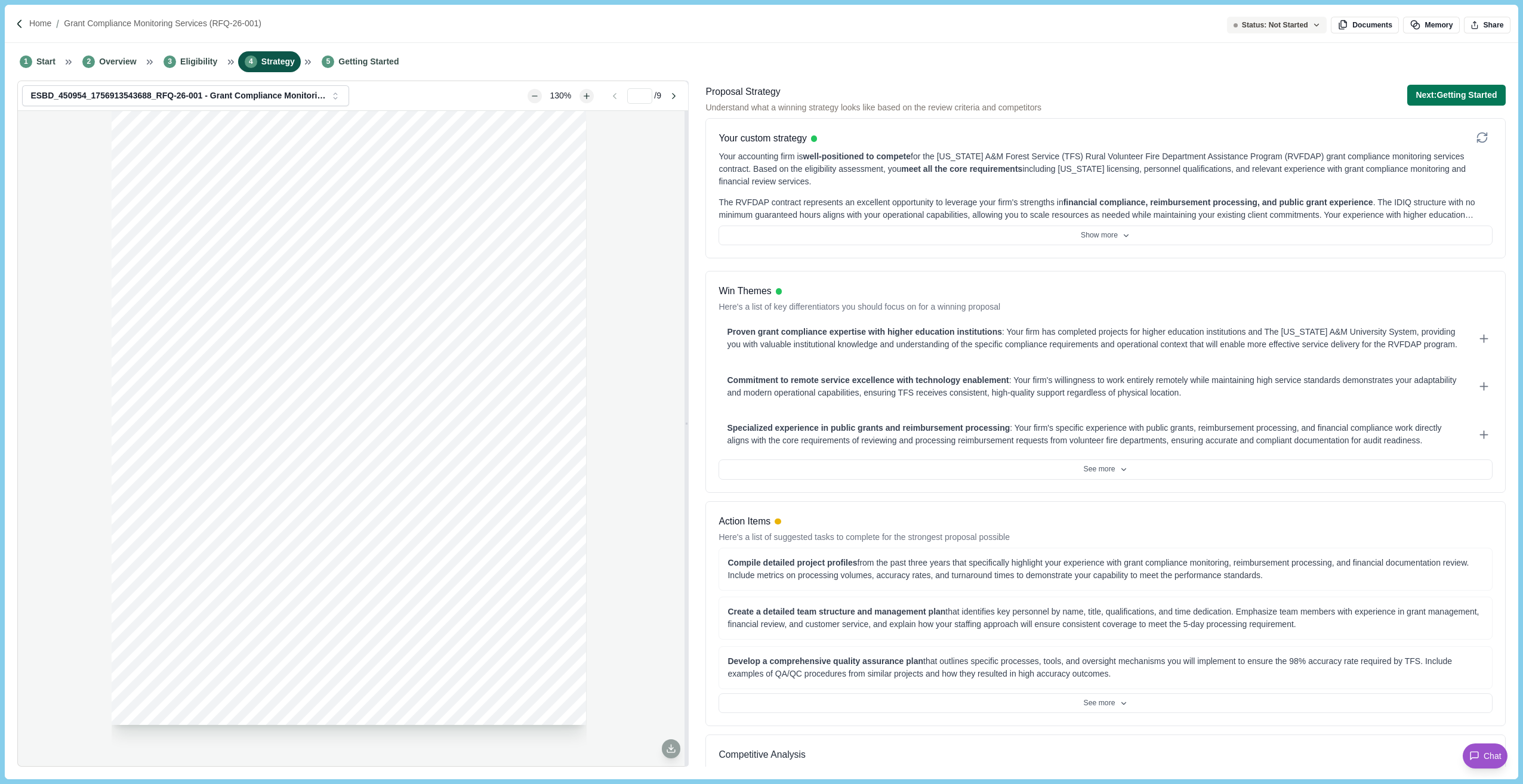
click at [67, 231] on div "Page 1 of 9 [US_STATE] A&M FOREST SERVICE Request For Qualifications RFQ-26-001…" at bounding box center [352, 438] width 671 height 654
click at [365, 69] on li "5 Getting Started" at bounding box center [360, 61] width 89 height 21
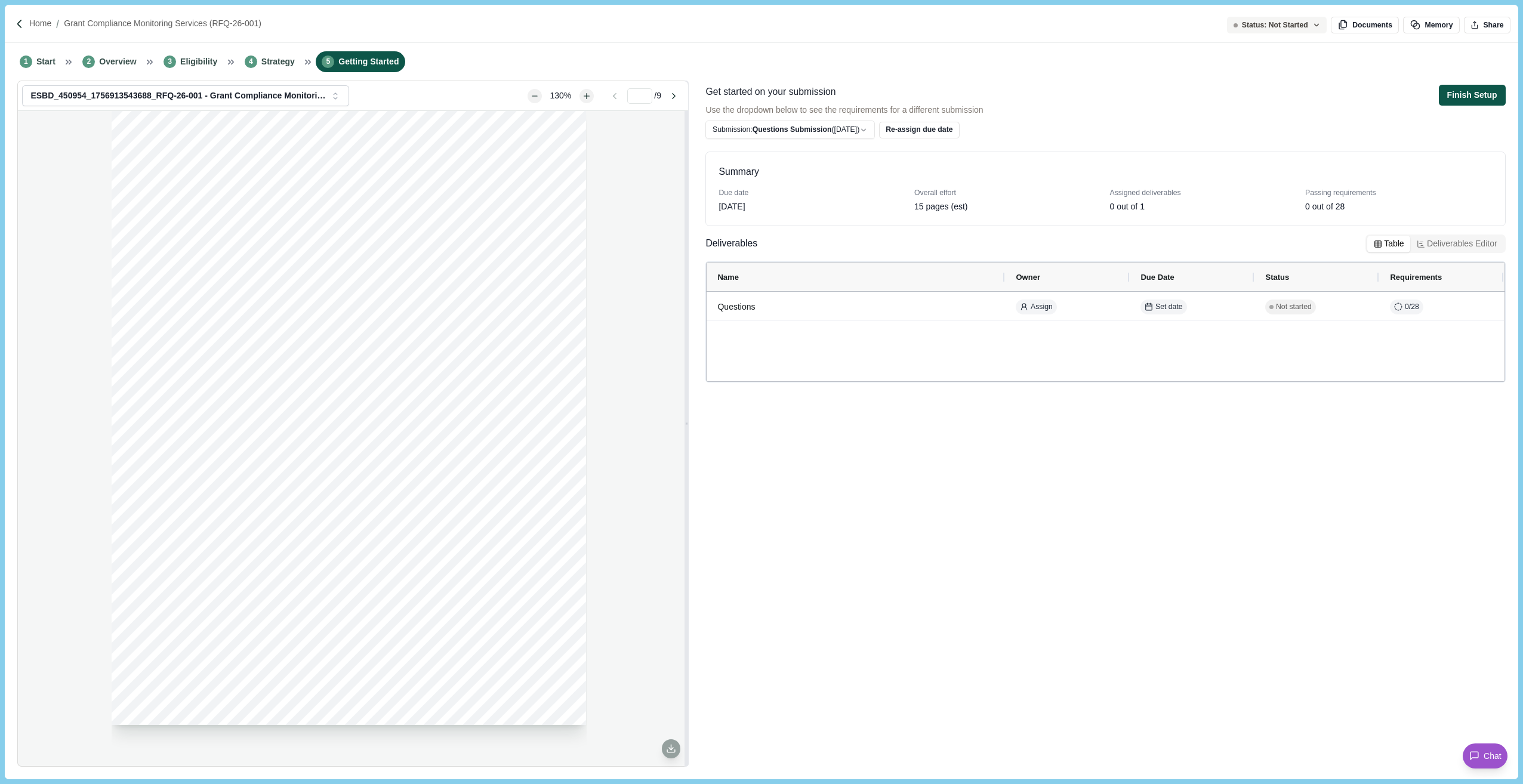
click at [1171, 103] on button "Finish Setup" at bounding box center [1472, 95] width 67 height 21
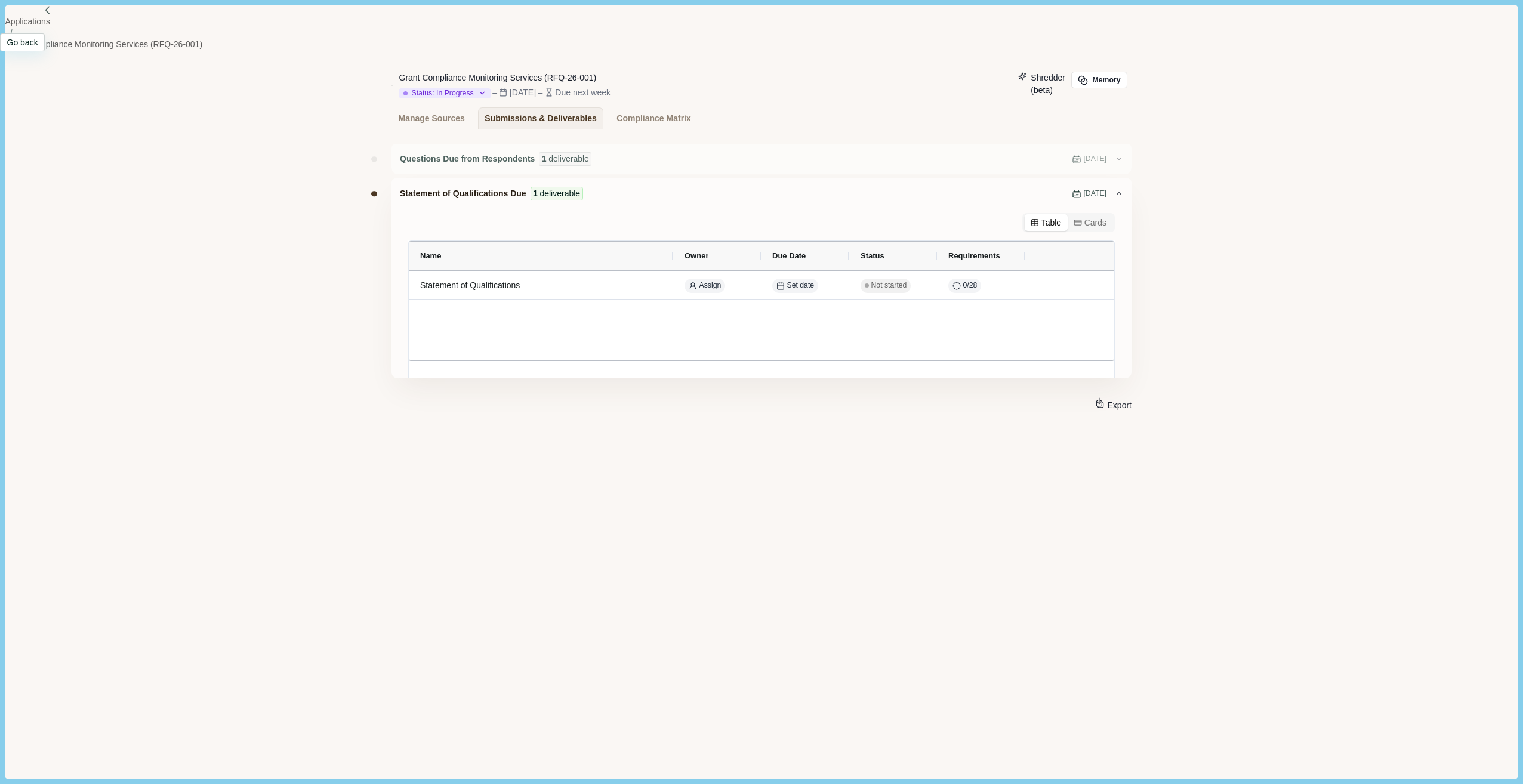
click at [43, 15] on img at bounding box center [47, 10] width 10 height 10
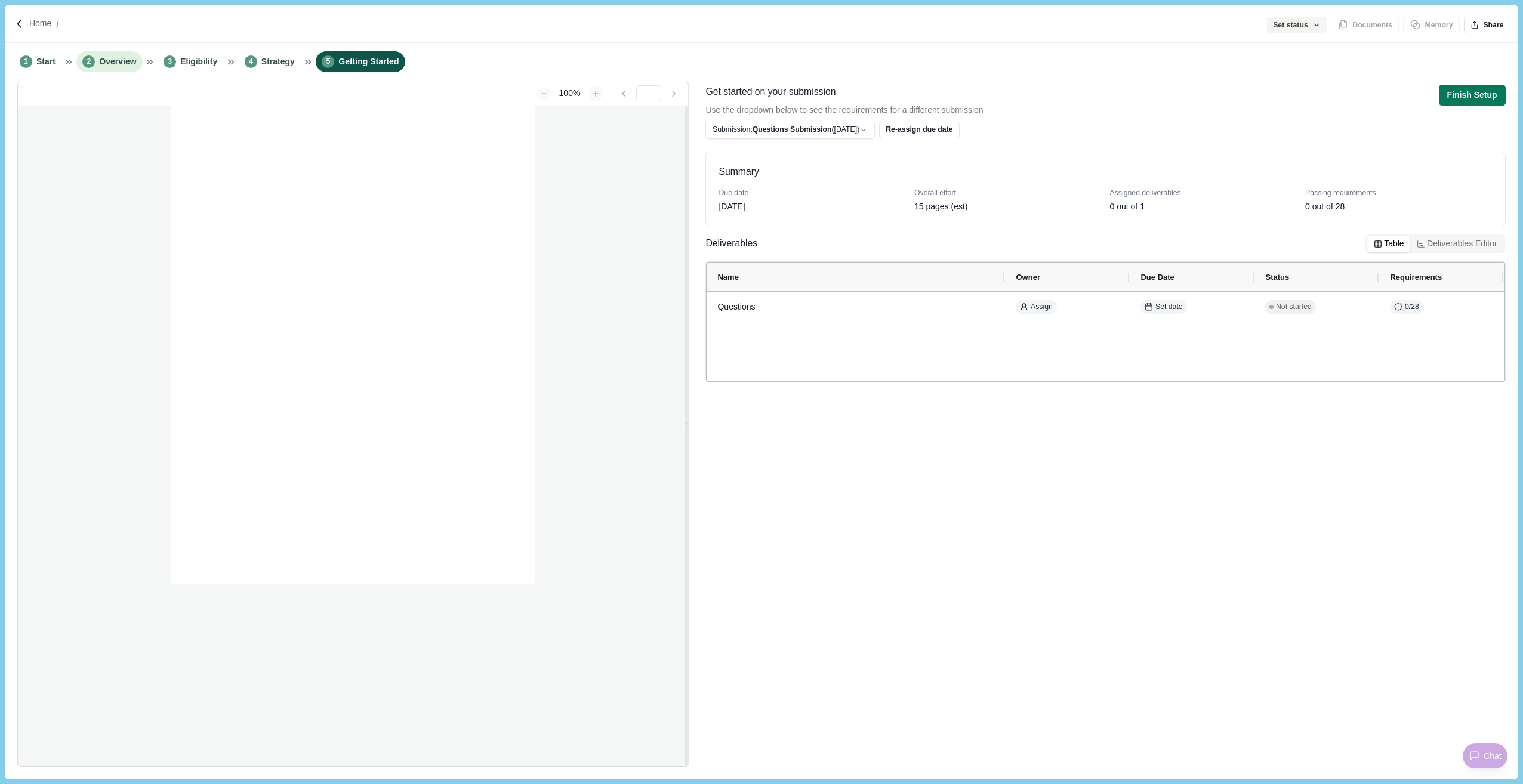
type input "**********"
click at [115, 61] on span "Overview" at bounding box center [118, 62] width 37 height 12
